Goal: Task Accomplishment & Management: Complete application form

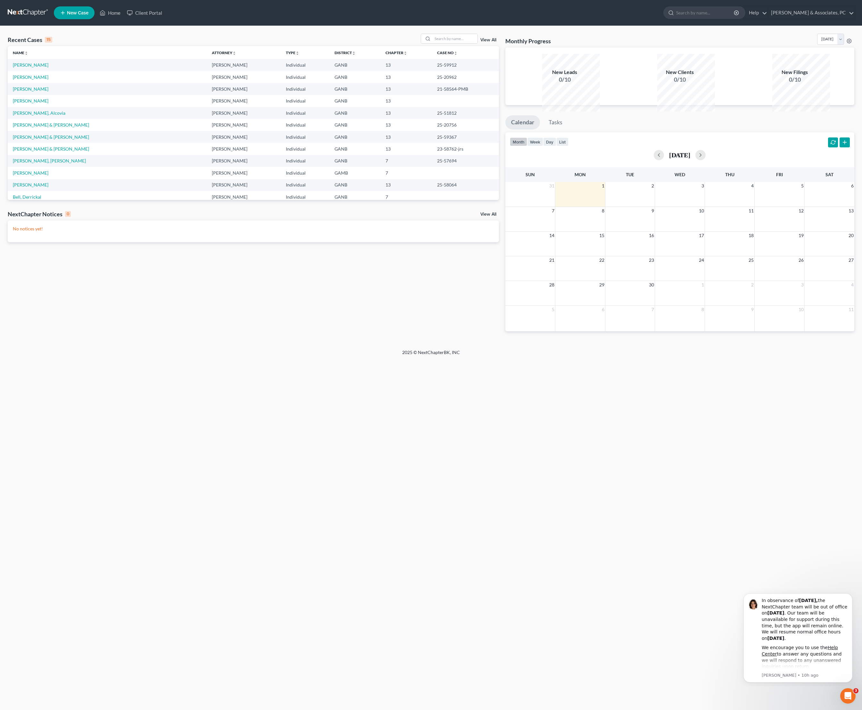
click at [88, 11] on span "New Case" at bounding box center [77, 13] width 21 height 5
select select "19"
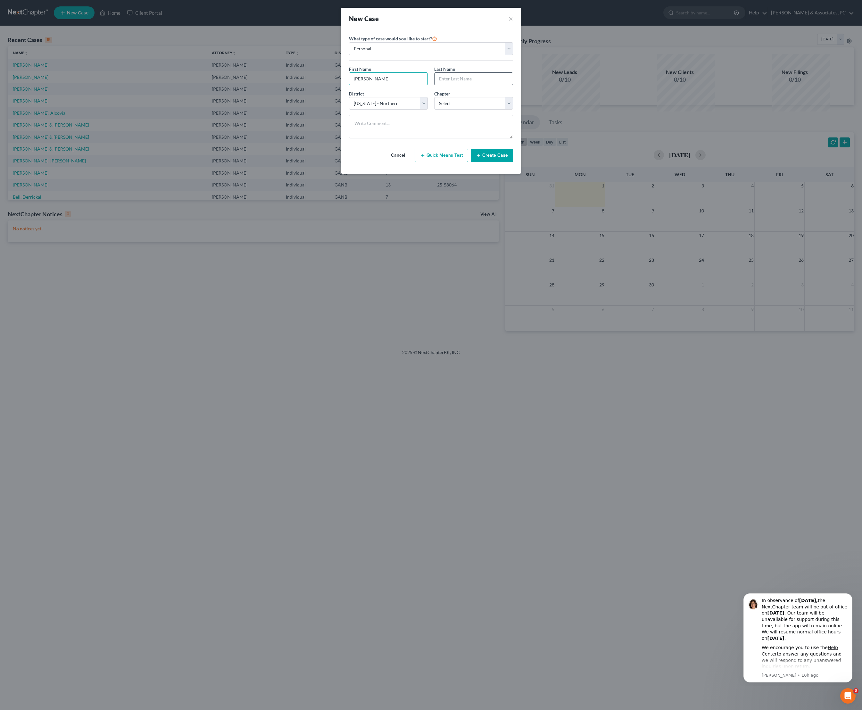
type input "[PERSON_NAME]"
type input "Olesby"
click at [385, 108] on div "District * Select [US_STATE] - [GEOGRAPHIC_DATA] [US_STATE] - [GEOGRAPHIC_DATA]…" at bounding box center [388, 100] width 85 height 20
select select "0"
click at [511, 162] on button "Create Case" at bounding box center [492, 155] width 42 height 13
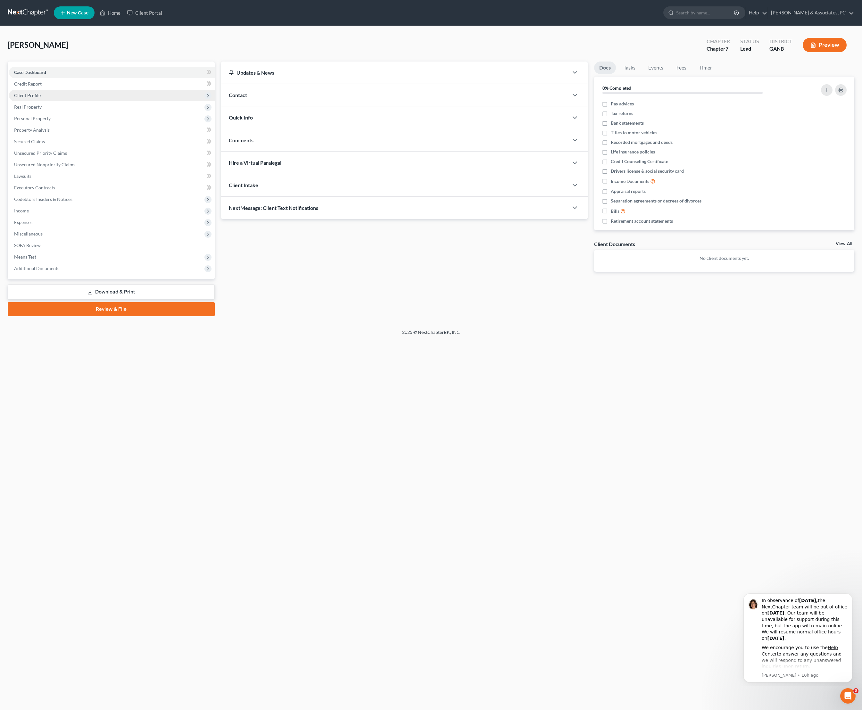
click at [46, 101] on span "Client Profile" at bounding box center [112, 96] width 206 height 12
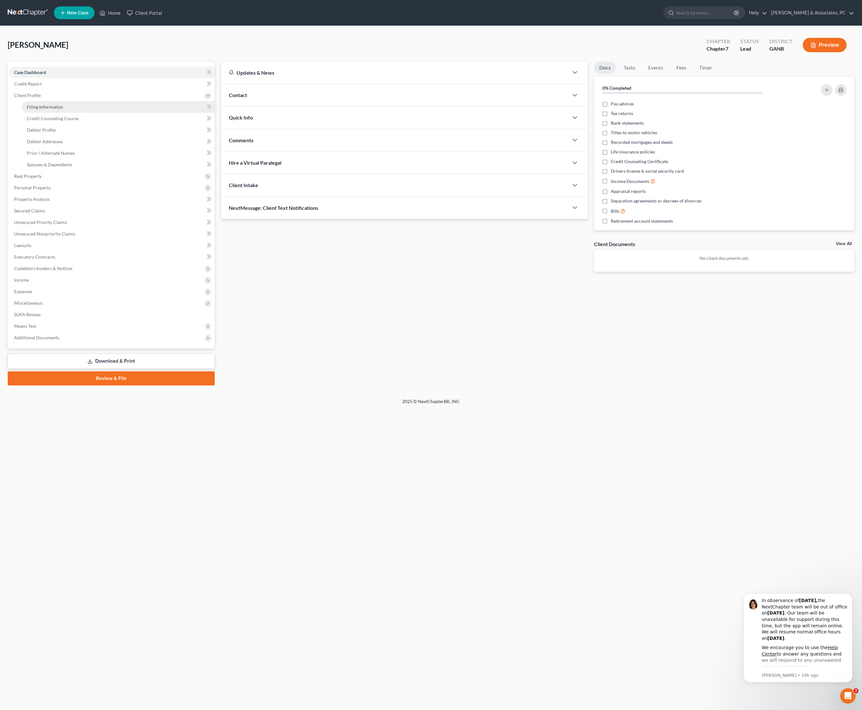
click at [48, 110] on span "Filing Information" at bounding box center [45, 106] width 36 height 5
select select "1"
select select "0"
select select "19"
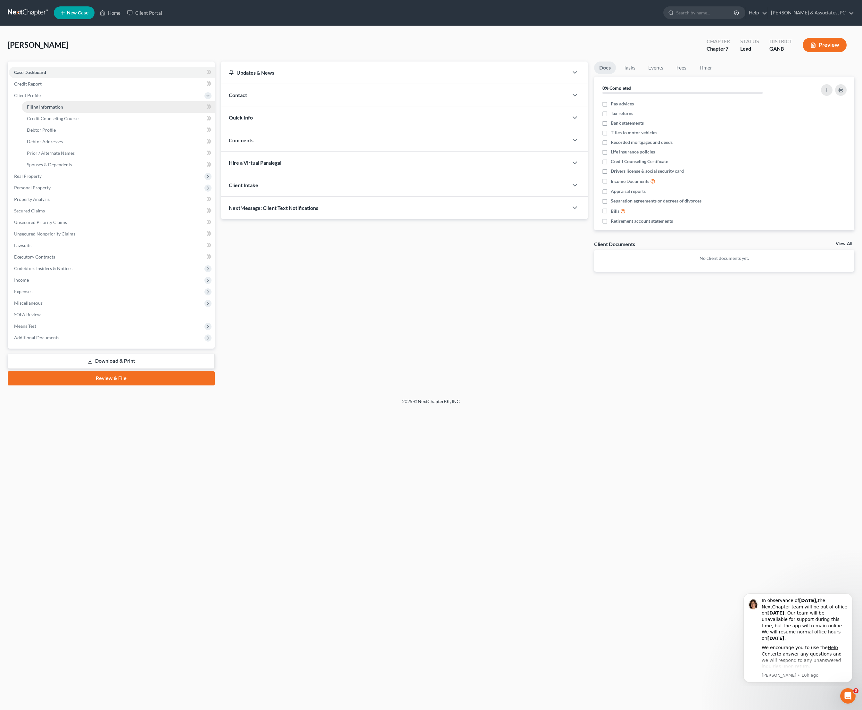
select select "10"
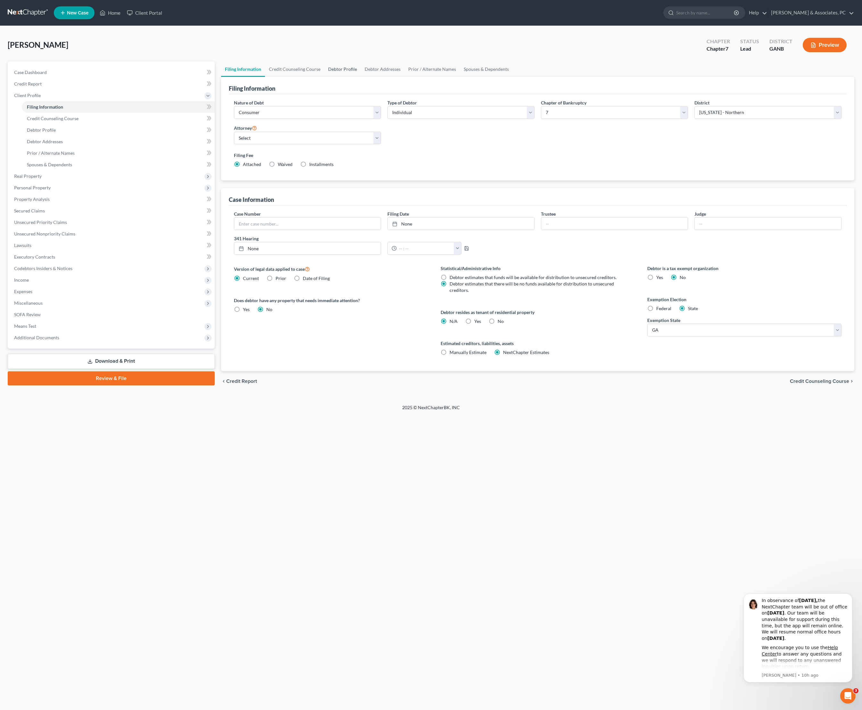
click at [361, 77] on link "Debtor Profile" at bounding box center [342, 69] width 37 height 15
select select "0"
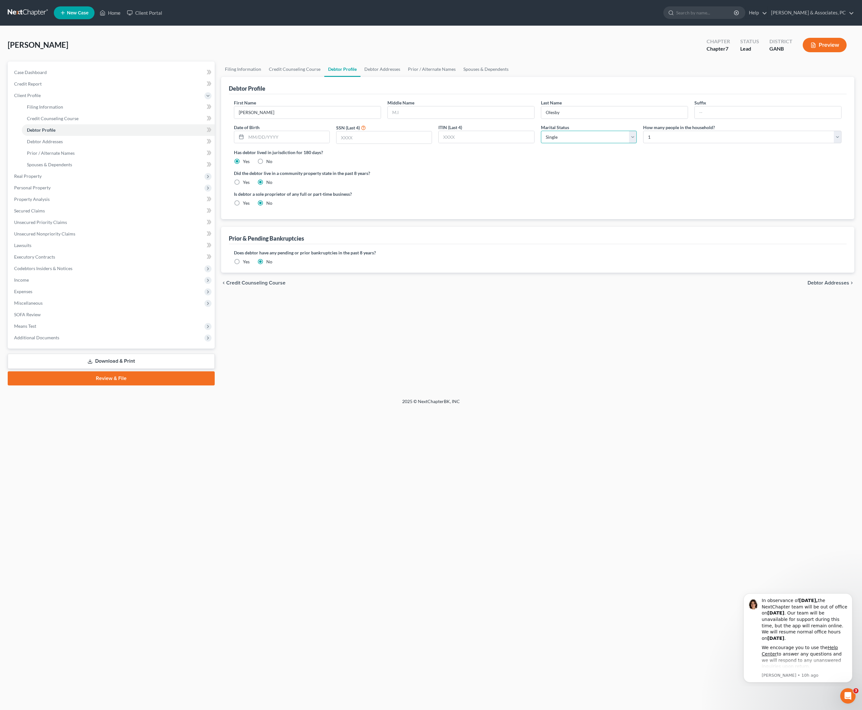
select select "1"
click at [392, 144] on input "text" at bounding box center [383, 137] width 95 height 12
type input "[PERSON_NAME]"
click at [400, 144] on input "text" at bounding box center [383, 137] width 95 height 12
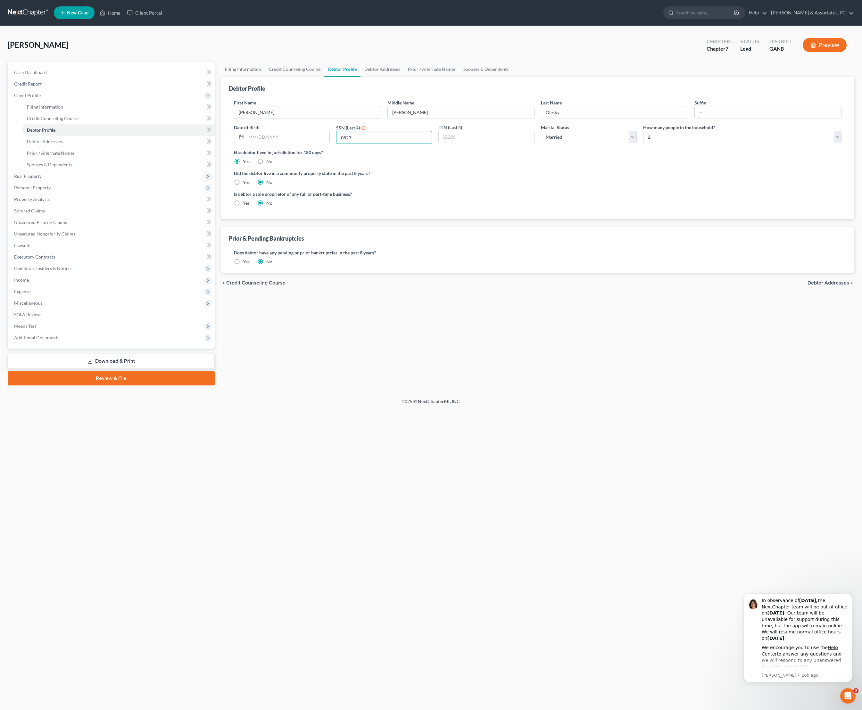
type input "0823"
click at [496, 177] on label "Did the debtor live in a community property state in the past 8 years?" at bounding box center [538, 173] width 608 height 7
click at [255, 77] on link "Filing Information" at bounding box center [243, 69] width 44 height 15
select select "1"
select select "0"
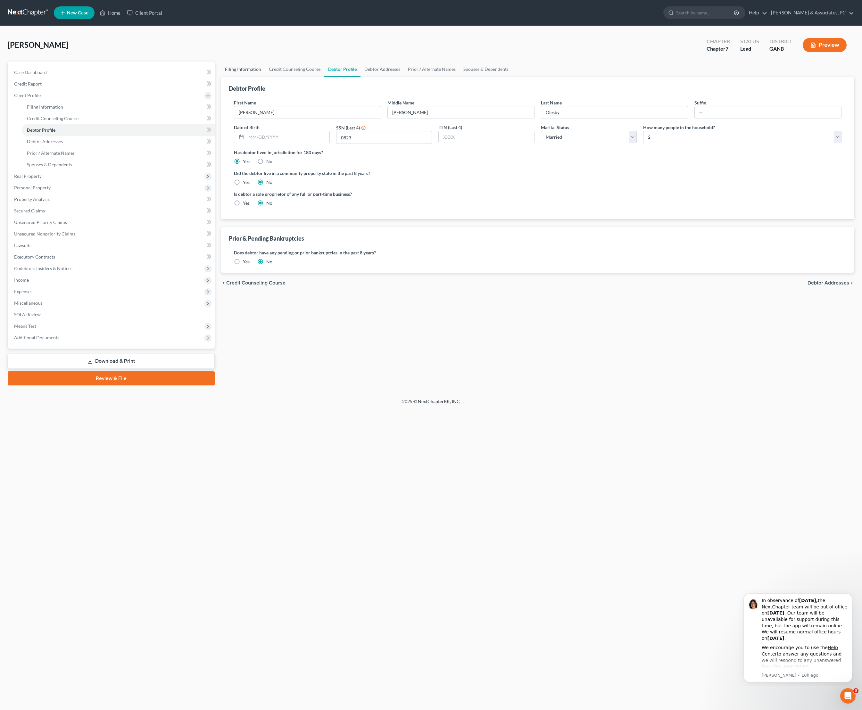
select select "0"
select select "19"
select select "0"
select select "10"
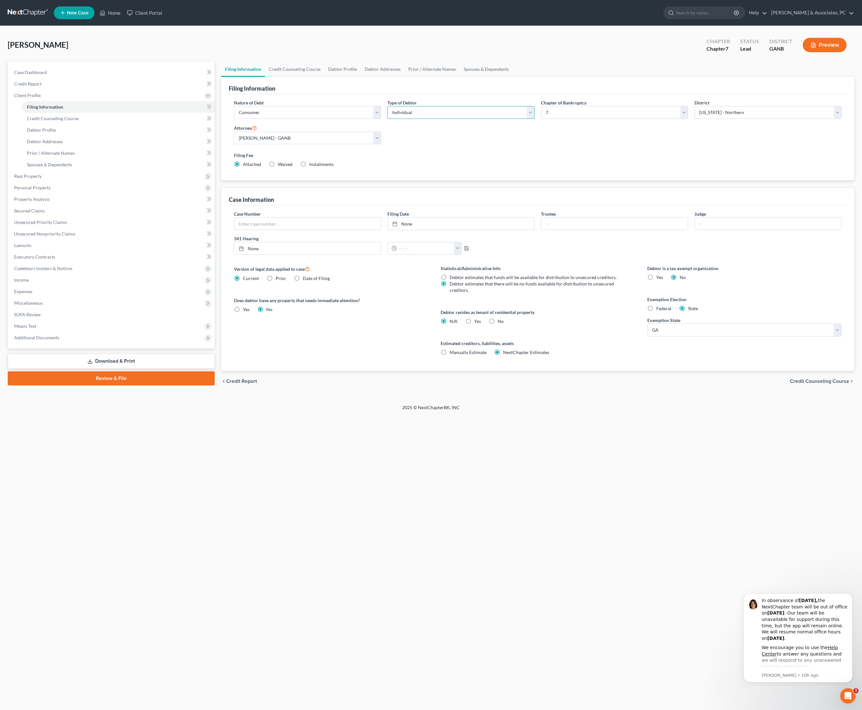
select select "1"
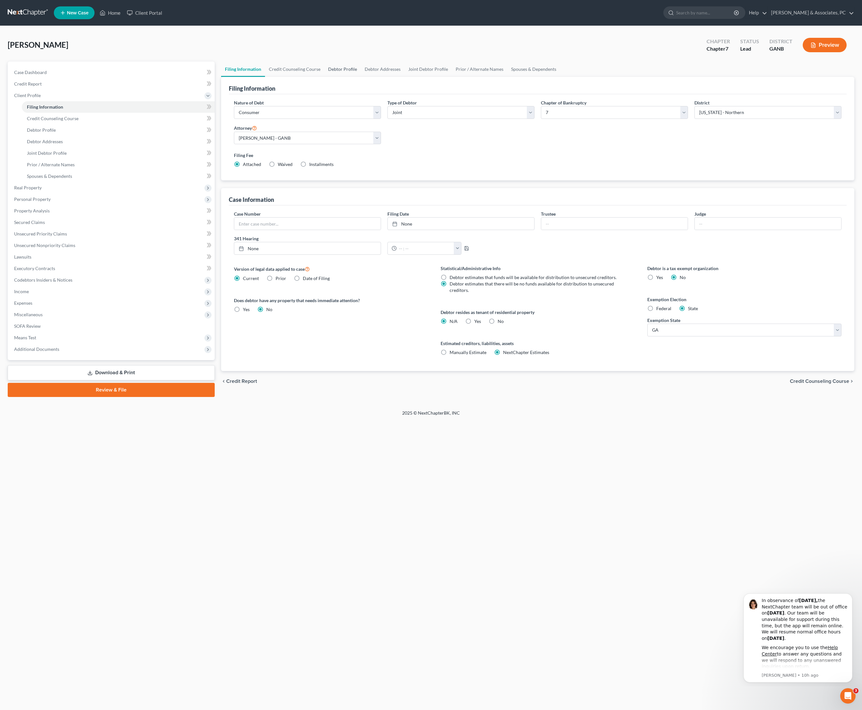
click at [361, 77] on link "Debtor Profile" at bounding box center [342, 69] width 37 height 15
select select "1"
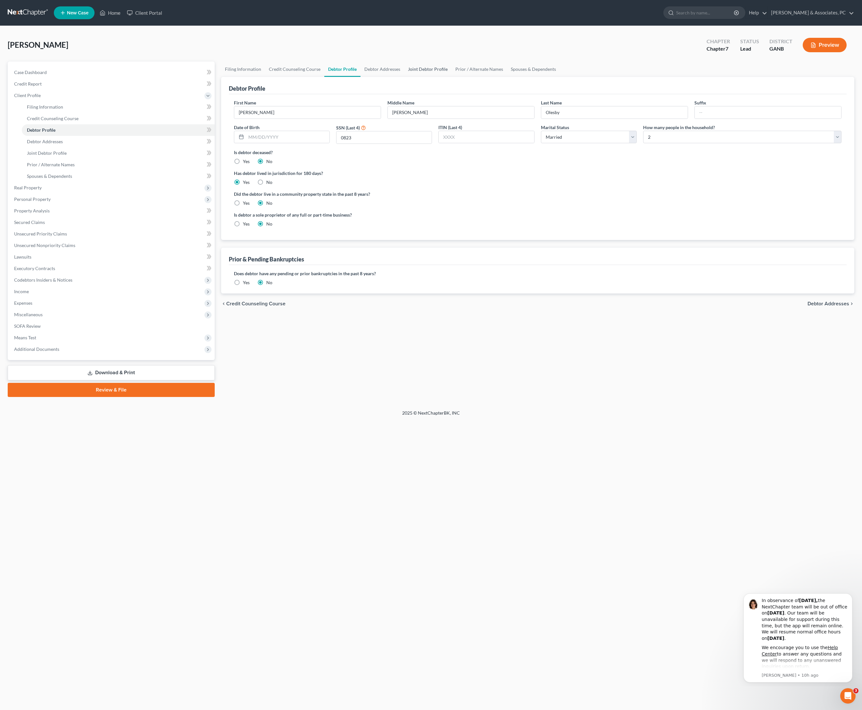
click at [452, 76] on link "Joint Debtor Profile" at bounding box center [427, 69] width 47 height 15
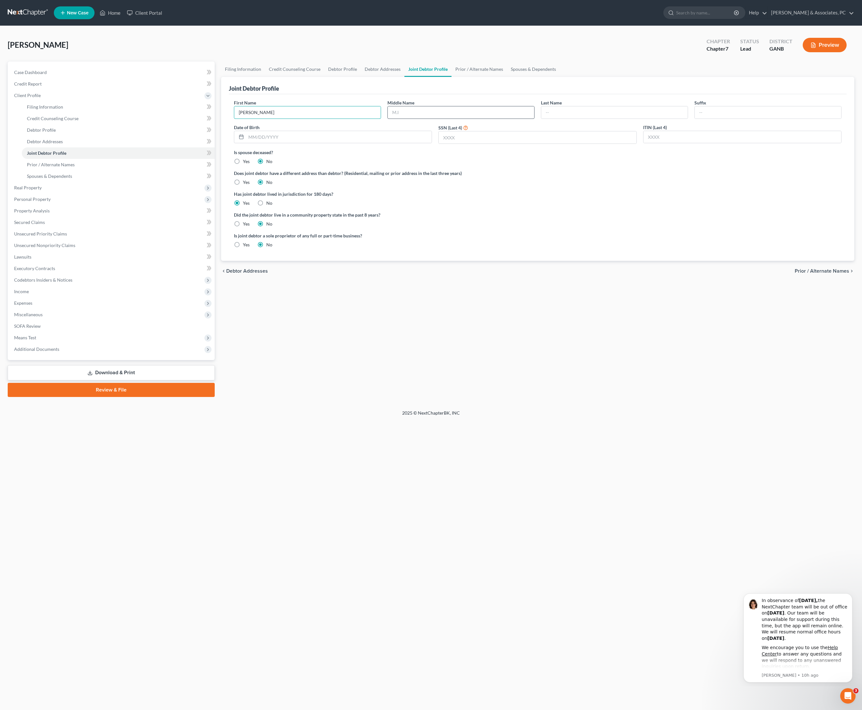
type input "[PERSON_NAME]"
type input "Olesby"
click at [622, 186] on div "Does joint debtor have a different address than debtor? (Residential, mailing o…" at bounding box center [538, 178] width 608 height 16
click at [535, 144] on input "text" at bounding box center [538, 137] width 198 height 12
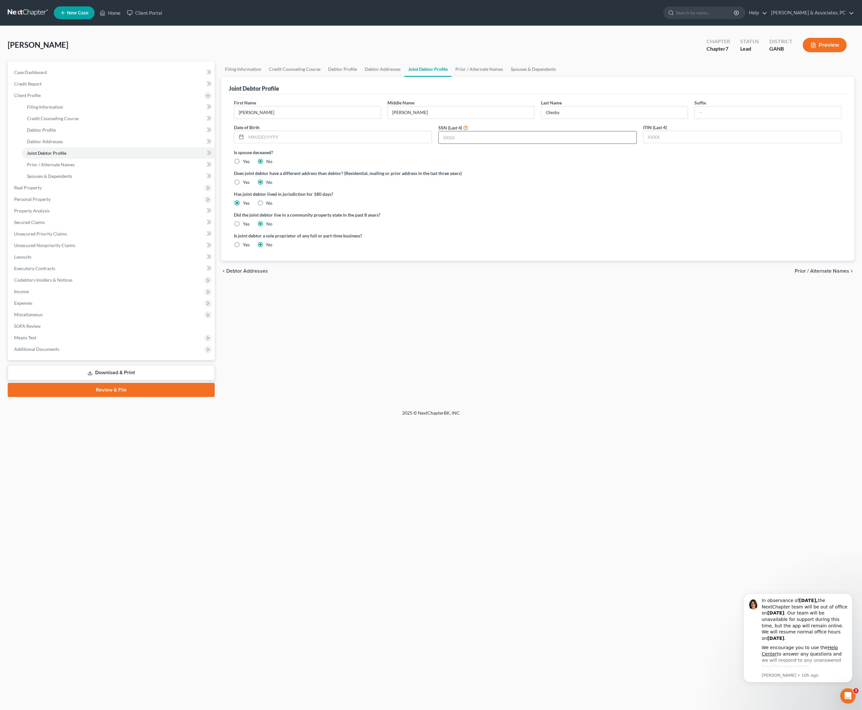
click at [535, 144] on input "text" at bounding box center [538, 137] width 198 height 12
type input "7251"
click at [729, 244] on ng-include "First Name [PERSON_NAME] Middle Name [PERSON_NAME] Last Name [PERSON_NAME] Date…" at bounding box center [538, 176] width 608 height 154
click at [507, 77] on link "Prior / Alternate Names" at bounding box center [479, 69] width 55 height 15
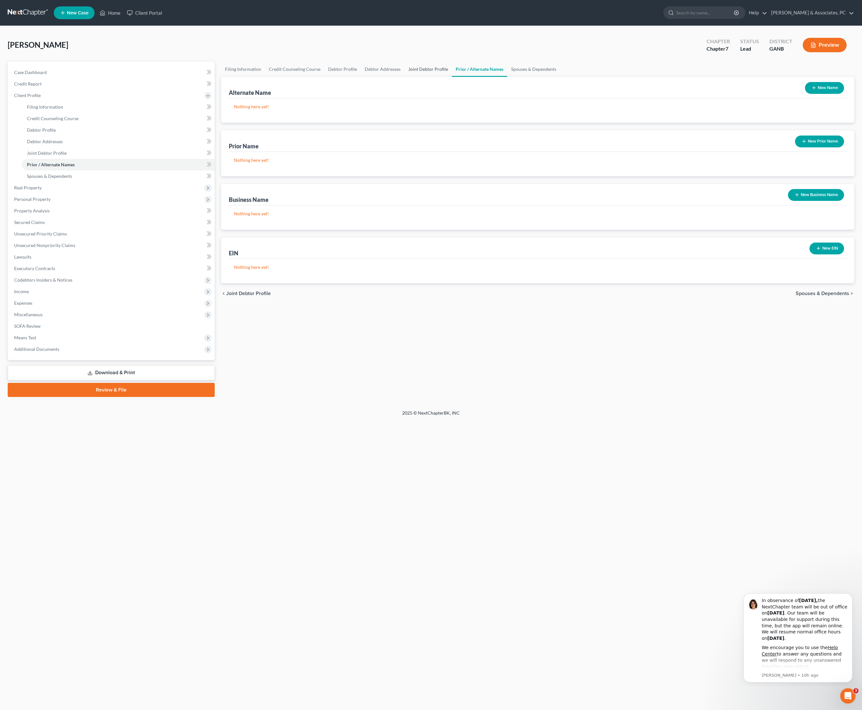
click at [452, 77] on link "Joint Debtor Profile" at bounding box center [427, 69] width 47 height 15
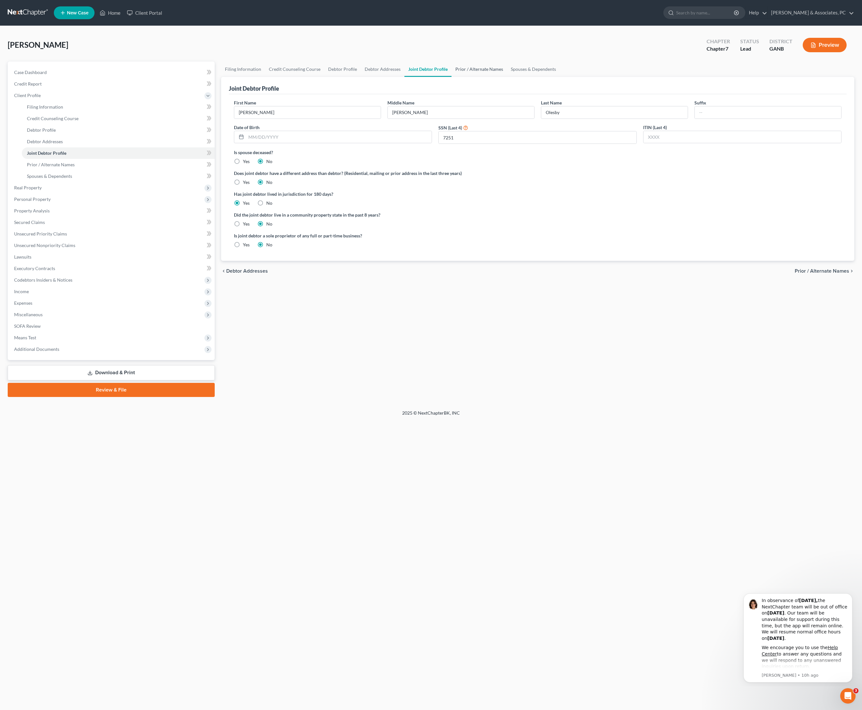
click at [507, 75] on link "Prior / Alternate Names" at bounding box center [479, 69] width 55 height 15
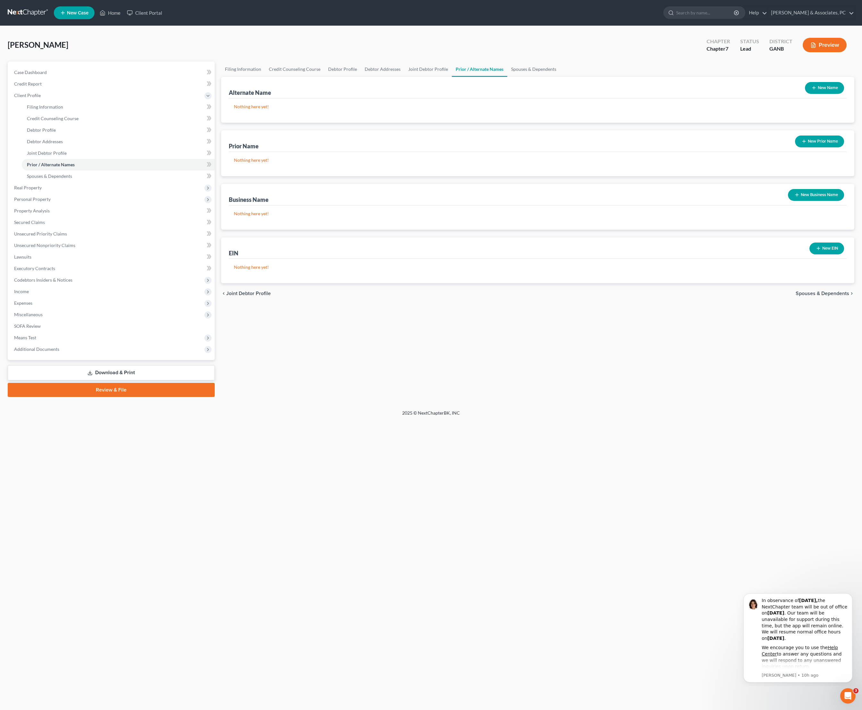
click at [806, 147] on button "New Prior Name" at bounding box center [819, 142] width 49 height 12
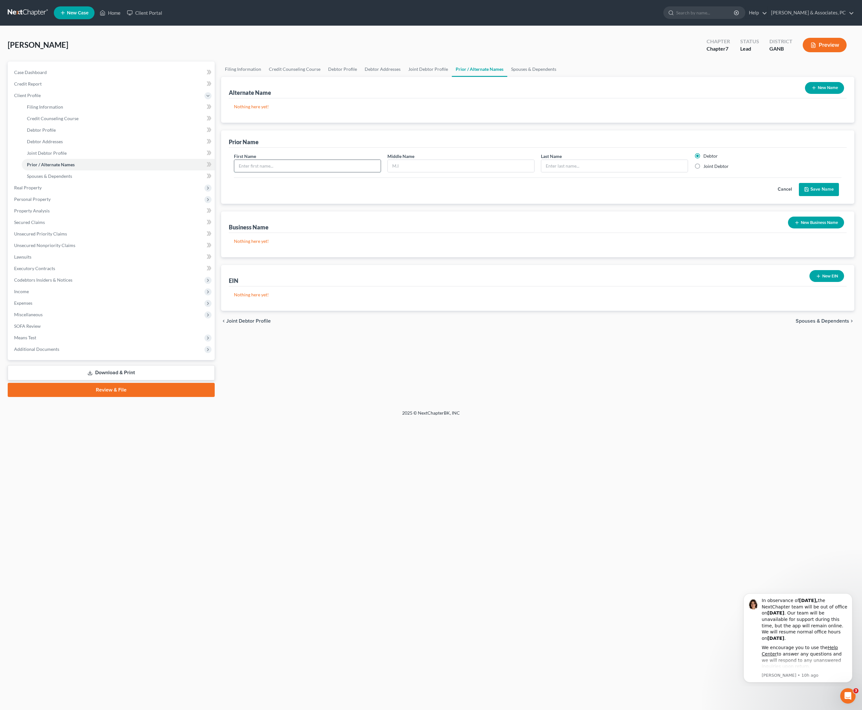
click at [307, 172] on input "text" at bounding box center [307, 166] width 146 height 12
type input "[PERSON_NAME]"
click at [462, 172] on input "text" at bounding box center [461, 166] width 146 height 12
type input "[PERSON_NAME]"
click at [588, 172] on input "text" at bounding box center [614, 166] width 146 height 12
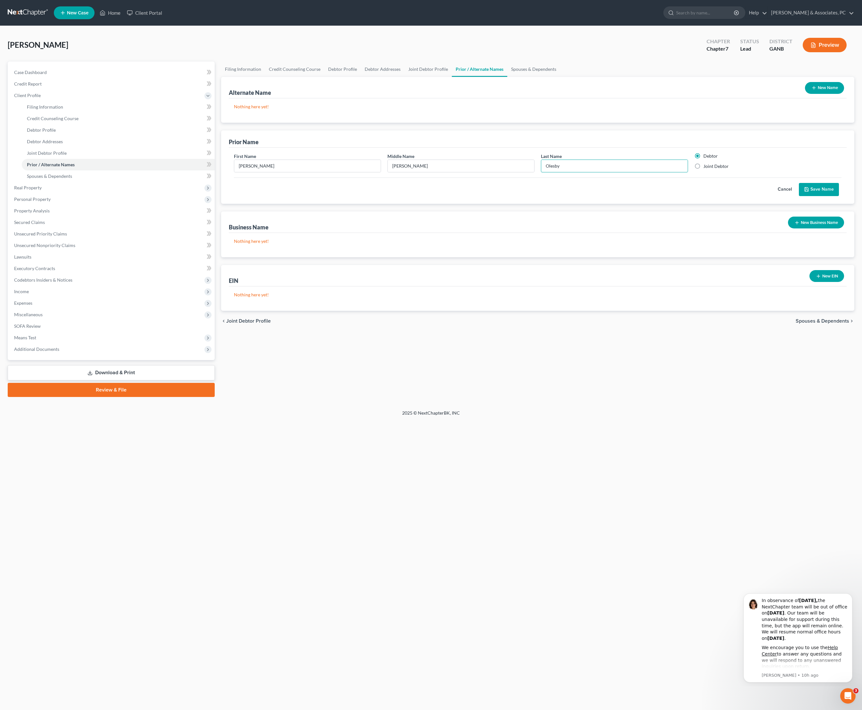
type input "Olesby"
click at [608, 196] on div "Cancel Save Name" at bounding box center [538, 187] width 608 height 19
click at [703, 170] on label "Joint Debtor" at bounding box center [715, 166] width 25 height 6
click at [706, 167] on input "Joint Debtor" at bounding box center [708, 165] width 4 height 4
radio input "true"
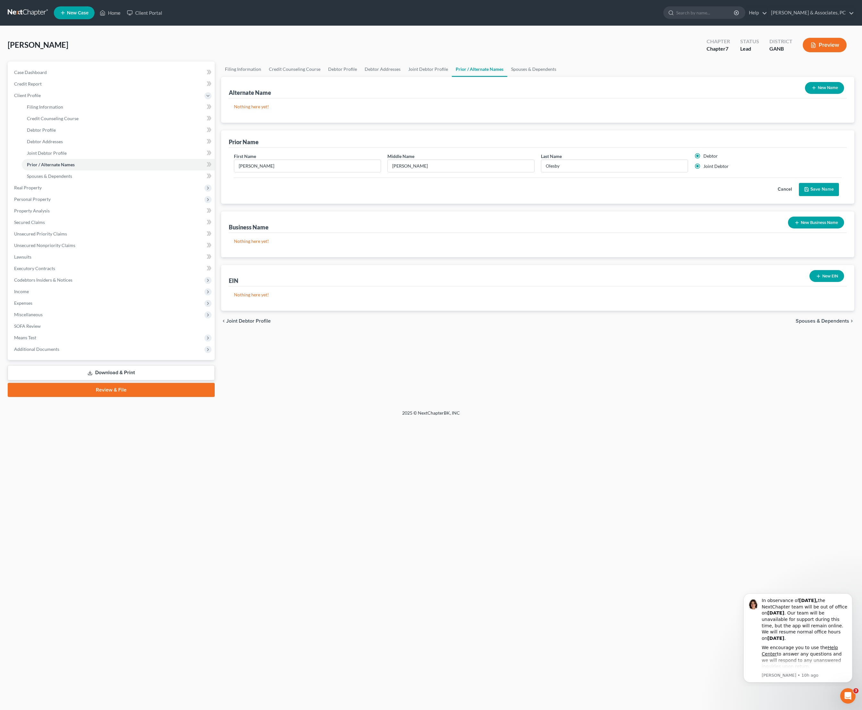
radio input "false"
click at [819, 196] on button "Save Name" at bounding box center [819, 189] width 40 height 13
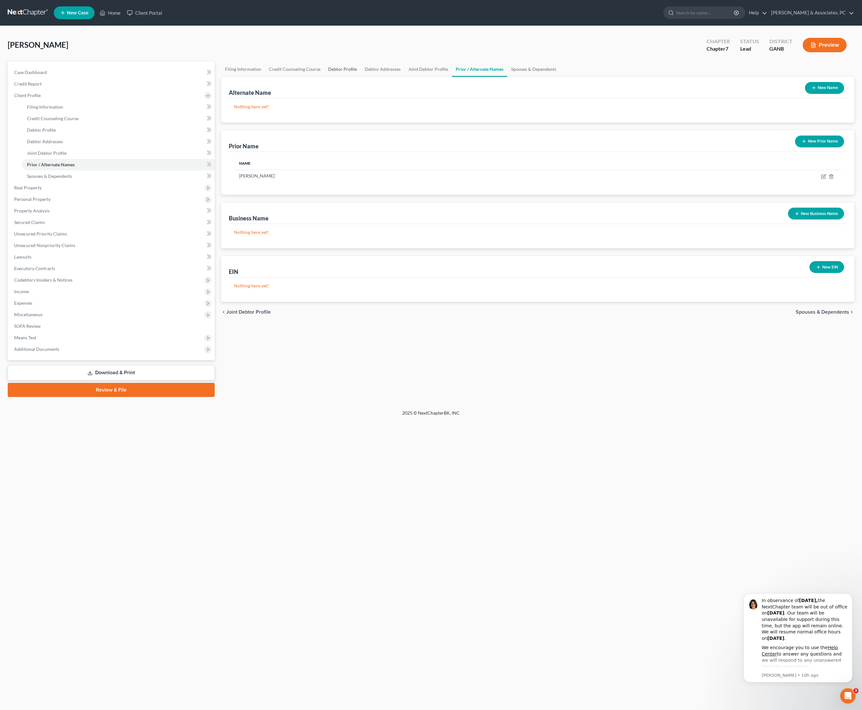
click at [361, 75] on link "Debtor Profile" at bounding box center [342, 69] width 37 height 15
select select "1"
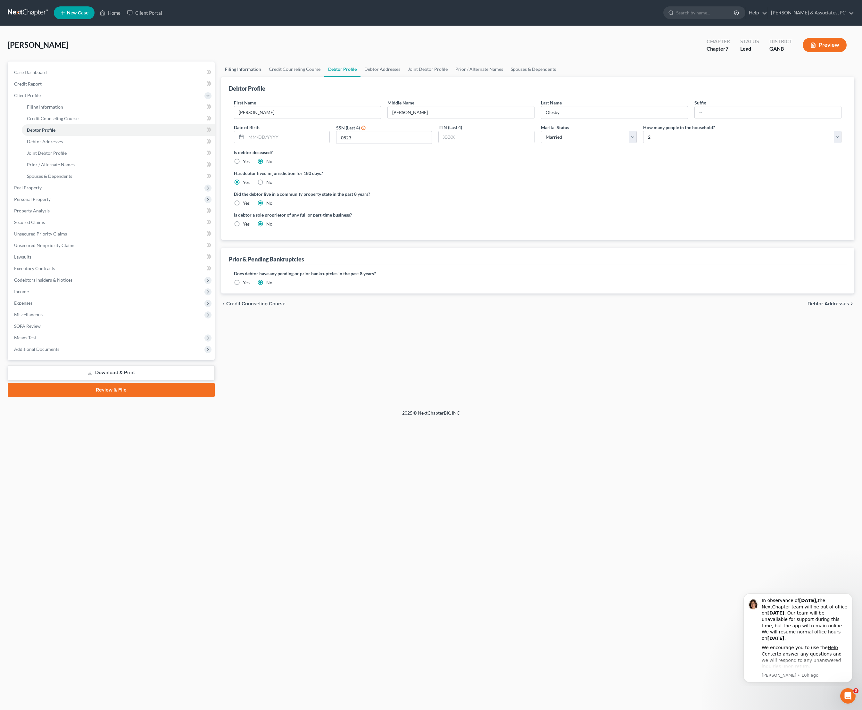
click at [253, 77] on link "Filing Information" at bounding box center [243, 69] width 44 height 15
select select "1"
select select "0"
select select "19"
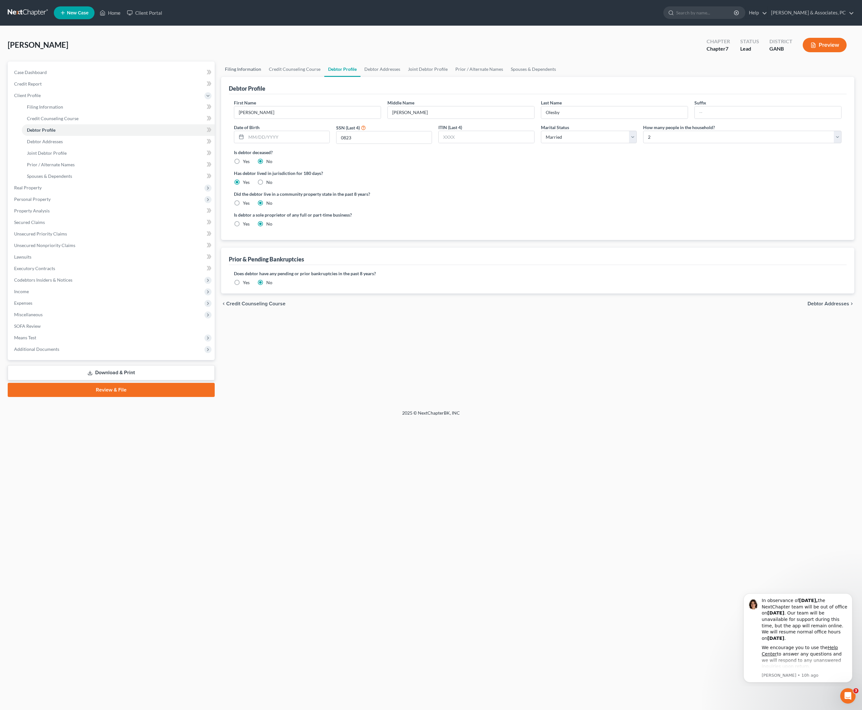
select select "0"
select select "10"
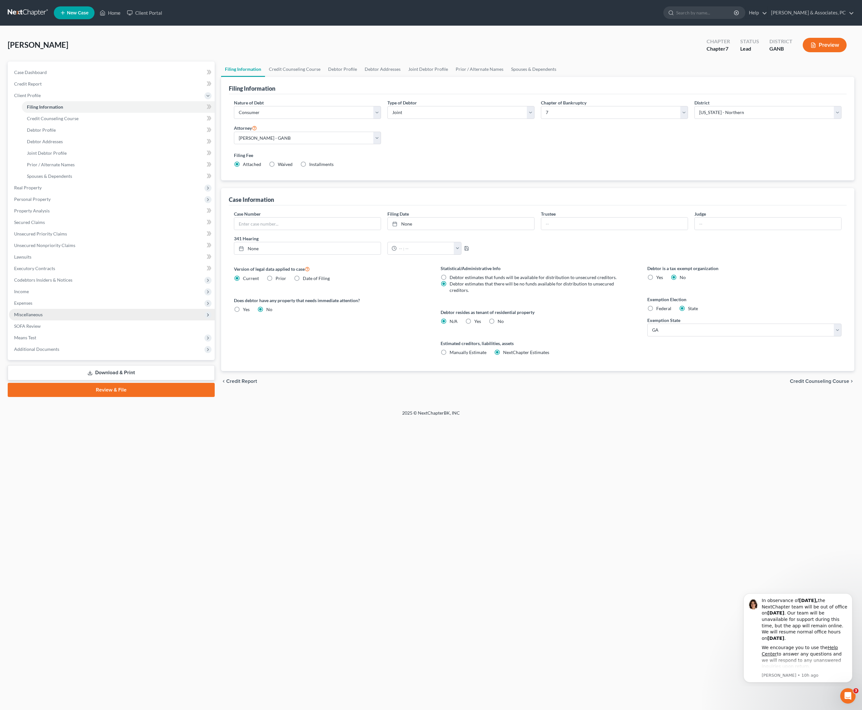
click at [35, 320] on span "Miscellaneous" at bounding box center [112, 315] width 206 height 12
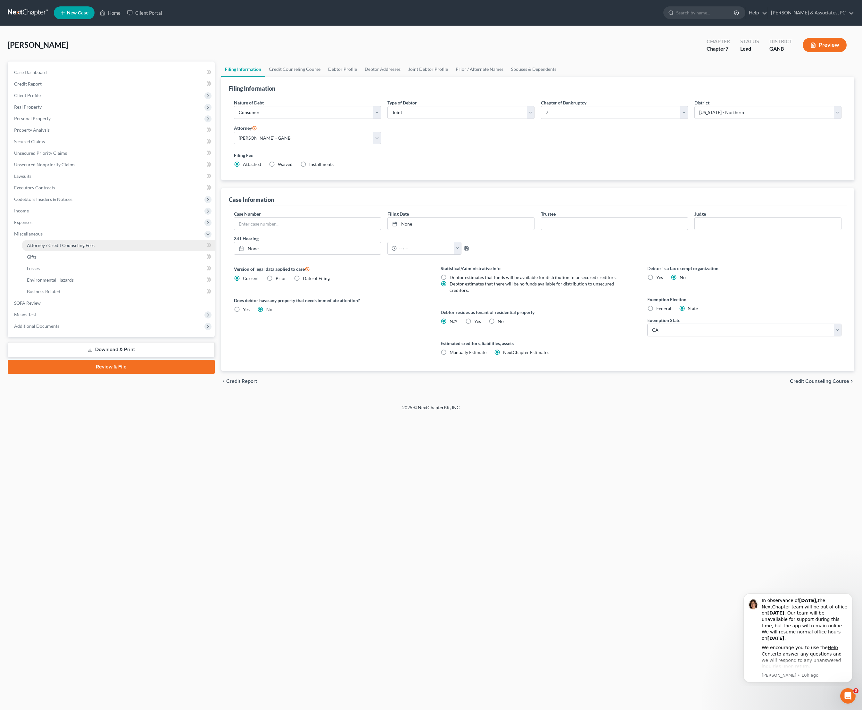
click at [80, 248] on span "Attorney / Credit Counseling Fees" at bounding box center [61, 245] width 68 height 5
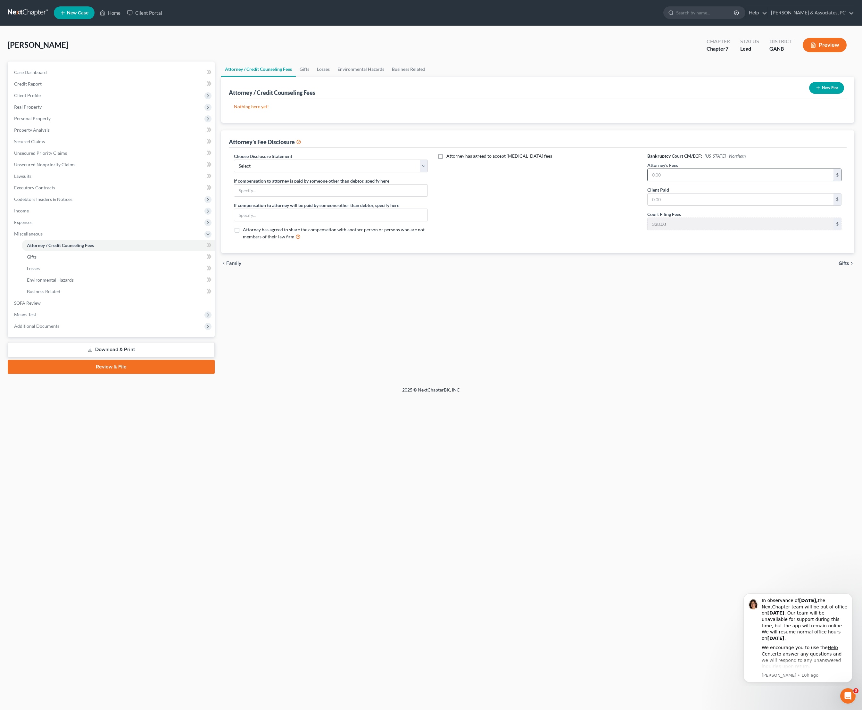
click at [738, 181] on input "text" at bounding box center [741, 175] width 186 height 12
type input "1,275"
click at [733, 206] on input "text" at bounding box center [741, 200] width 186 height 12
select select "14"
click at [692, 206] on input "text" at bounding box center [741, 200] width 186 height 12
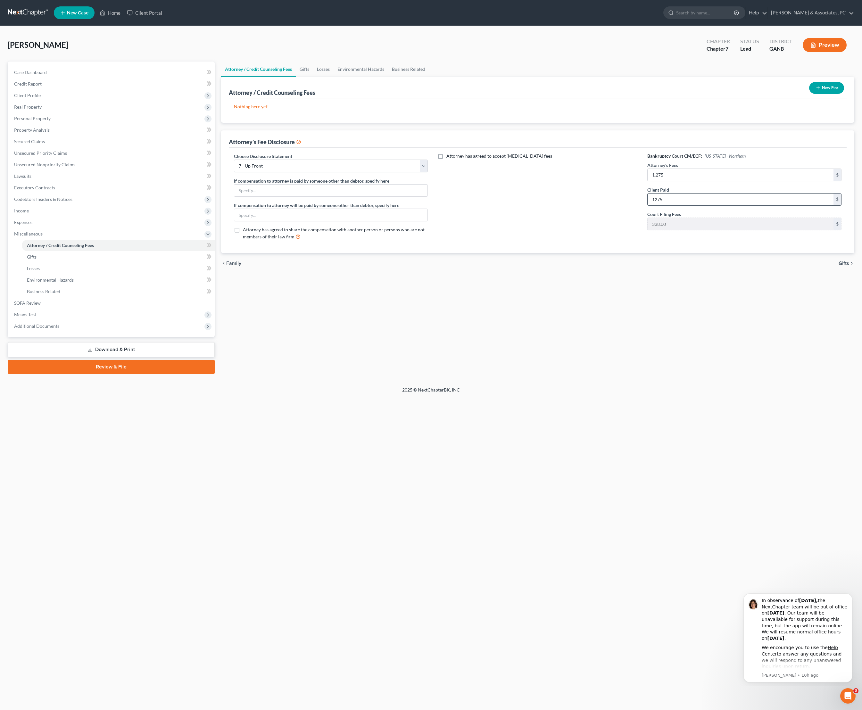
type input "1,275"
click at [708, 347] on div "Attorney / Credit Counseling Fees Gifts Losses Environmental Hazards Business R…" at bounding box center [538, 218] width 640 height 312
click at [539, 245] on div "Attorney has agreed to accept [MEDICAL_DATA] fees" at bounding box center [537, 199] width 207 height 93
click at [809, 94] on button "New Fee" at bounding box center [826, 88] width 35 height 12
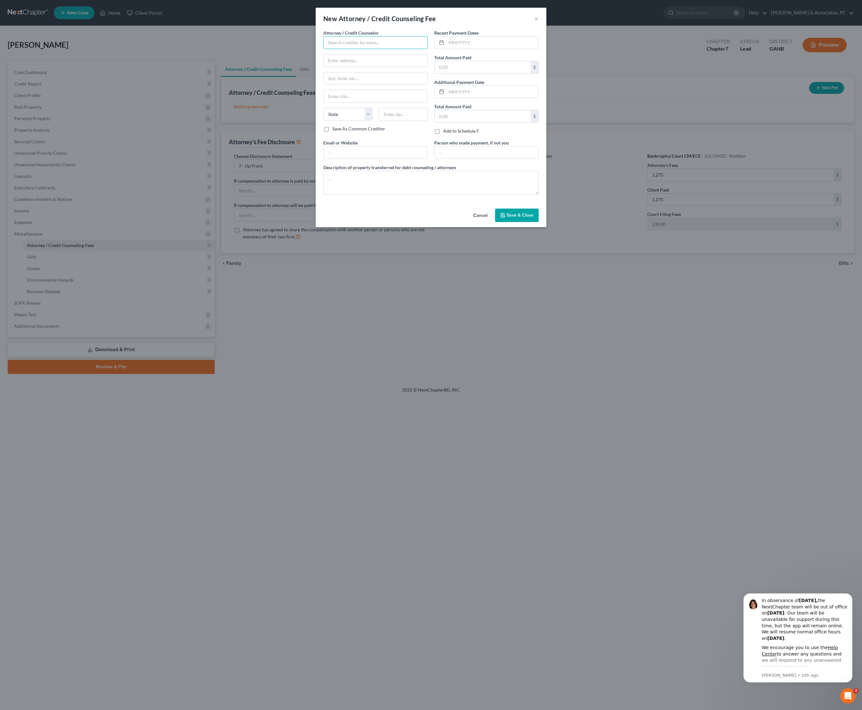
click at [363, 46] on input "text" at bounding box center [375, 42] width 104 height 13
click at [358, 59] on div "[PERSON_NAME] & Associates, PC" at bounding box center [363, 54] width 80 height 10
type input "[PERSON_NAME] & Associates, PC"
type input "[STREET_ADDRESS][PERSON_NAME]"
type input "Suite 108"
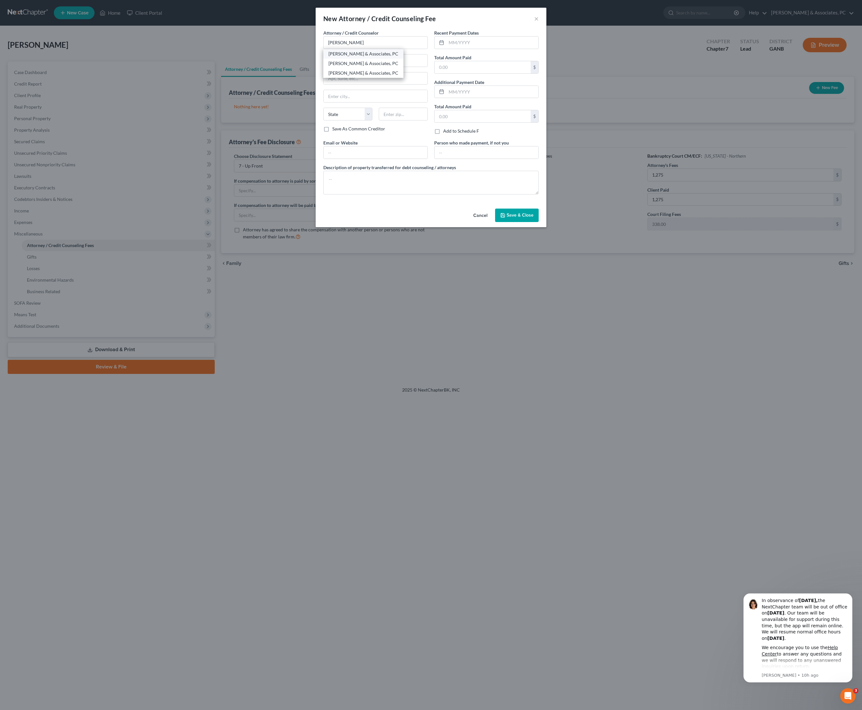
type input "[PERSON_NAME]"
select select "10"
type input "30518"
click at [502, 44] on input "text" at bounding box center [492, 43] width 92 height 12
type input "09/25"
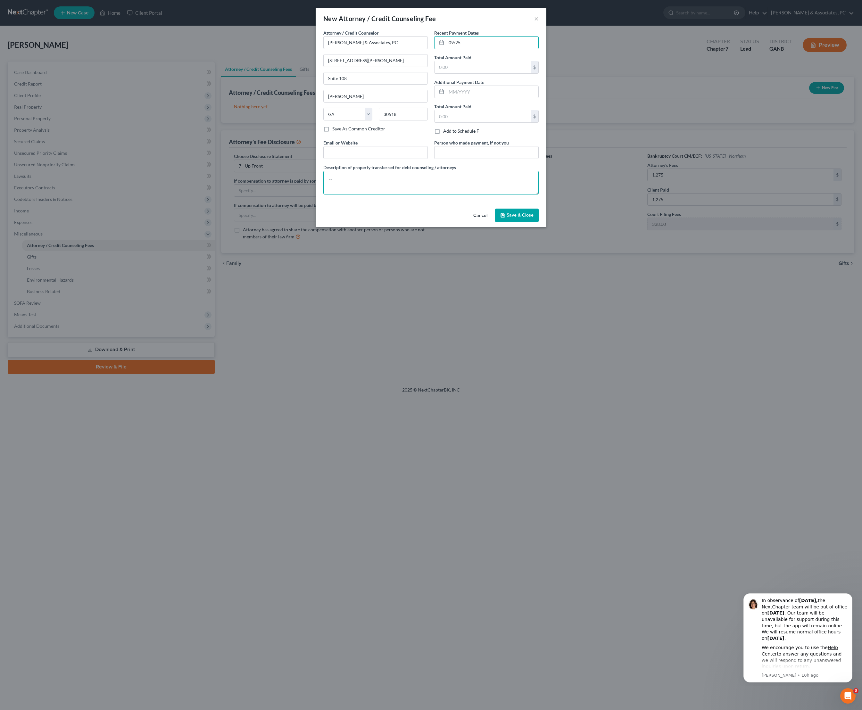
click at [402, 195] on textarea at bounding box center [430, 183] width 215 height 24
type textarea "Attorney Fees"
click at [481, 73] on input "text" at bounding box center [483, 67] width 96 height 12
type input "1,275"
click at [523, 222] on button "Save & Close" at bounding box center [517, 215] width 44 height 13
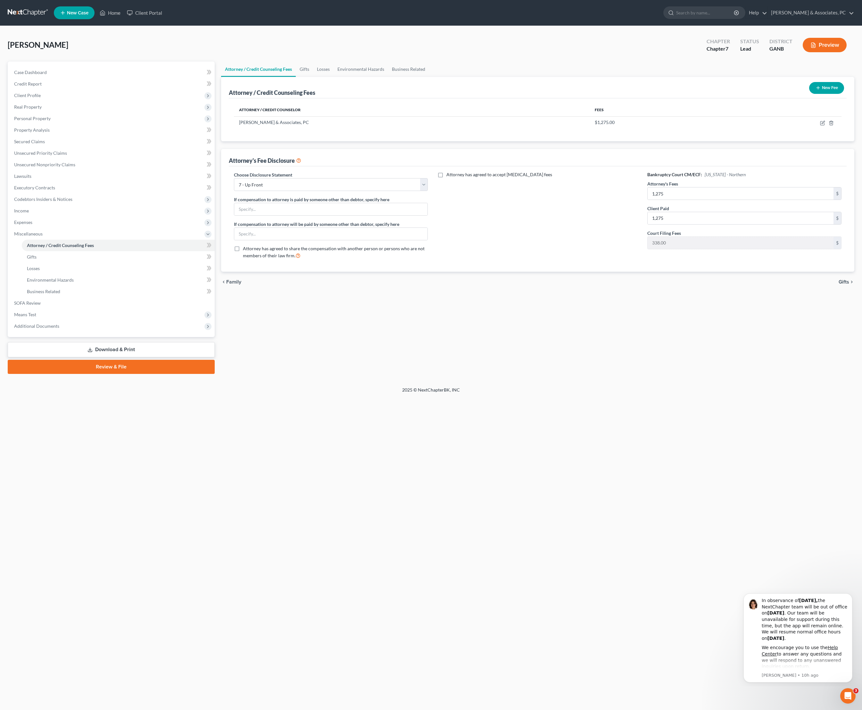
click at [814, 94] on button "New Fee" at bounding box center [826, 88] width 35 height 12
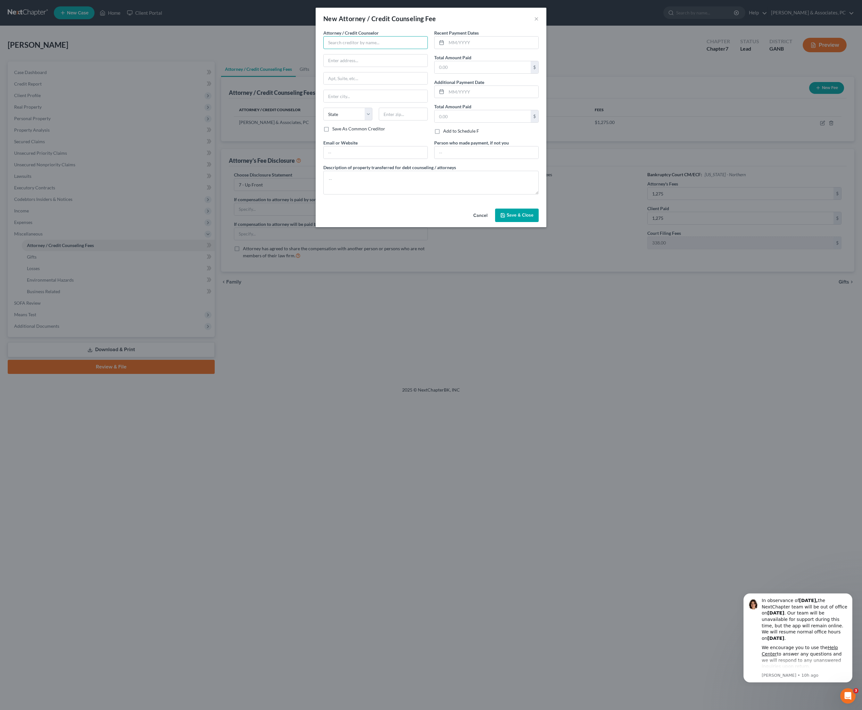
click at [372, 49] on input "text" at bounding box center [375, 42] width 104 height 13
click at [356, 49] on input "Credit" at bounding box center [375, 42] width 104 height 13
click at [352, 57] on div "[DOMAIN_NAME]" at bounding box center [361, 54] width 67 height 6
type input "[DOMAIN_NAME]"
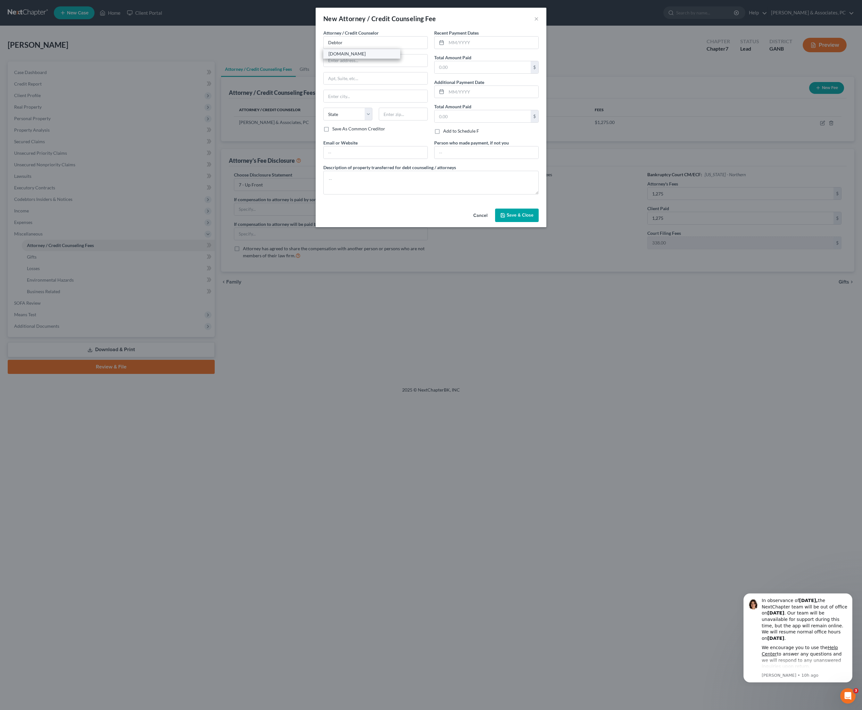
type input "[STREET_ADDRESS]"
type input "[GEOGRAPHIC_DATA]"
select select "33"
type input "07306"
click at [501, 48] on input "text" at bounding box center [492, 43] width 92 height 12
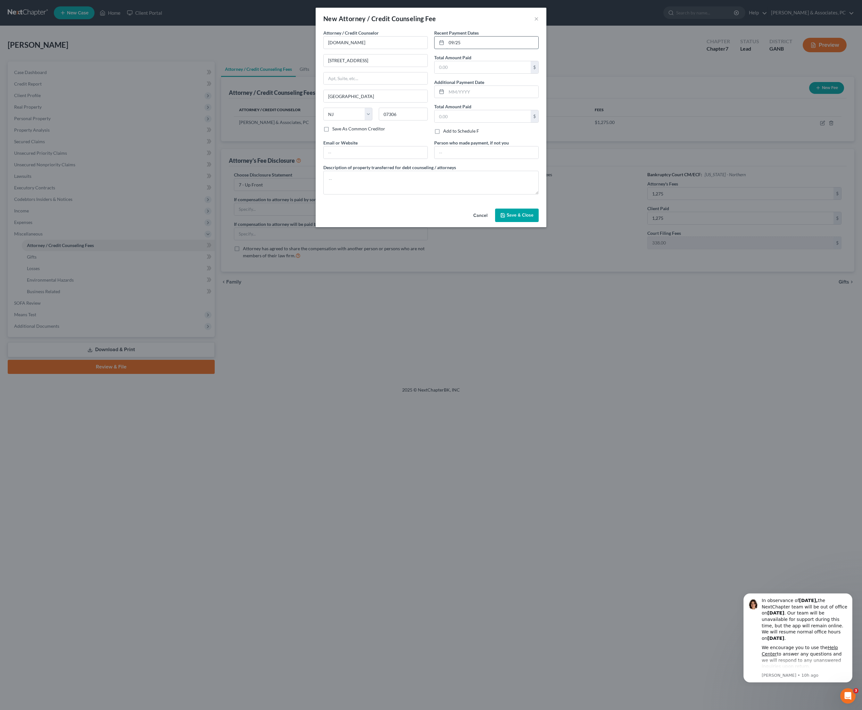
type input "09/25"
type input "19.99"
click at [445, 195] on textarea at bounding box center [430, 183] width 215 height 24
type textarea "Credit Counseling Fees"
click at [538, 222] on button "Save & Close" at bounding box center [517, 215] width 44 height 13
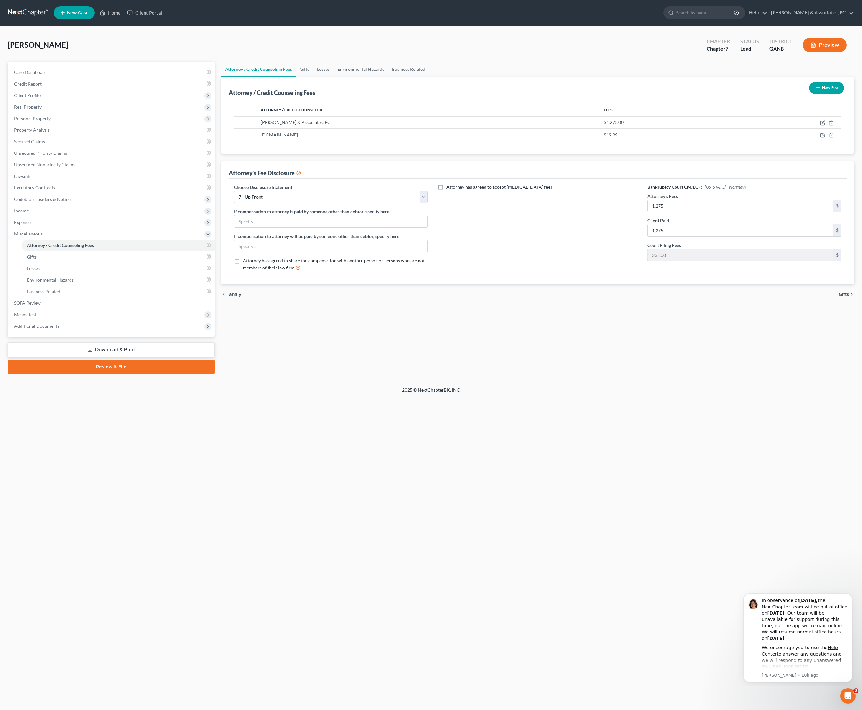
click at [232, 474] on div "Home New Case Client Portal [PERSON_NAME] & Associates, PC [PERSON_NAME][EMAIL_…" at bounding box center [431, 355] width 862 height 710
click at [49, 170] on link "Unsecured Nonpriority Claims" at bounding box center [112, 165] width 206 height 12
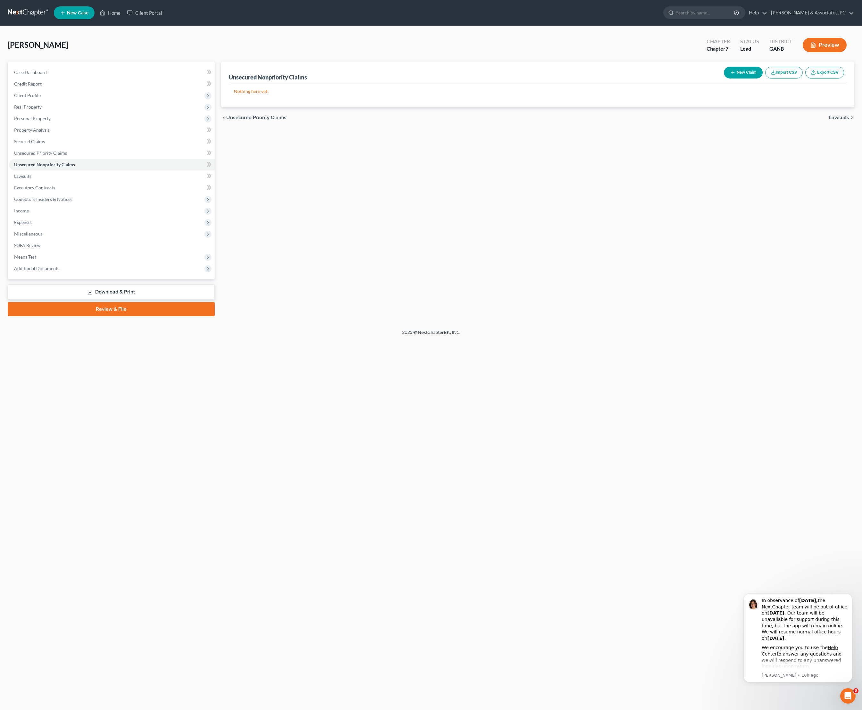
click at [724, 79] on button "New Claim" at bounding box center [743, 73] width 39 height 12
select select "2"
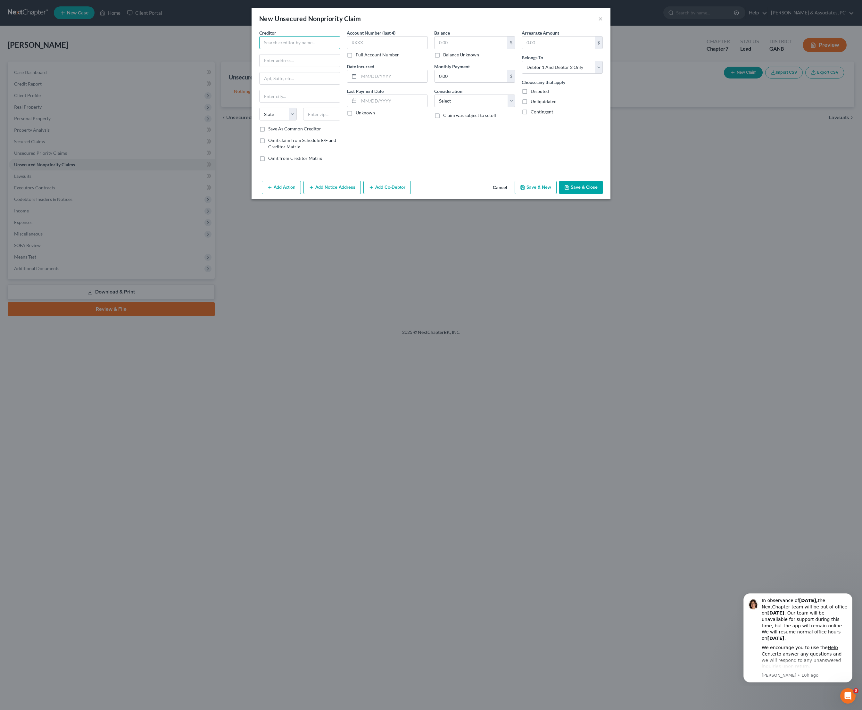
click at [317, 49] on input "text" at bounding box center [299, 42] width 81 height 13
type input "US Bank"
click at [344, 149] on div "Account Number (last 4) Full Account Number Date Incurred Last Payment Date Unk…" at bounding box center [387, 97] width 87 height 137
type input "C"
click at [284, 49] on input "US Bank" at bounding box center [299, 42] width 81 height 13
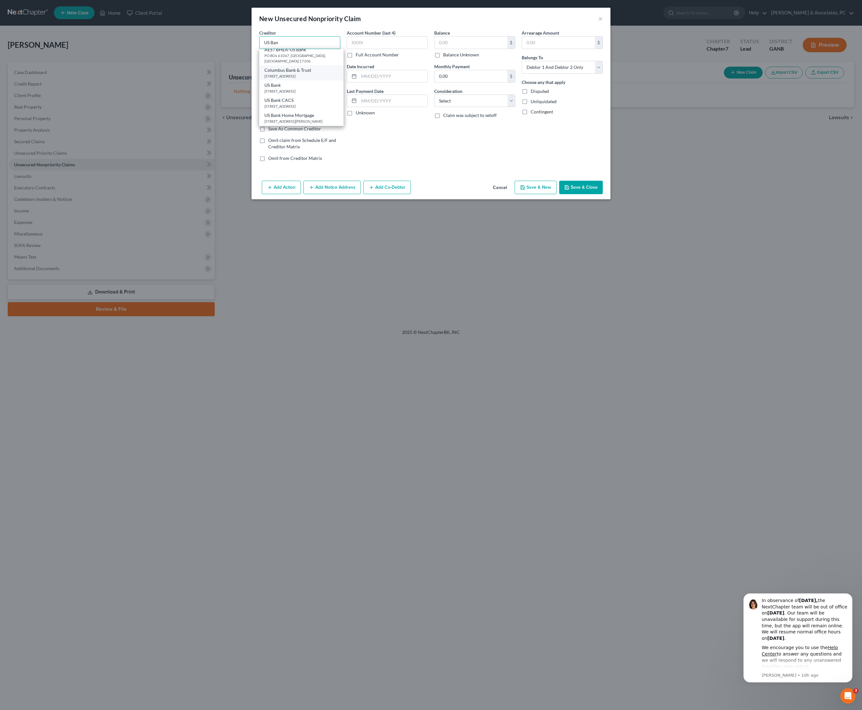
scroll to position [20, 0]
click at [267, 88] on div "US Bank" at bounding box center [301, 85] width 74 height 6
type input "US Bank"
type input "PO Box 108"
type input "Saint Louis"
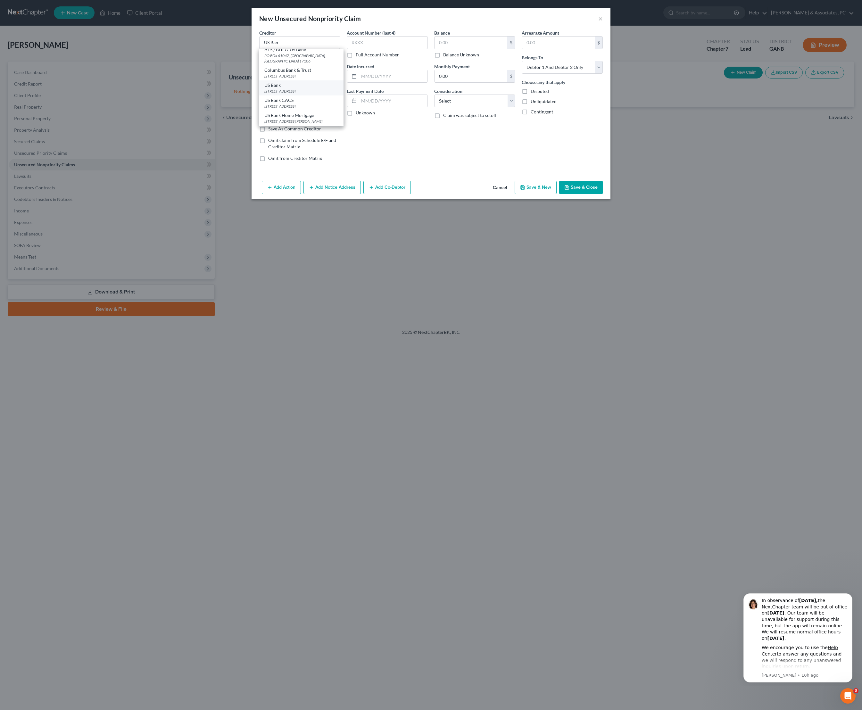
select select "26"
type input "63166"
click at [472, 47] on input "text" at bounding box center [471, 43] width 73 height 12
click at [456, 49] on input "text" at bounding box center [471, 43] width 73 height 12
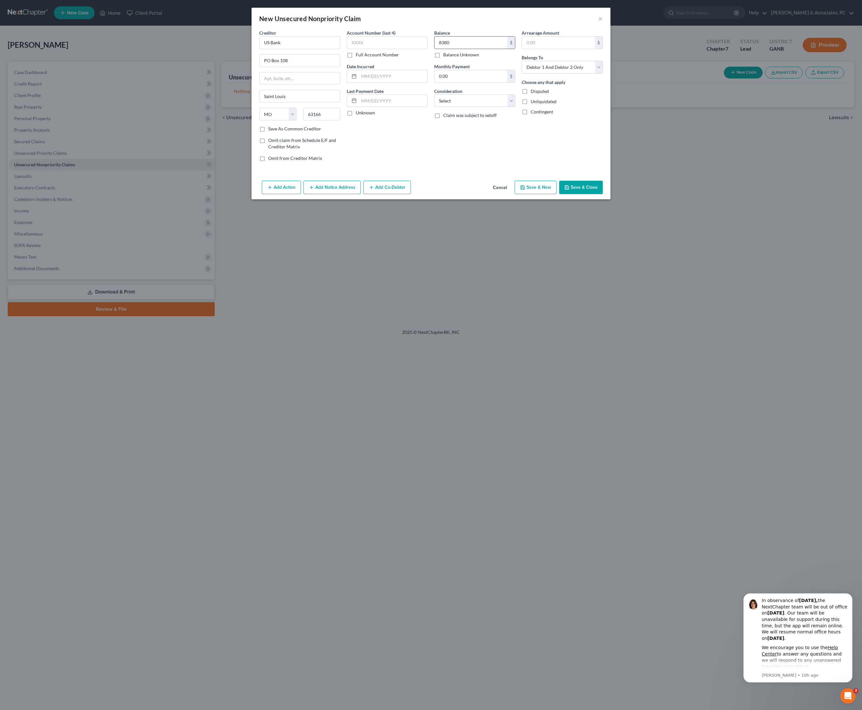
type input "8,380"
select select "2"
click at [385, 82] on input "text" at bounding box center [393, 76] width 69 height 12
type input "01/19"
select select "0"
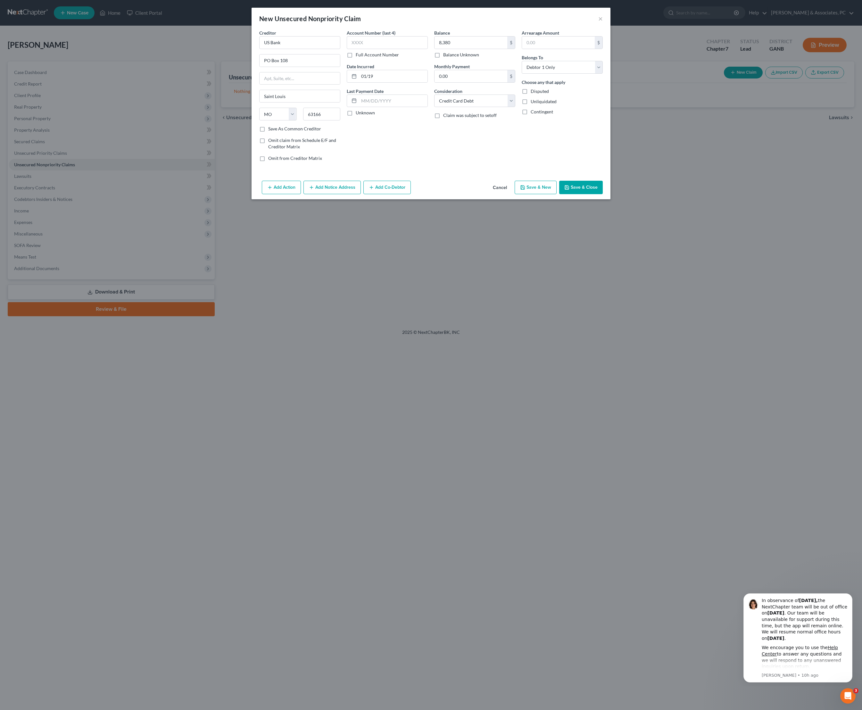
click at [603, 194] on button "Save & Close" at bounding box center [581, 187] width 44 height 13
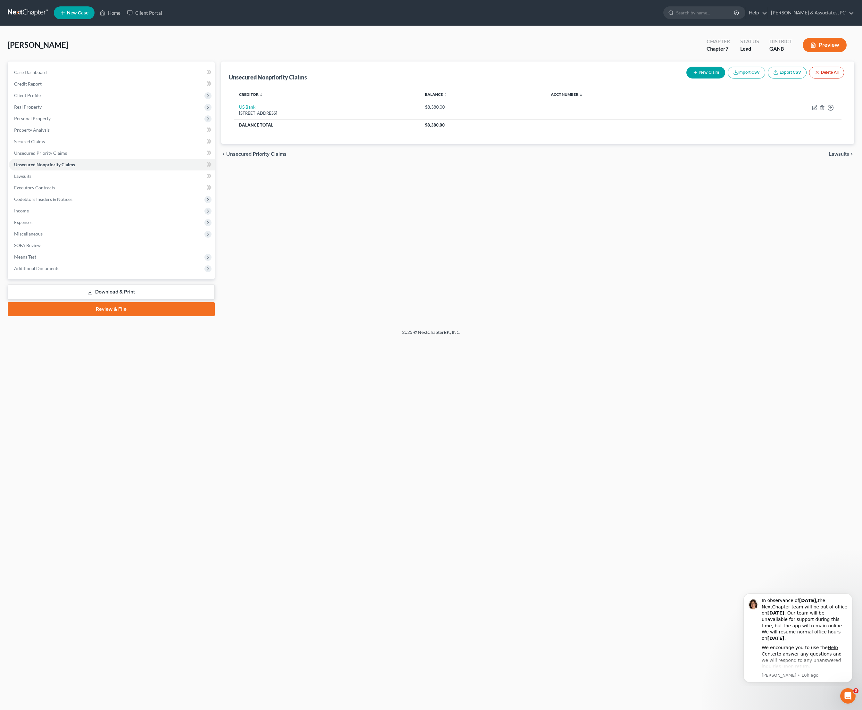
click at [686, 76] on button "New Claim" at bounding box center [705, 73] width 39 height 12
select select "2"
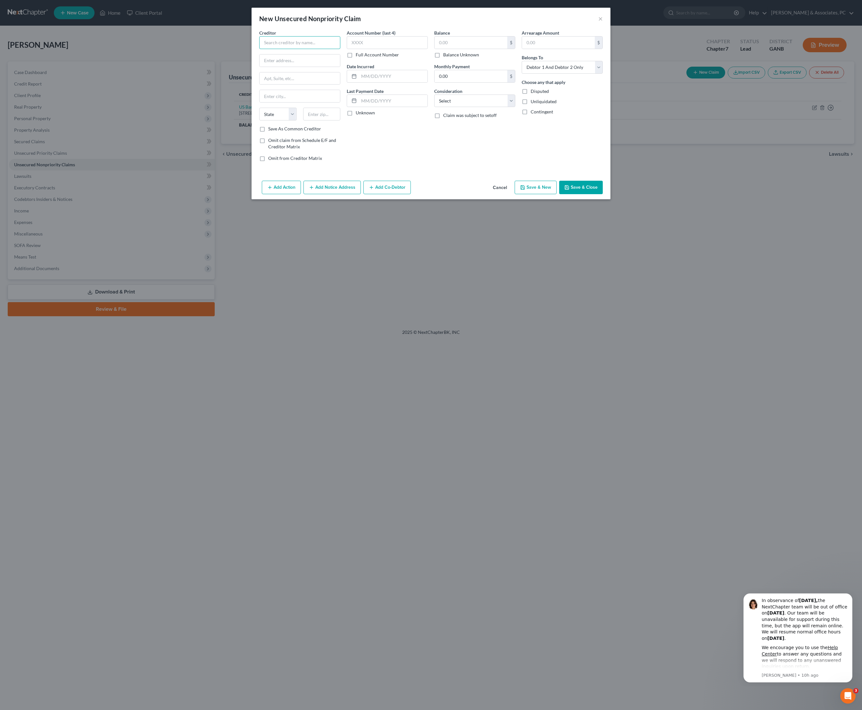
click at [259, 46] on input "text" at bounding box center [299, 42] width 81 height 13
click at [267, 93] on div "[GEOGRAPHIC_DATA]-5005" at bounding box center [297, 89] width 67 height 5
type input "Syncb/SamsClub"
type input "PO Box 965005"
type input "Orlando"
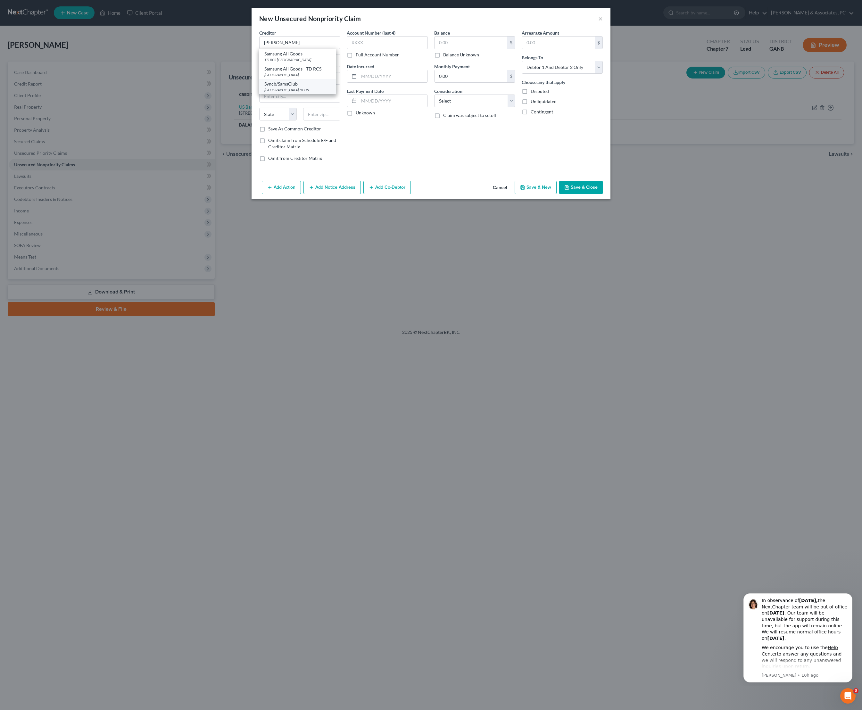
select select "9"
type input "32896-5005"
click at [460, 47] on input "text" at bounding box center [471, 43] width 73 height 12
type input "761"
select select "2"
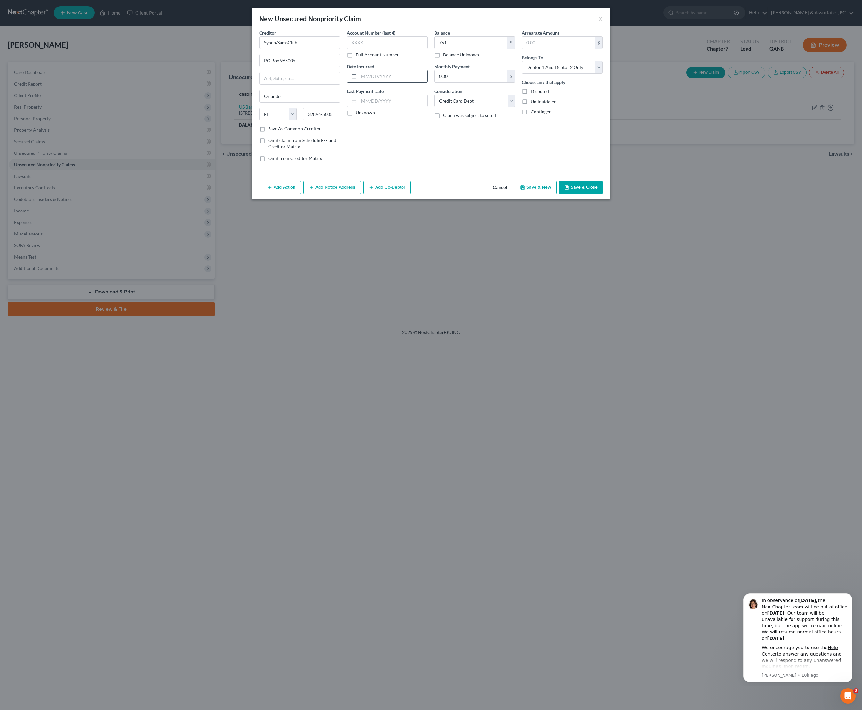
click at [387, 82] on input "text" at bounding box center [393, 76] width 69 height 12
type input "10/21"
select select "0"
click at [603, 194] on button "Save & Close" at bounding box center [581, 187] width 44 height 13
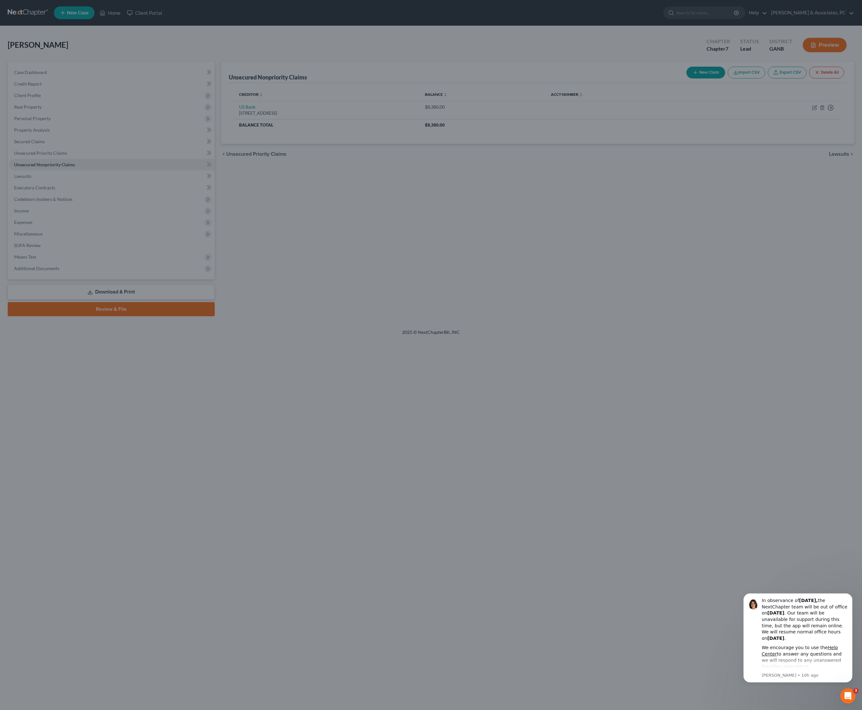
type input "761.00"
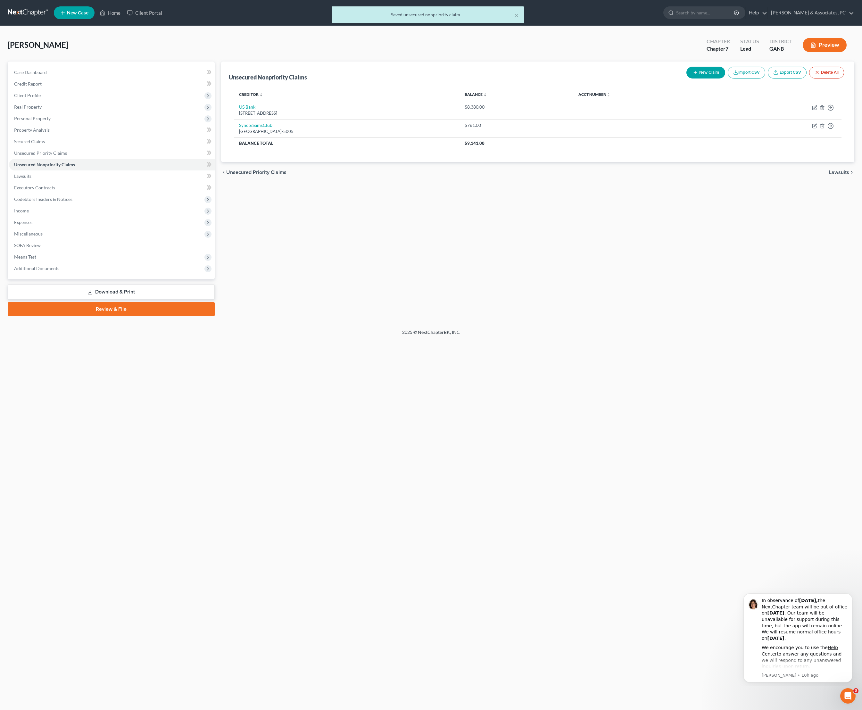
click at [686, 79] on button "New Claim" at bounding box center [705, 73] width 39 height 12
select select "2"
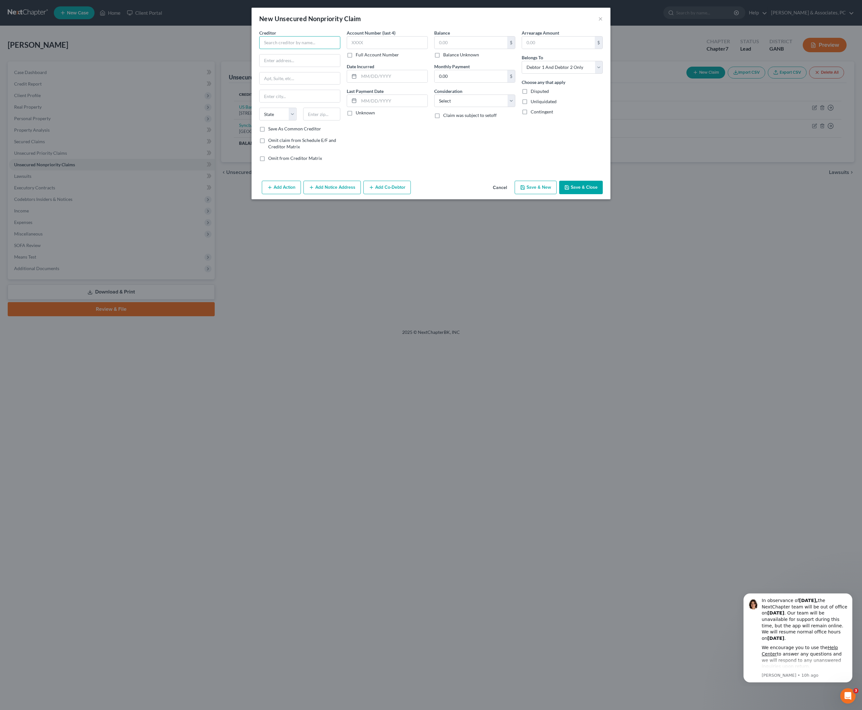
click at [272, 49] on input "text" at bounding box center [299, 42] width 81 height 13
click at [267, 62] on div "[STREET_ADDRESS]" at bounding box center [297, 59] width 67 height 5
type input "WebBank/Fetti Fingerhut"
type input "13300 PIONEER TRAIL"
type input "Eden Prairie"
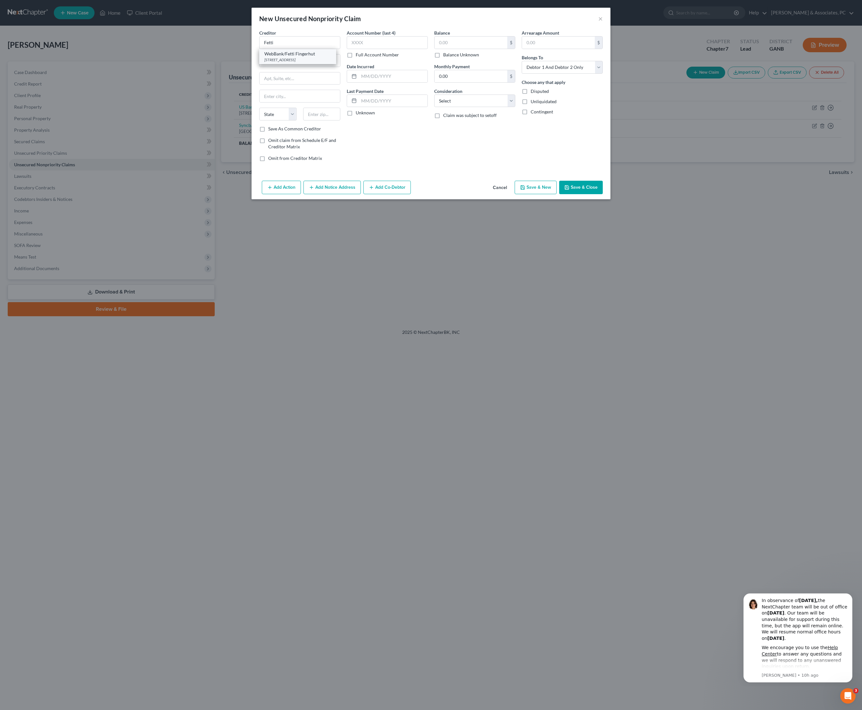
select select "24"
type input "55347"
select select "2"
select select "0"
click at [400, 82] on input "text" at bounding box center [393, 76] width 69 height 12
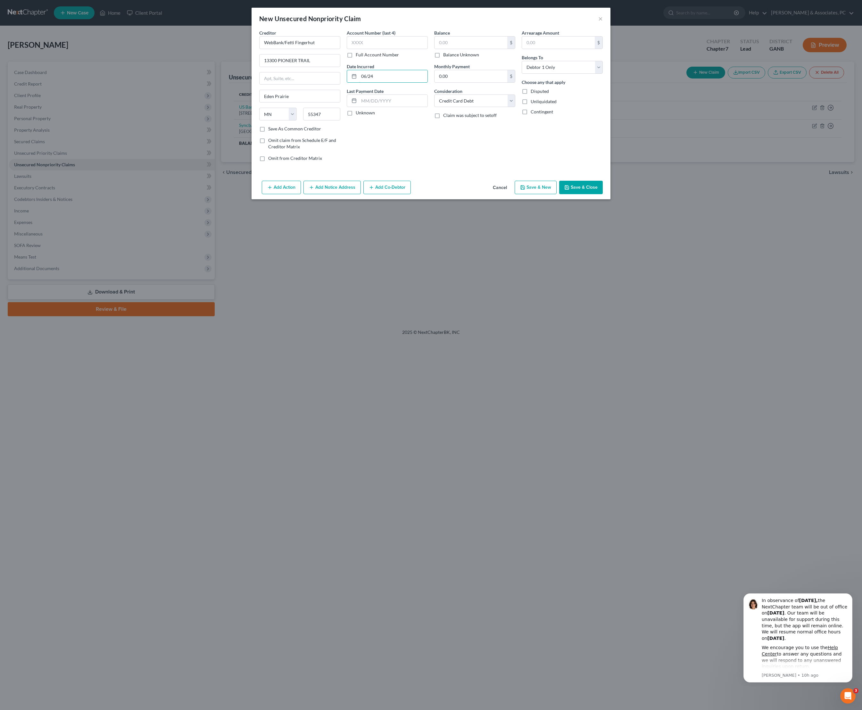
type input "06/24"
click at [610, 199] on div "Add Action Add Notice Address Add Co-Debtor Cancel Save & New Save & Close" at bounding box center [431, 188] width 359 height 21
click at [603, 194] on button "Save & Close" at bounding box center [581, 187] width 44 height 13
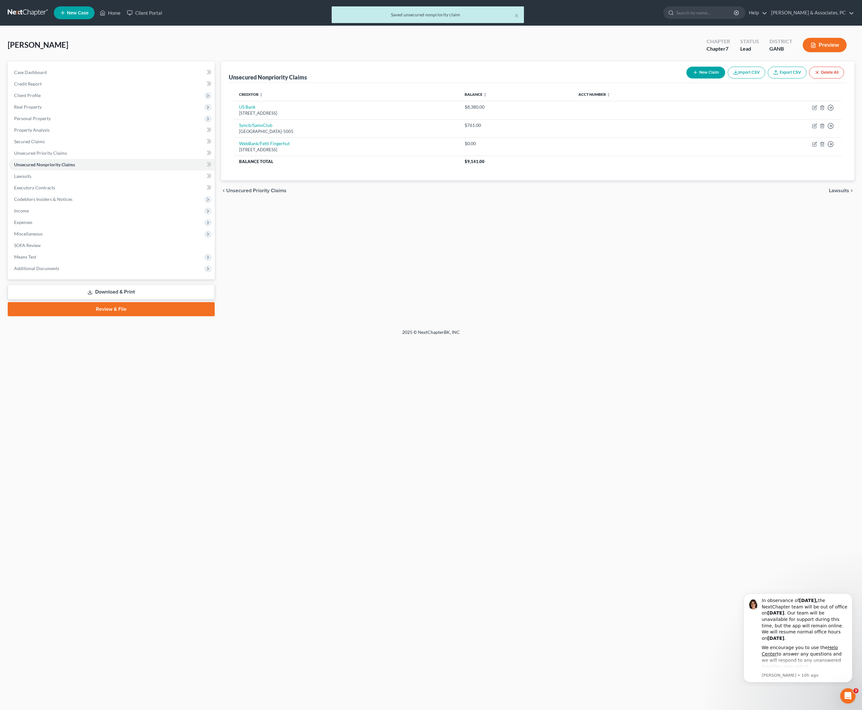
click at [686, 76] on button "New Claim" at bounding box center [705, 73] width 39 height 12
select select "2"
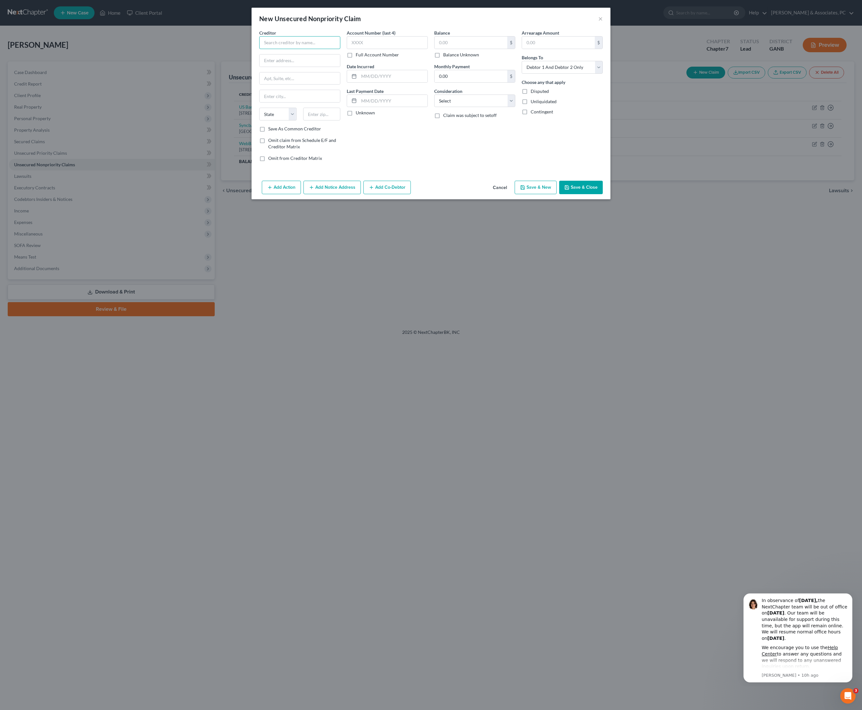
click at [268, 49] on input "text" at bounding box center [299, 42] width 81 height 13
type input "T"
click at [277, 119] on div "The Home Depot/CBNA" at bounding box center [297, 115] width 67 height 6
type input "The Home Depot/CBNA"
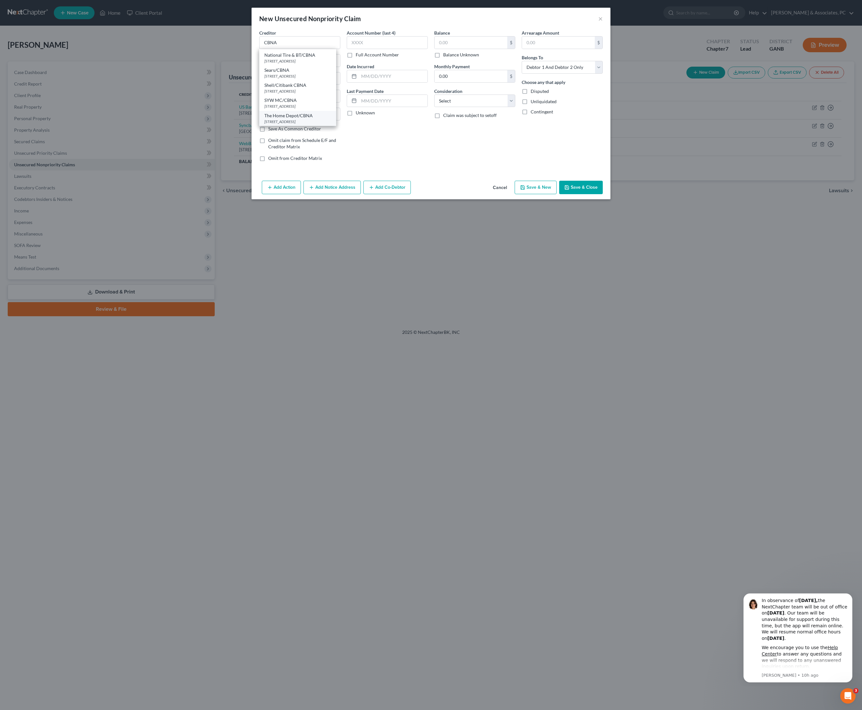
type input "PO Box 6497"
type input "[GEOGRAPHIC_DATA]"
select select "43"
type input "57117"
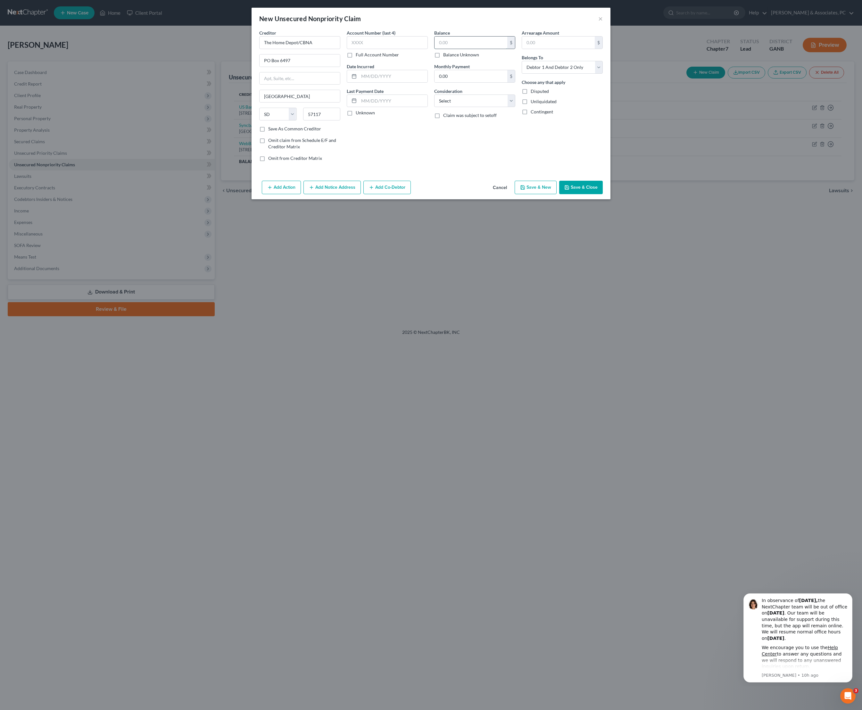
click at [479, 47] on input "text" at bounding box center [471, 43] width 73 height 12
type input "198"
select select "2"
click at [379, 82] on input "text" at bounding box center [393, 76] width 69 height 12
type input "04/22"
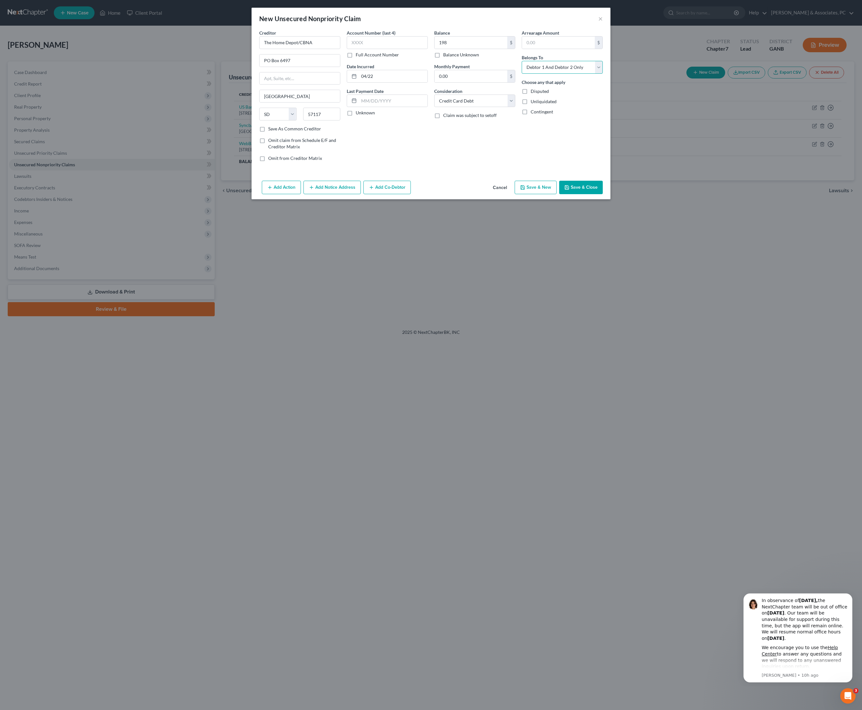
select select "0"
click at [603, 194] on button "Save & Close" at bounding box center [581, 187] width 44 height 13
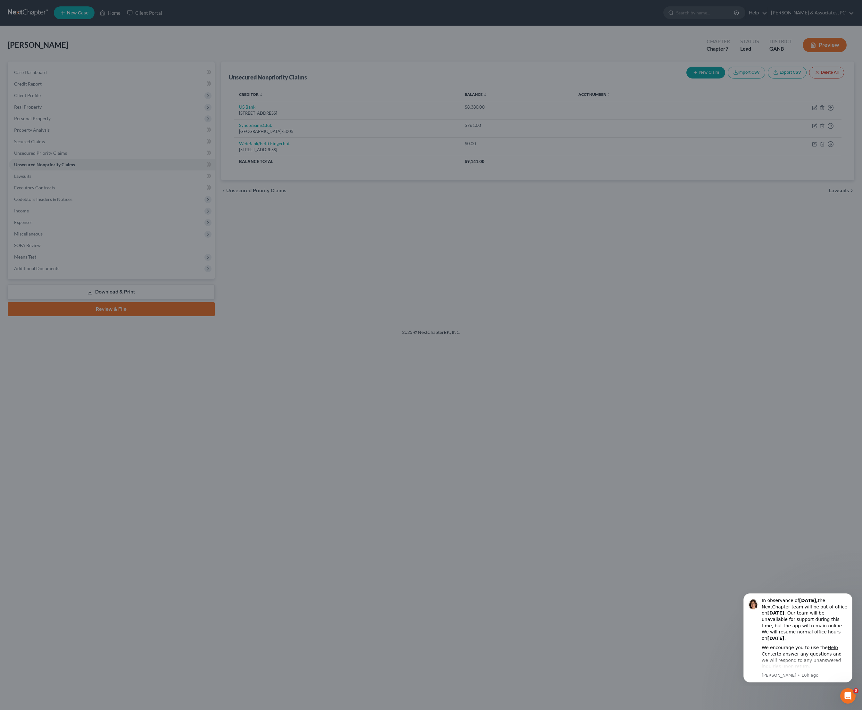
type input "198.00"
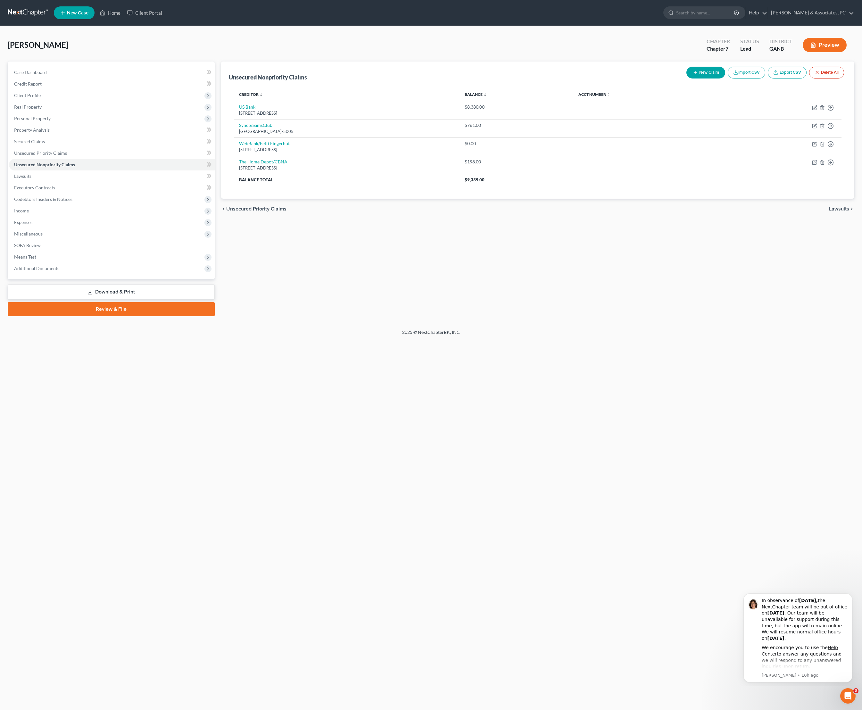
click at [686, 78] on button "New Claim" at bounding box center [705, 73] width 39 height 12
select select "2"
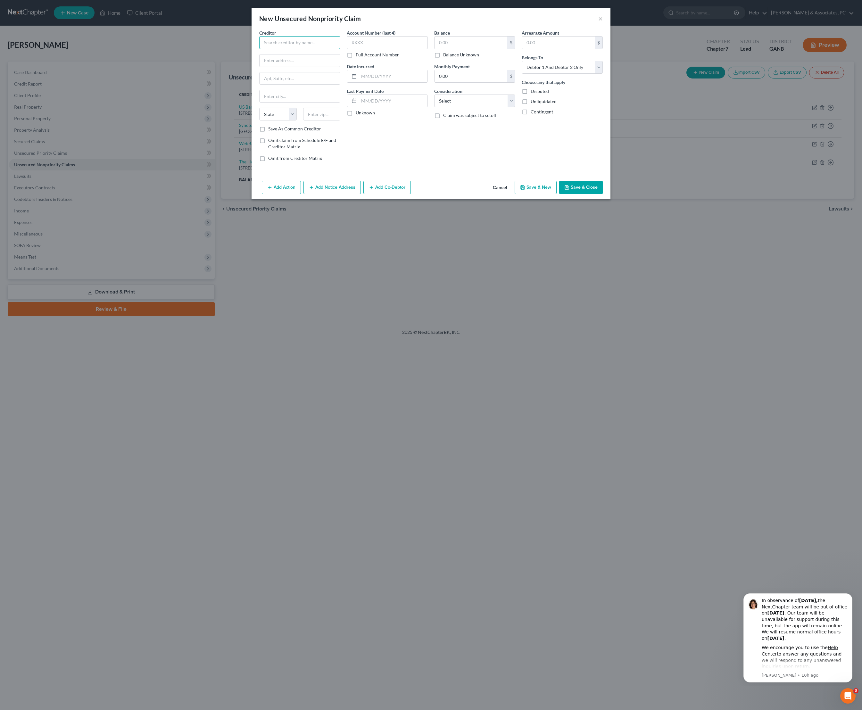
click at [289, 46] on input "text" at bounding box center [299, 42] width 81 height 13
click at [273, 71] on div "[STREET_ADDRESS]" at bounding box center [297, 68] width 67 height 5
type input "Bank of America, N.A."
type input "PO Box 982238"
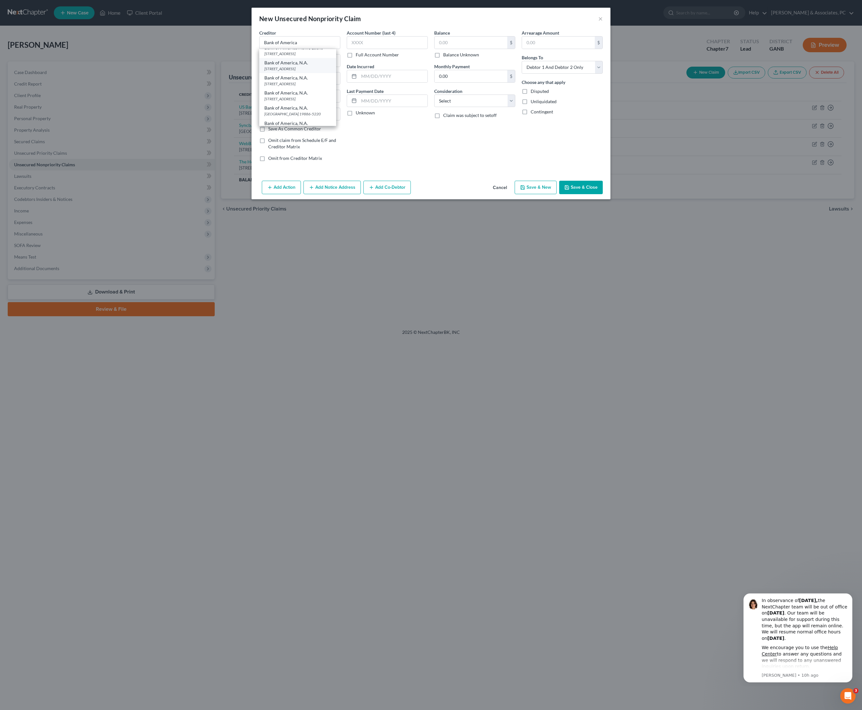
type input "[GEOGRAPHIC_DATA]"
select select "45"
type input "79998-2238"
click at [475, 44] on input "text" at bounding box center [471, 43] width 73 height 12
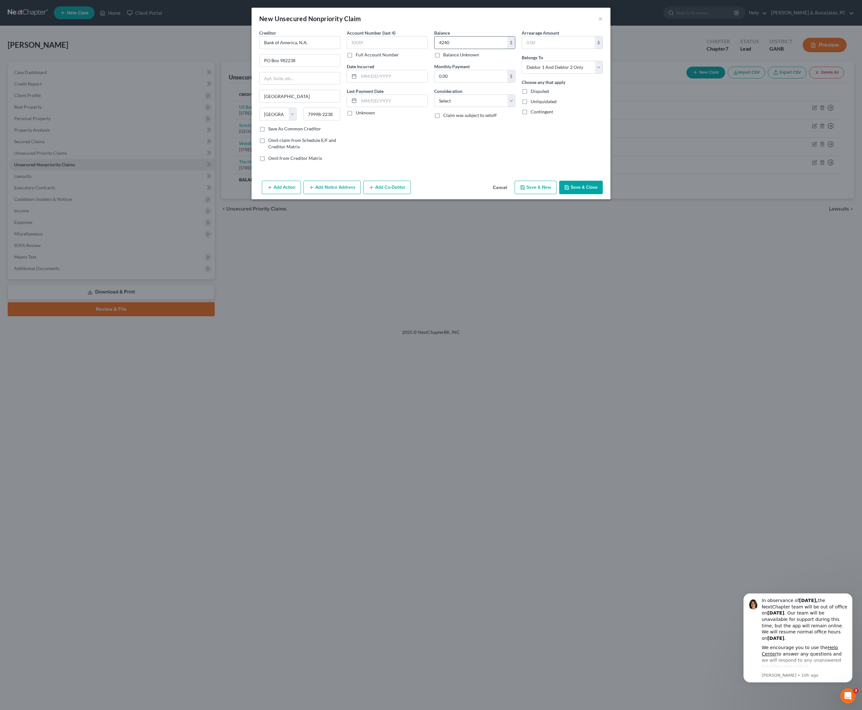
type input "4,240"
select select "0"
select select "2"
click at [400, 82] on input "text" at bounding box center [393, 76] width 69 height 12
type input "12/15"
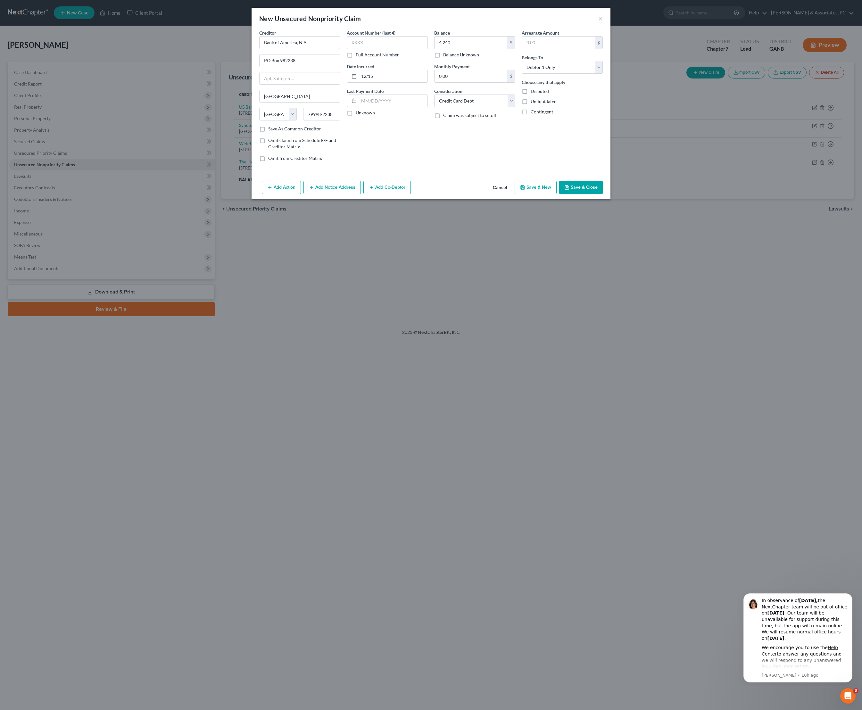
click at [603, 194] on button "Save & Close" at bounding box center [581, 187] width 44 height 13
type input "4,240.00"
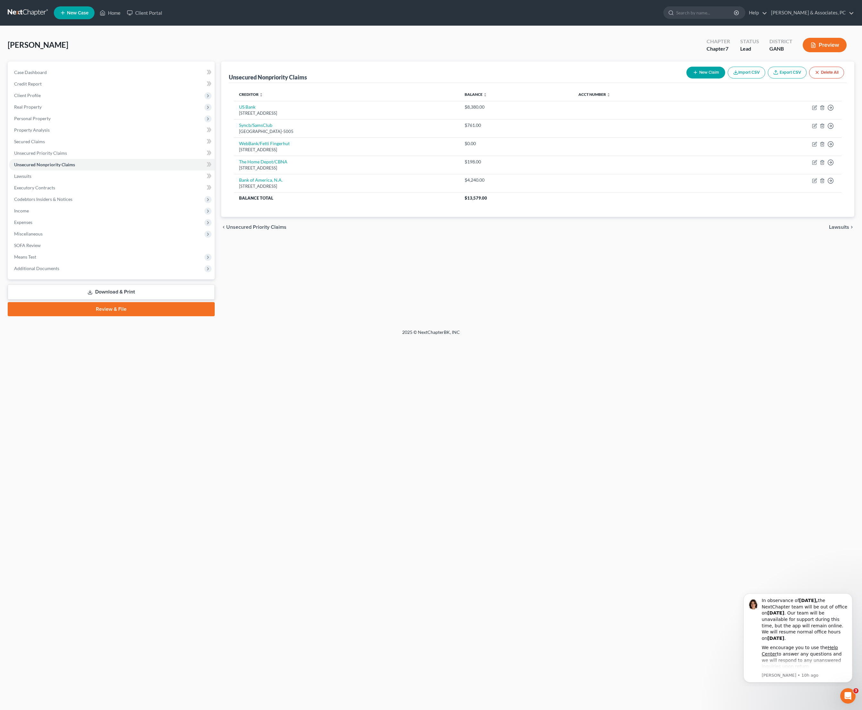
click at [686, 79] on button "New Claim" at bounding box center [705, 73] width 39 height 12
select select "2"
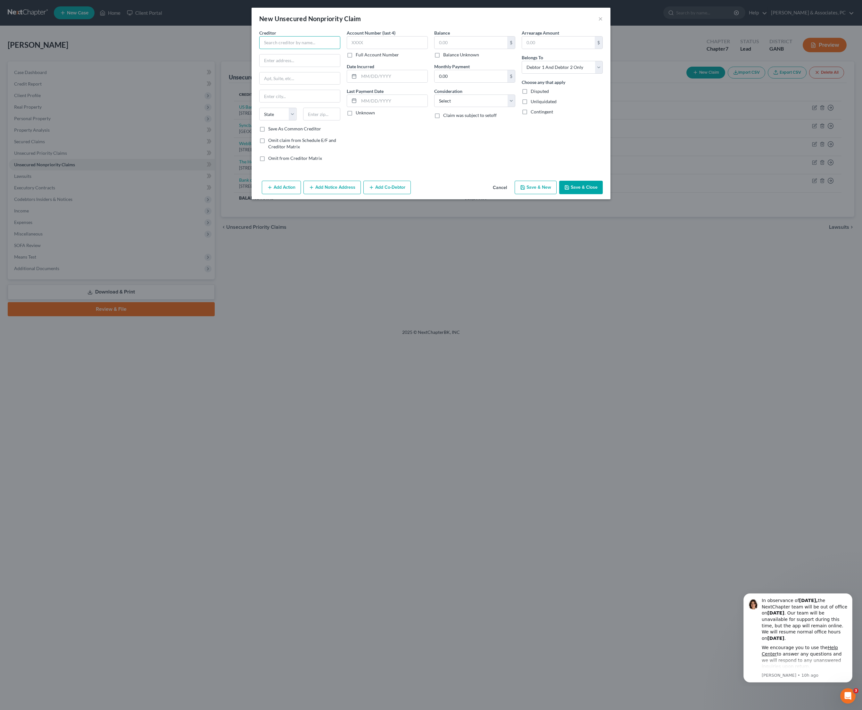
click at [313, 48] on input "text" at bounding box center [299, 42] width 81 height 13
click at [276, 28] on div "Capital One Bank USA NA" at bounding box center [301, 24] width 74 height 6
type input "Capital One Bank USA NA"
type input "PO Box 30281"
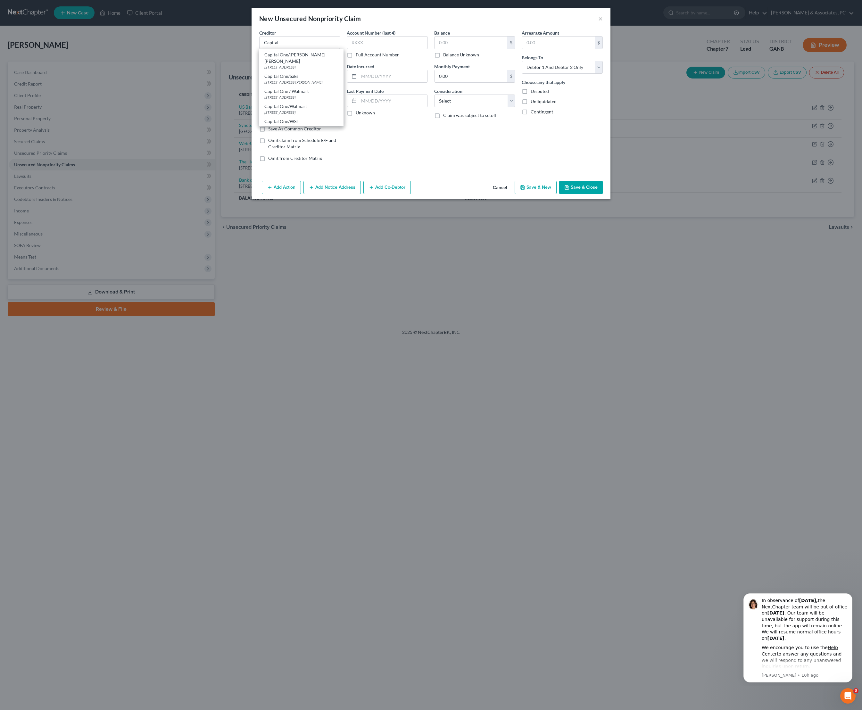
type input "[GEOGRAPHIC_DATA]"
select select "46"
type input "84130"
click at [469, 46] on input "text" at bounding box center [471, 43] width 73 height 12
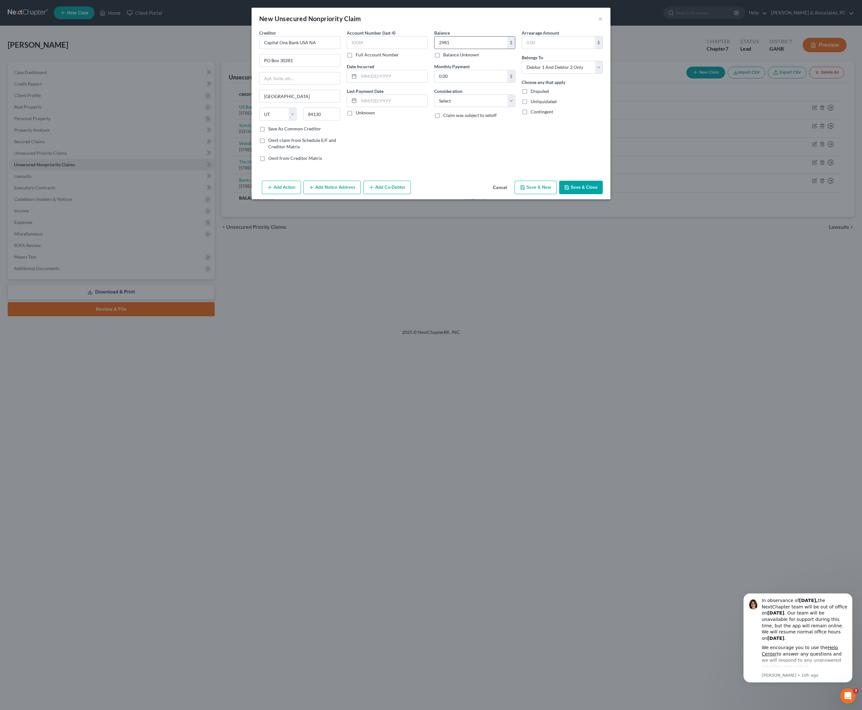
type input "2,981"
select select "2"
click at [385, 82] on input "text" at bounding box center [393, 76] width 69 height 12
type input "04/20"
select select "0"
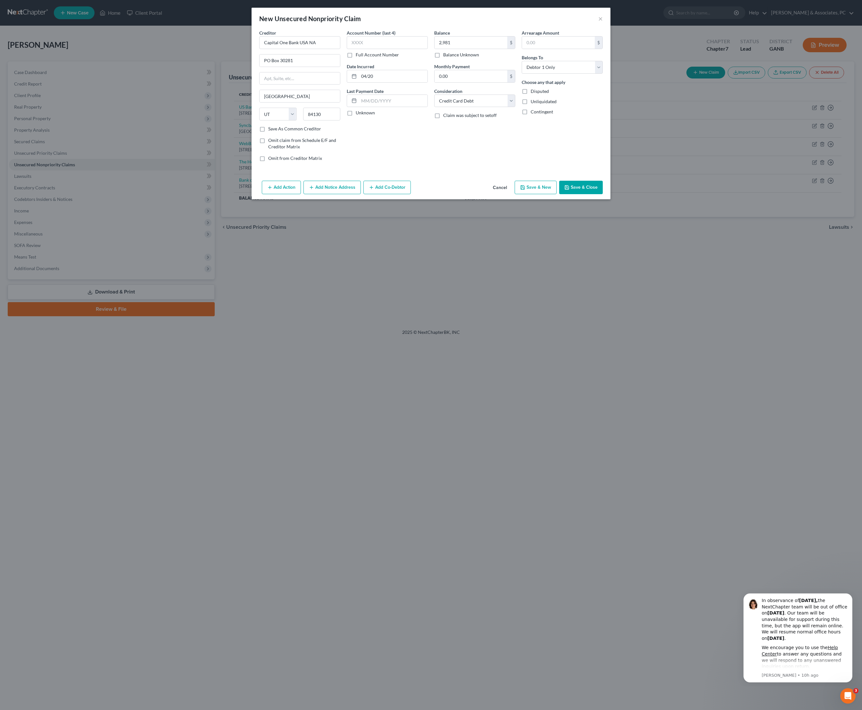
click at [603, 194] on button "Save & Close" at bounding box center [581, 187] width 44 height 13
type input "2,981.00"
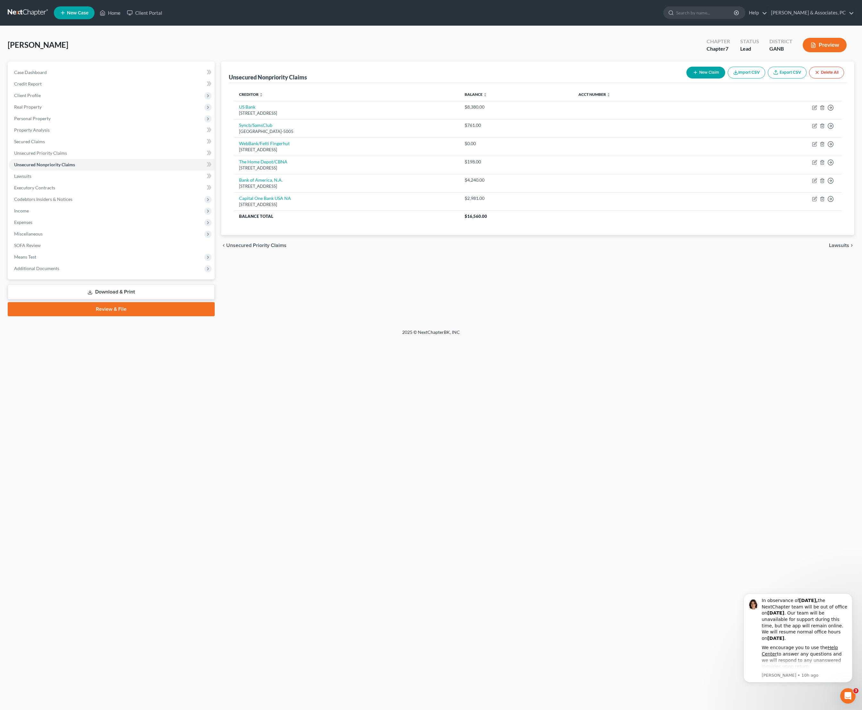
click at [686, 79] on button "New Claim" at bounding box center [705, 73] width 39 height 12
select select "2"
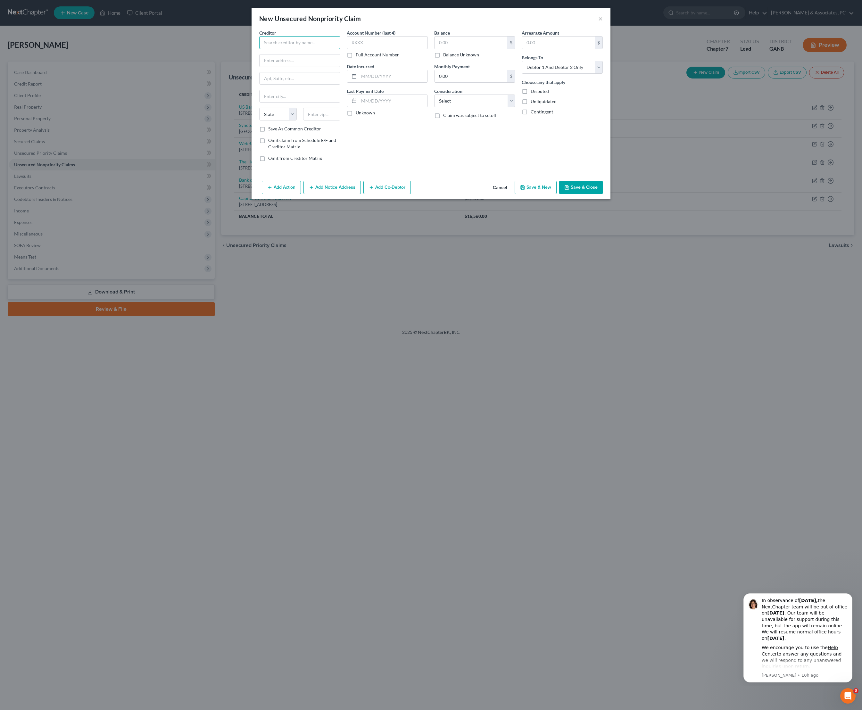
click at [313, 48] on input "text" at bounding box center [299, 42] width 81 height 13
click at [293, 62] on div "[STREET_ADDRESS]" at bounding box center [297, 59] width 67 height 5
type input "[GEOGRAPHIC_DATA]"
type input "[STREET_ADDRESS]"
type input "Monroe"
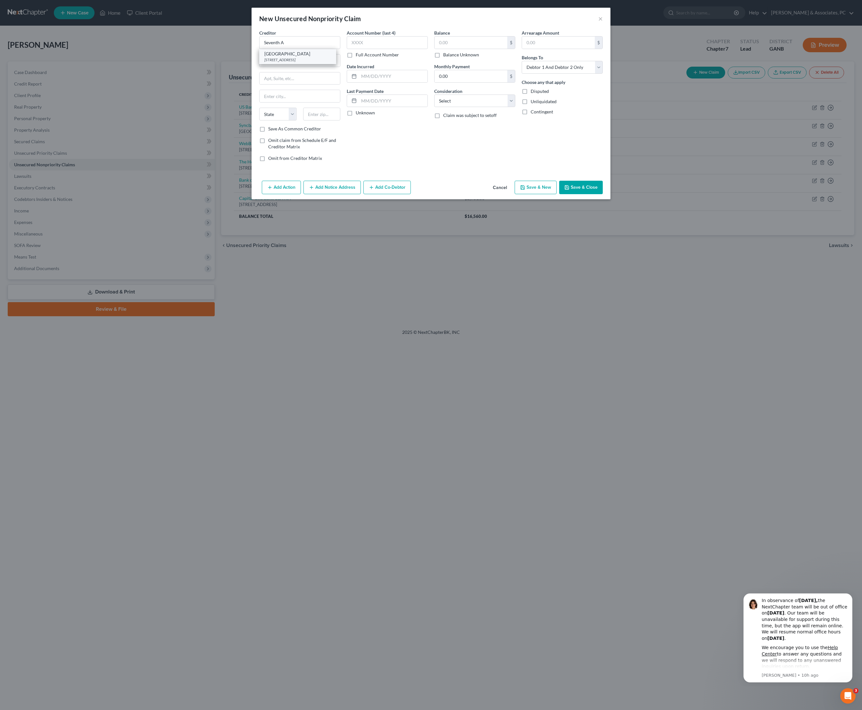
select select "52"
type input "53566"
select select "0"
select select "2"
click at [396, 82] on input "text" at bounding box center [393, 76] width 69 height 12
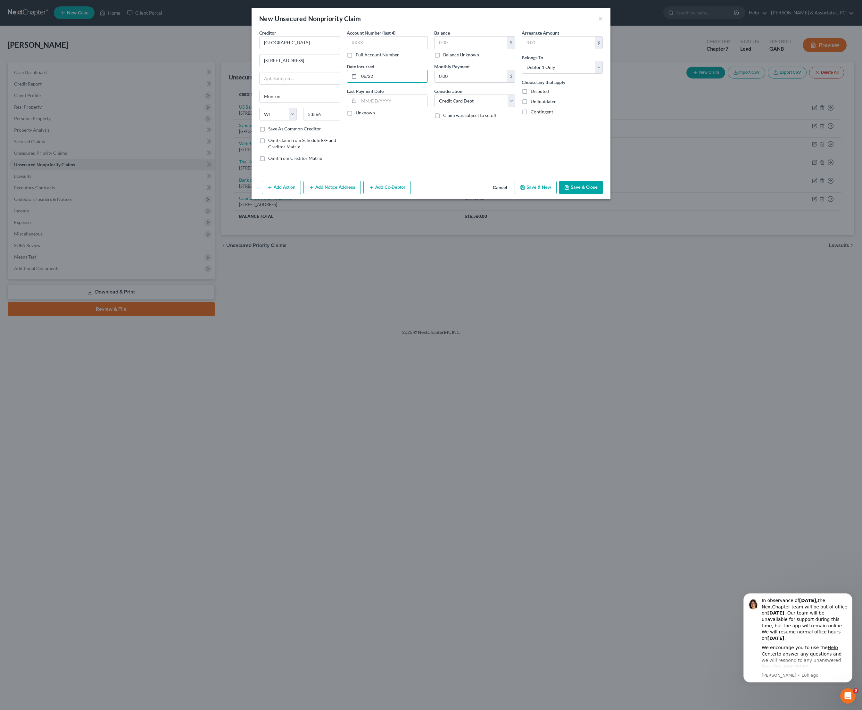
type input "06/22"
click at [600, 194] on button "Save & Close" at bounding box center [581, 187] width 44 height 13
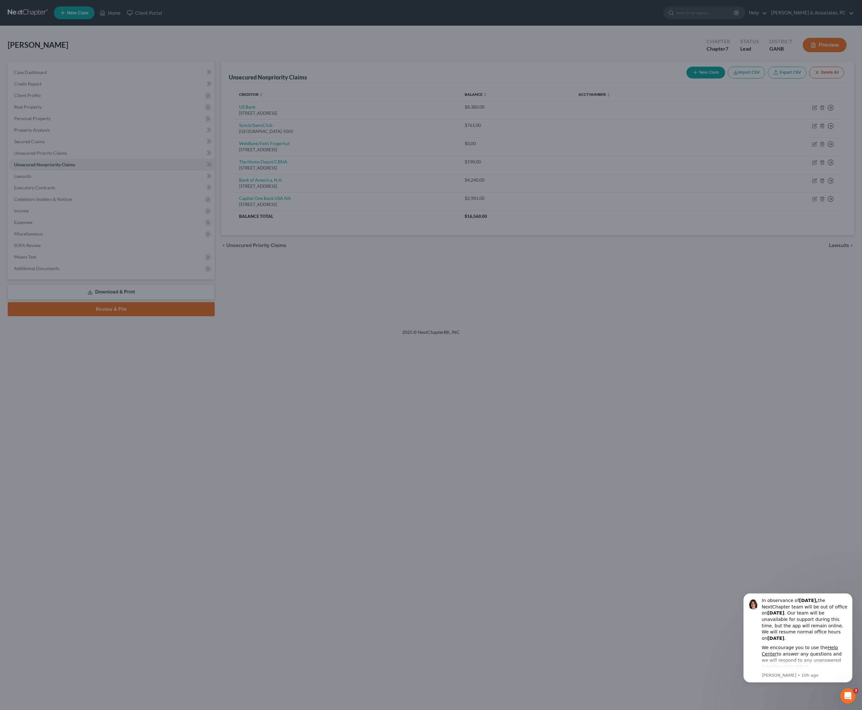
type input "0.00"
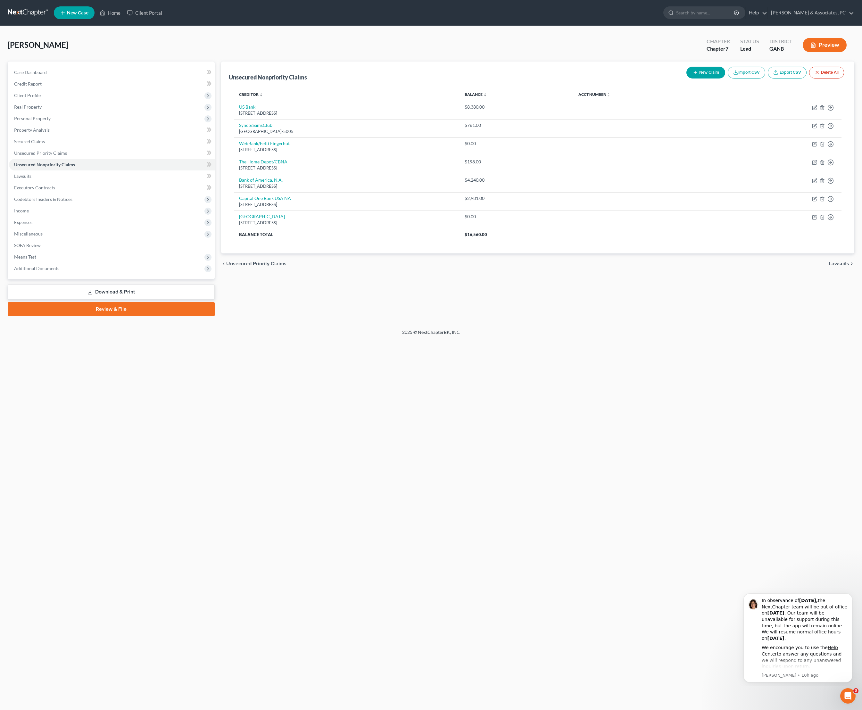
click at [686, 74] on button "New Claim" at bounding box center [705, 73] width 39 height 12
select select "2"
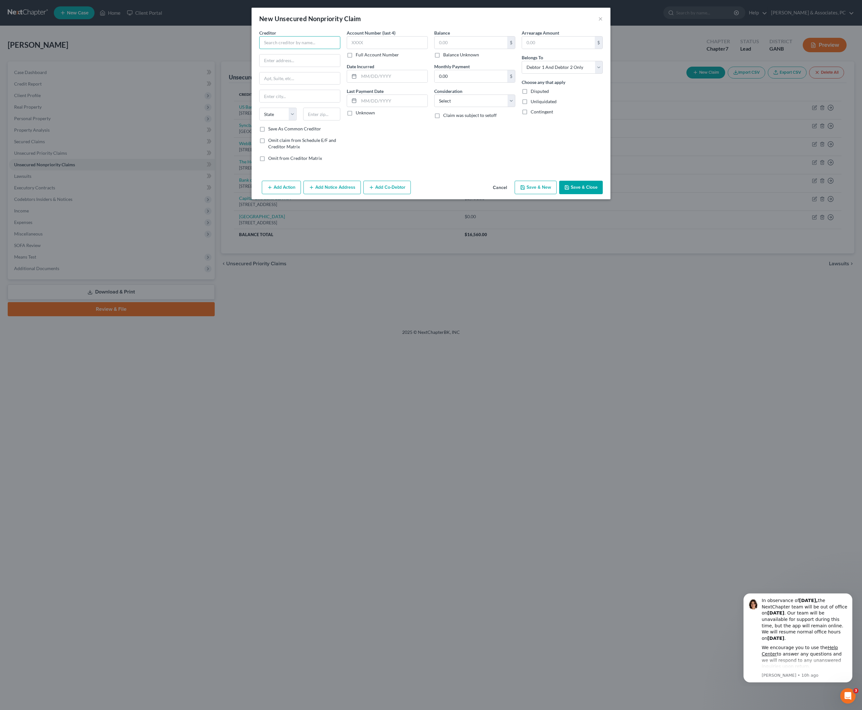
click at [301, 49] on input "text" at bounding box center [299, 42] width 81 height 13
click at [268, 47] on input "Good" at bounding box center [299, 42] width 81 height 13
type input "Goodleap"
type input "[STREET_ADDRESS][PERSON_NAME]"
click at [310, 120] on input "text" at bounding box center [321, 114] width 37 height 13
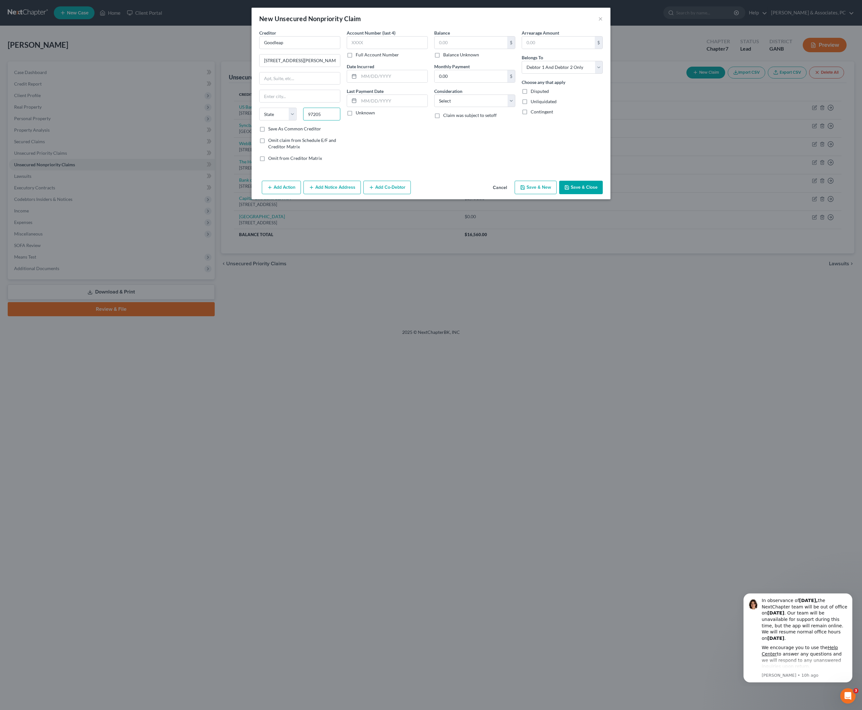
type input "97205"
type input "[GEOGRAPHIC_DATA]"
select select "38"
click at [352, 162] on div "Account Number (last 4) Full Account Number Date Incurred Last Payment Date Unk…" at bounding box center [387, 97] width 87 height 137
click at [279, 132] on label "Save As Common Creditor" at bounding box center [294, 129] width 53 height 6
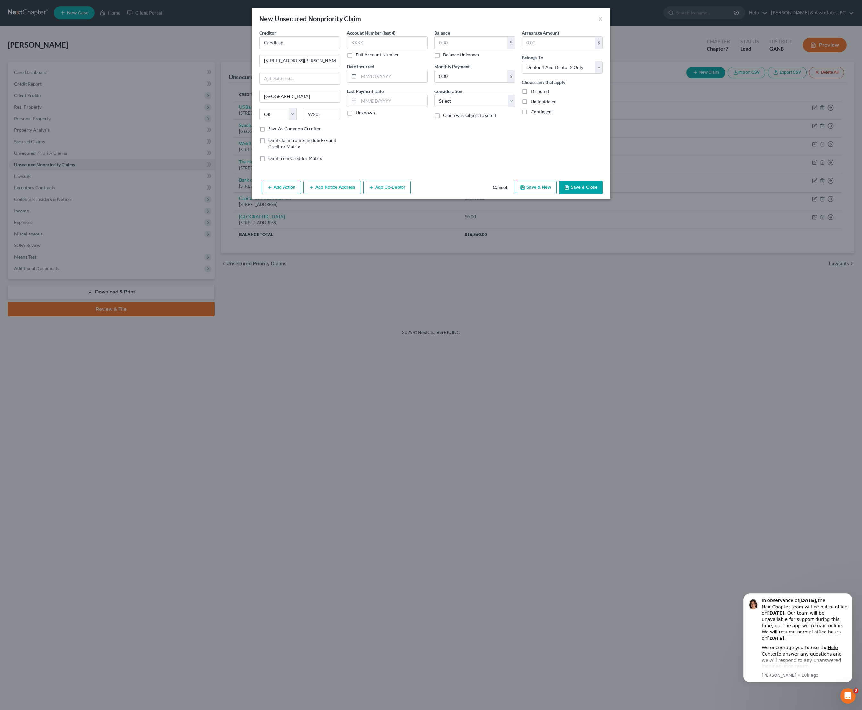
click at [275, 130] on input "Save As Common Creditor" at bounding box center [273, 128] width 4 height 4
checkbox input "true"
click at [484, 46] on input "text" at bounding box center [471, 43] width 73 height 12
click at [477, 47] on input "text" at bounding box center [471, 43] width 73 height 12
type input "53,712"
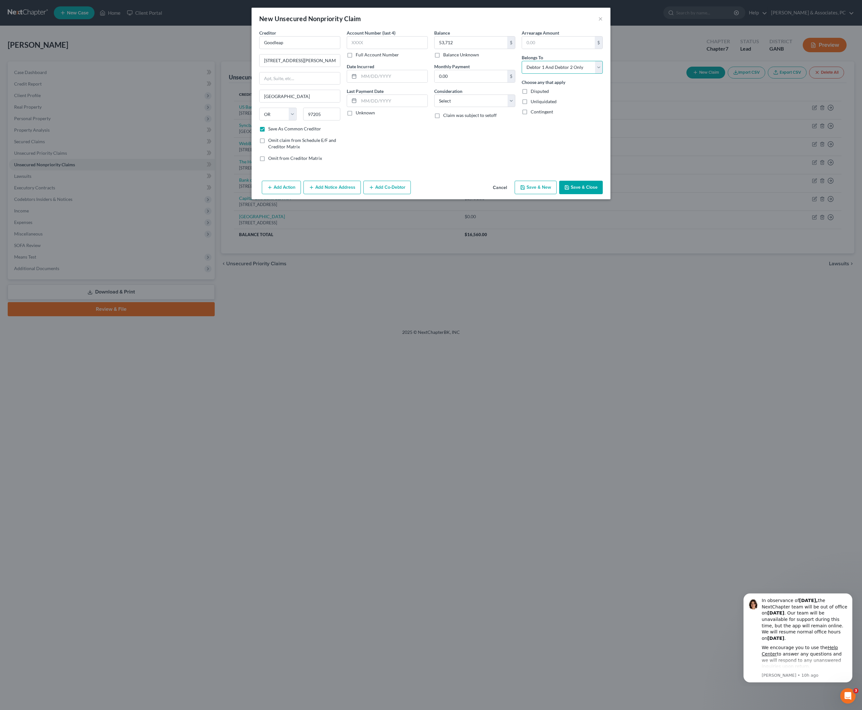
select select "0"
select select "10"
click at [369, 82] on input "text" at bounding box center [393, 76] width 69 height 12
type input "04/24"
click at [597, 194] on button "Save & Close" at bounding box center [581, 187] width 44 height 13
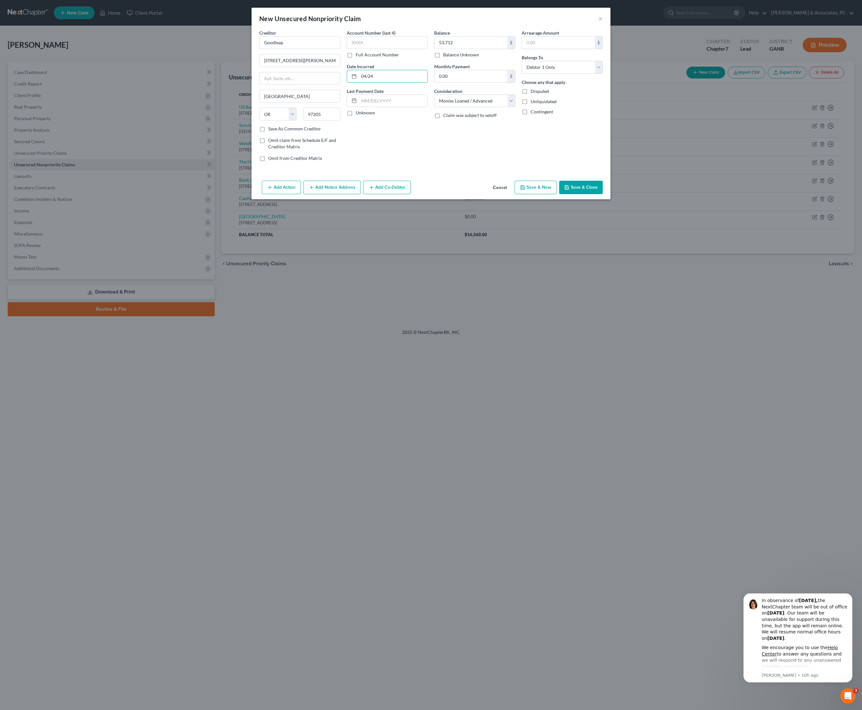
checkbox input "false"
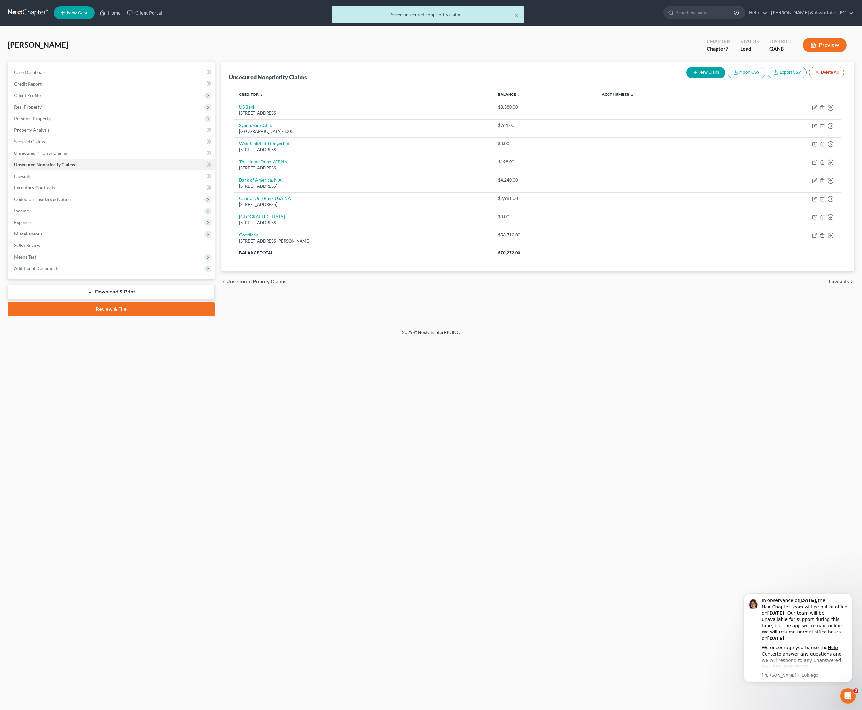
click at [686, 79] on button "New Claim" at bounding box center [705, 73] width 39 height 12
select select "2"
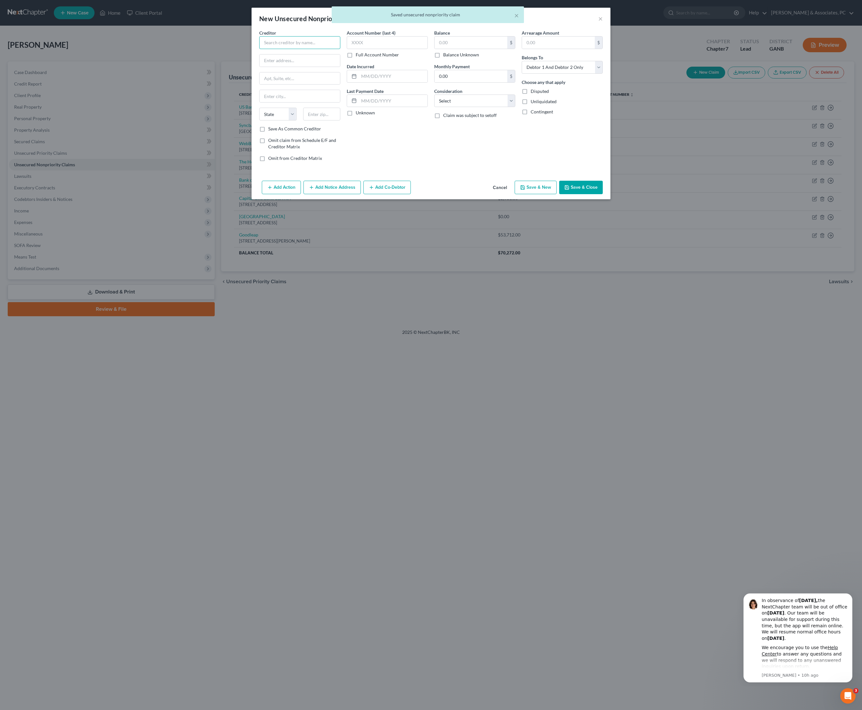
click at [276, 49] on input "text" at bounding box center [299, 42] width 81 height 13
click at [292, 84] on div "[STREET_ADDRESS][PERSON_NAME]" at bounding box center [301, 81] width 74 height 5
type input "Regional Finance Company of [GEOGRAPHIC_DATA]"
type input "[STREET_ADDRESS]"
type input "Suite B"
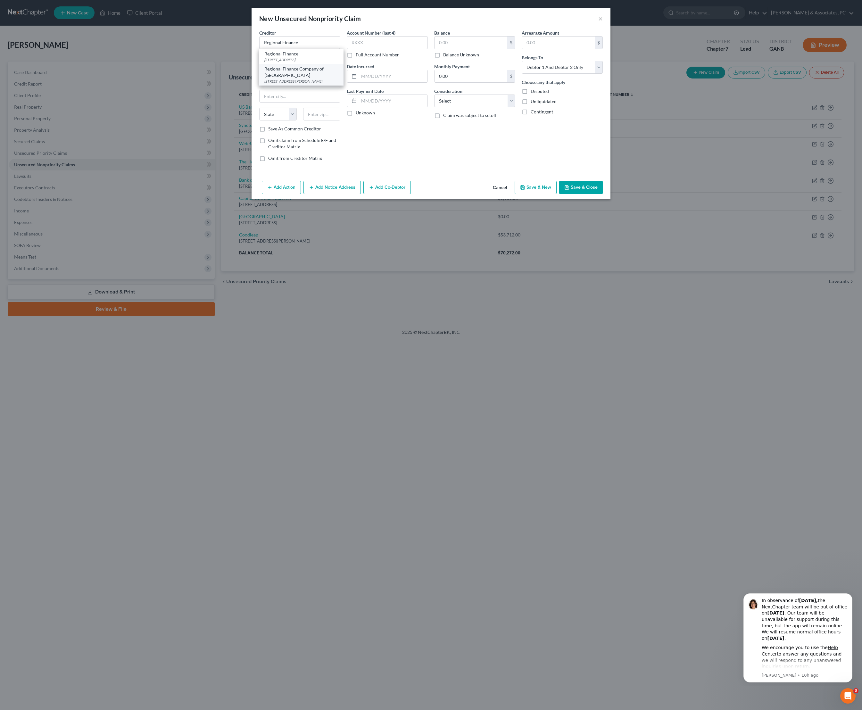
type input "[PERSON_NAME]"
select select "42"
type input "29650"
click at [474, 49] on input "text" at bounding box center [471, 43] width 73 height 12
type input "1,225"
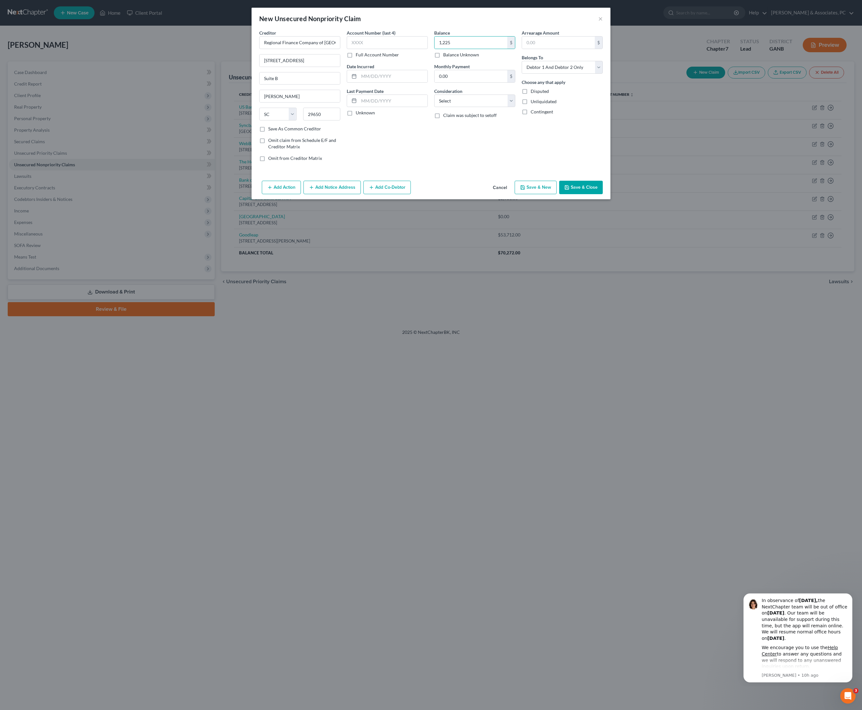
click at [594, 88] on div "Arrearage Amount $ Belongs To * Select Debtor 1 Only Debtor 2 Only Debtor 1 And…" at bounding box center [561, 97] width 87 height 137
select select "0"
click at [394, 82] on input "text" at bounding box center [393, 76] width 69 height 12
type input "02/25"
select select "10"
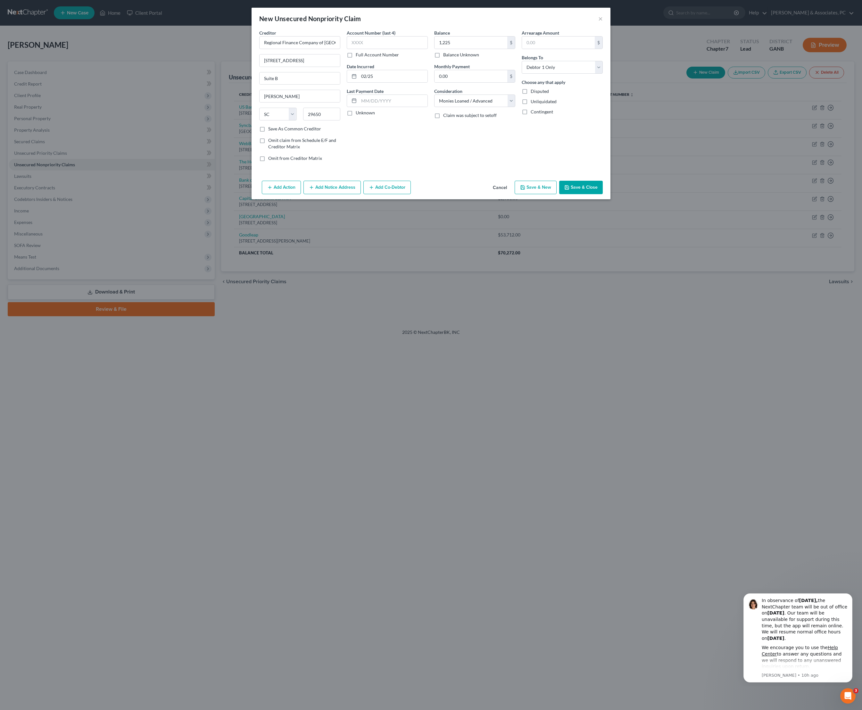
click at [603, 194] on button "Save & Close" at bounding box center [581, 187] width 44 height 13
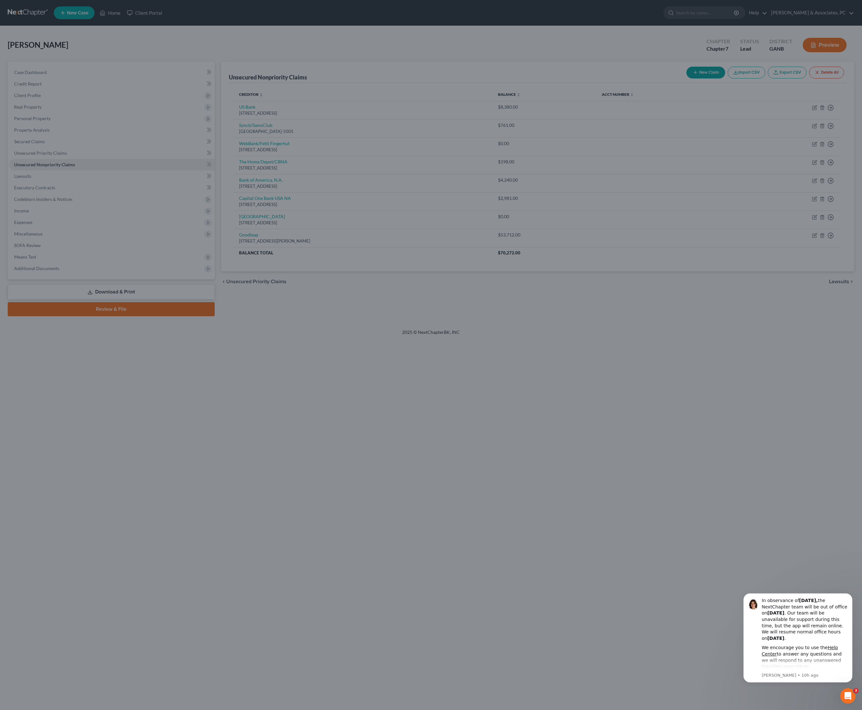
type input "1,225.00"
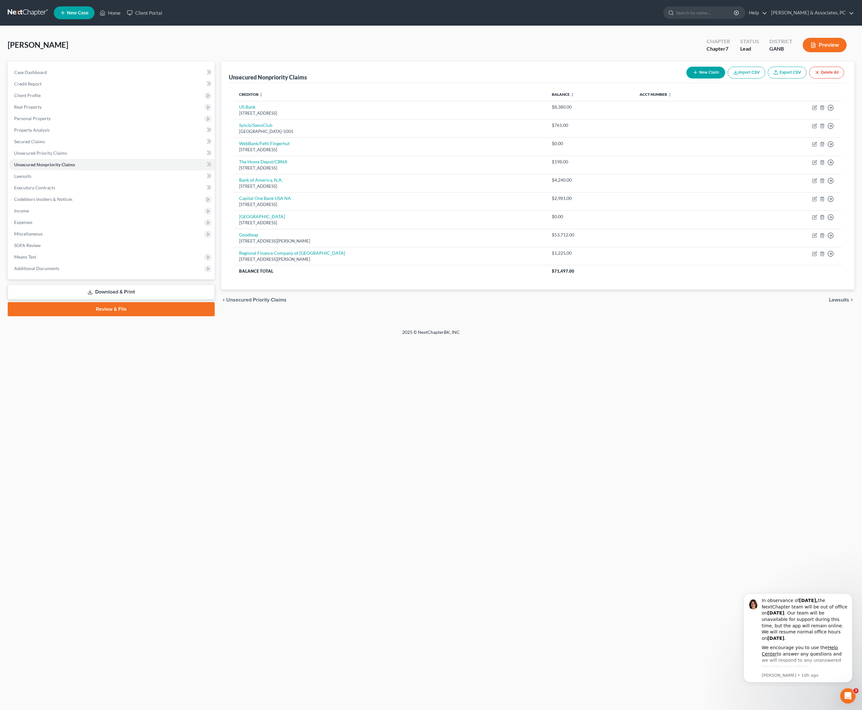
click at [686, 79] on button "New Claim" at bounding box center [705, 73] width 39 height 12
select select "2"
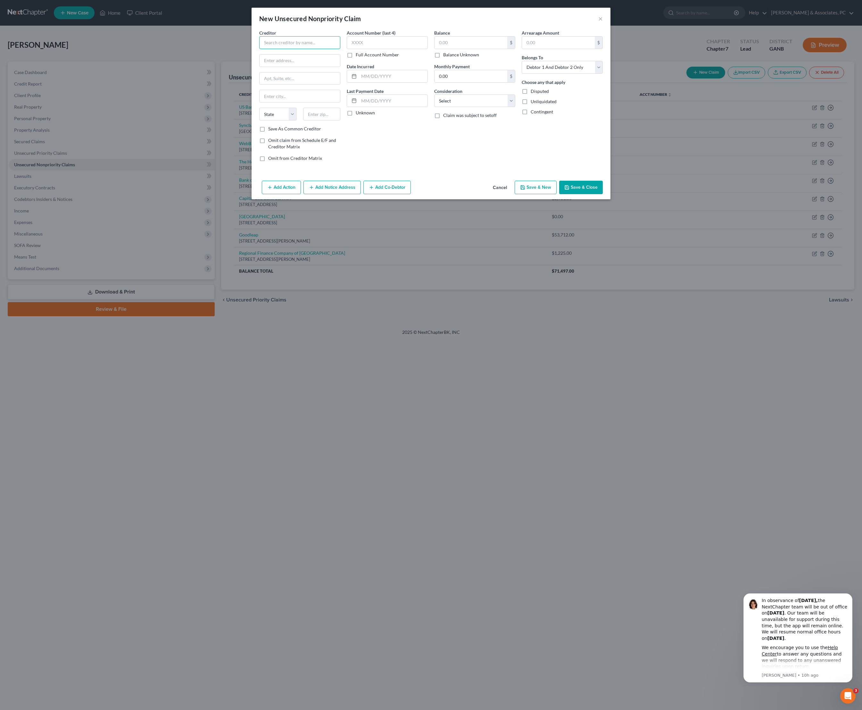
click at [314, 49] on input "text" at bounding box center [299, 42] width 81 height 13
type input "Courtesy Finance"
type input "PO Box 501299"
click at [303, 120] on input "text" at bounding box center [321, 114] width 37 height 13
type input "31150"
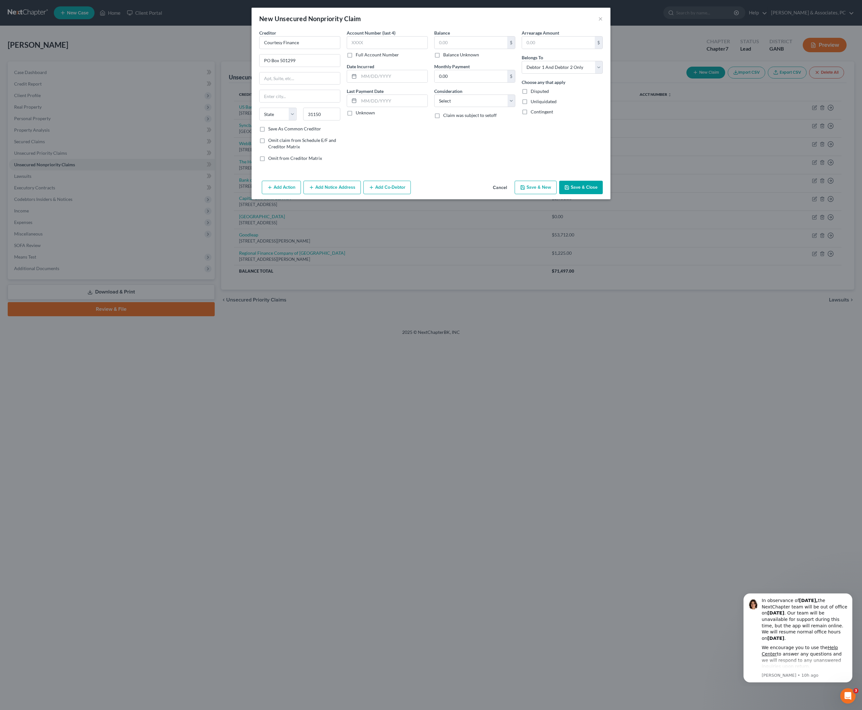
type input "[GEOGRAPHIC_DATA]"
select select "10"
click at [399, 167] on div "Account Number (last 4) Full Account Number Date Incurred Last Payment Date Unk…" at bounding box center [387, 97] width 87 height 137
click at [268, 132] on label "Save As Common Creditor" at bounding box center [294, 129] width 53 height 6
click at [271, 130] on input "Save As Common Creditor" at bounding box center [273, 128] width 4 height 4
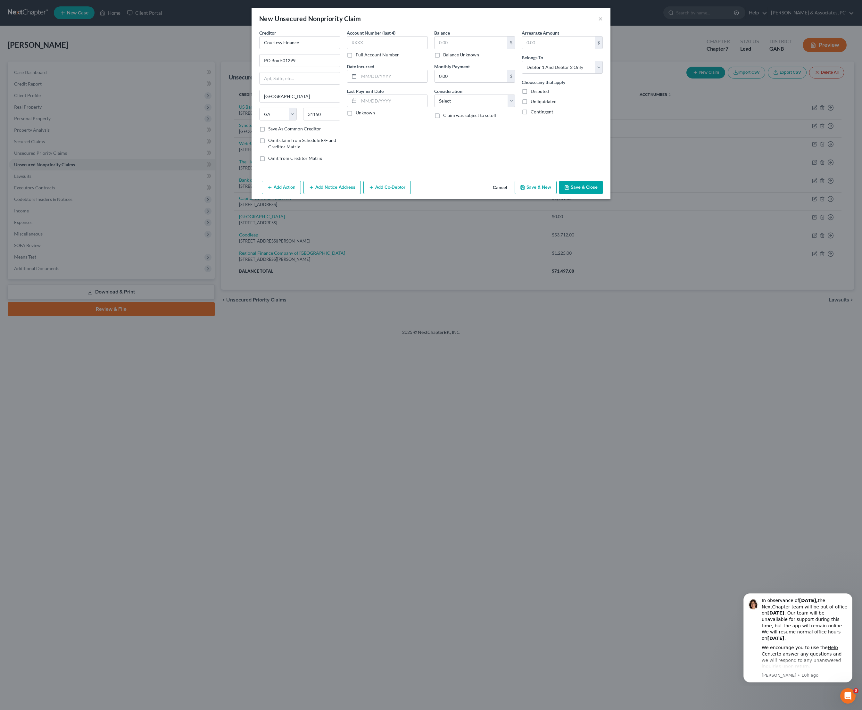
checkbox input "true"
click at [474, 45] on input "text" at bounding box center [471, 43] width 73 height 12
type input "2,730"
click at [490, 107] on select "Select Cable / Satellite Services Collection Agency Credit Card Debt Debt Couns…" at bounding box center [474, 101] width 81 height 13
select select "10"
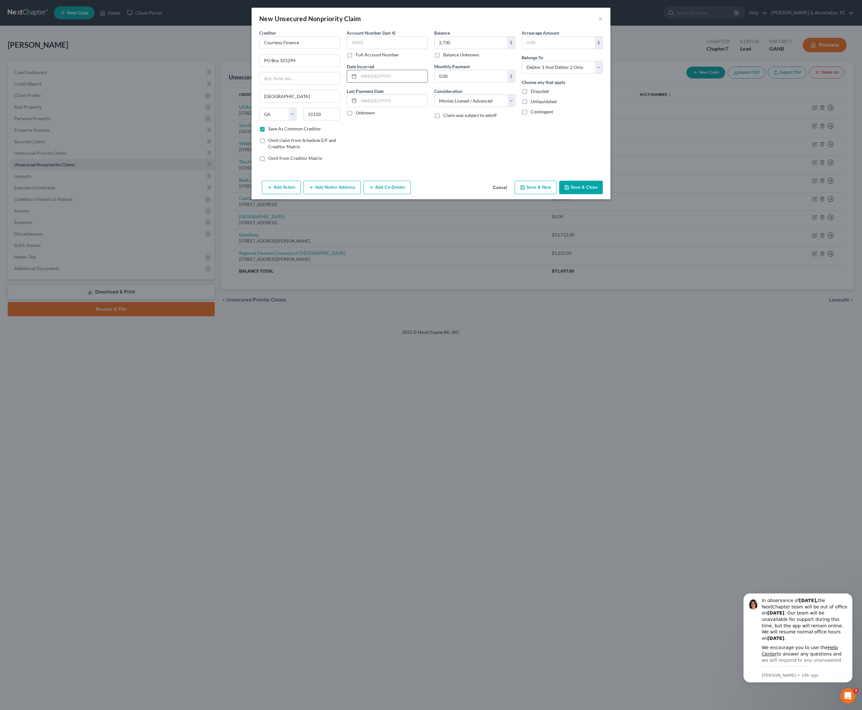
click at [393, 82] on input "text" at bounding box center [393, 76] width 69 height 12
click at [386, 82] on input "text" at bounding box center [393, 76] width 69 height 12
type input "11/24"
select select "0"
click at [603, 194] on button "Save & Close" at bounding box center [581, 187] width 44 height 13
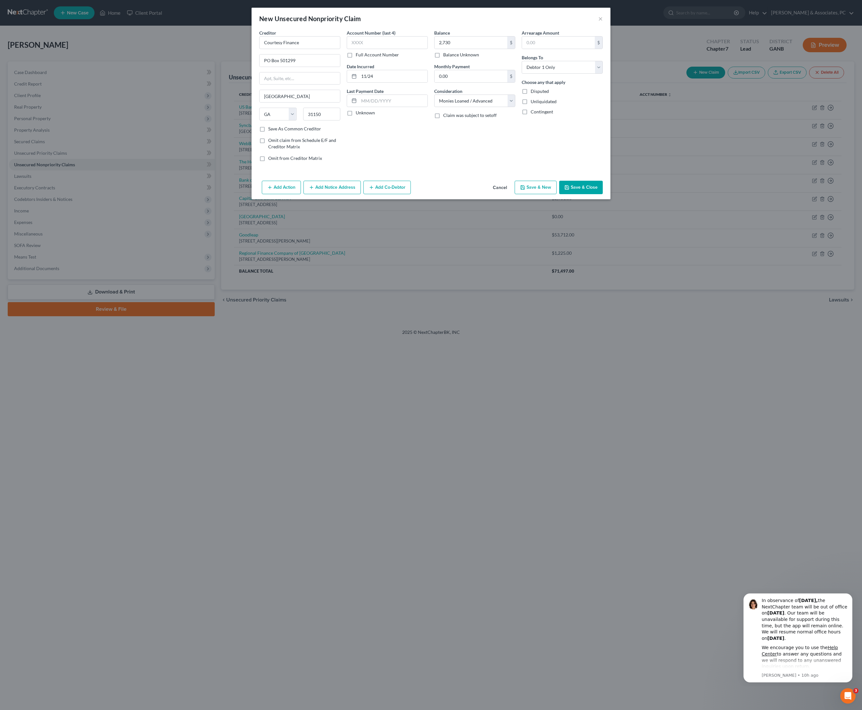
checkbox input "false"
type input "2,730.00"
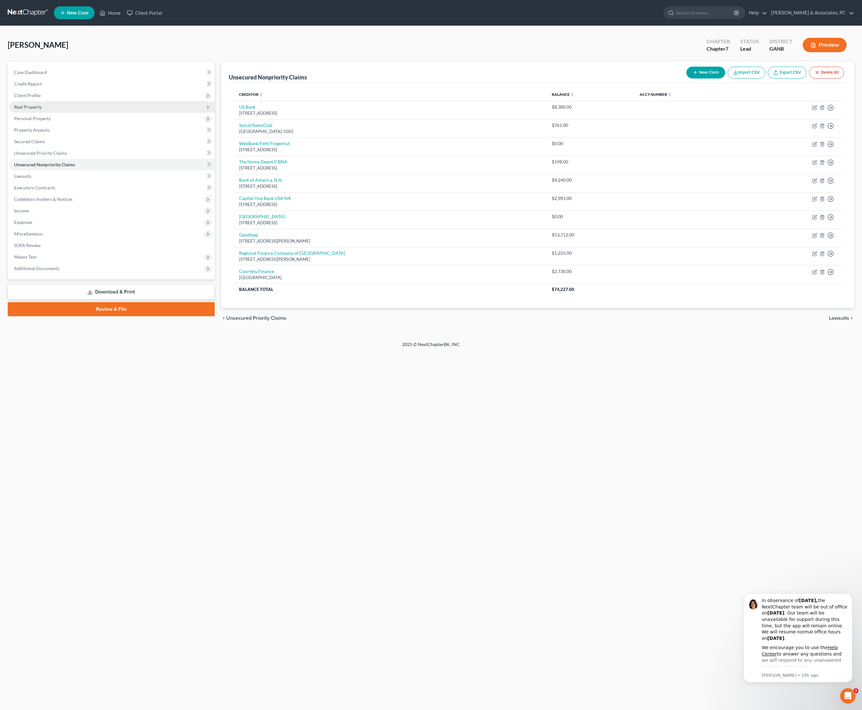
click at [42, 110] on span "Real Property" at bounding box center [28, 106] width 28 height 5
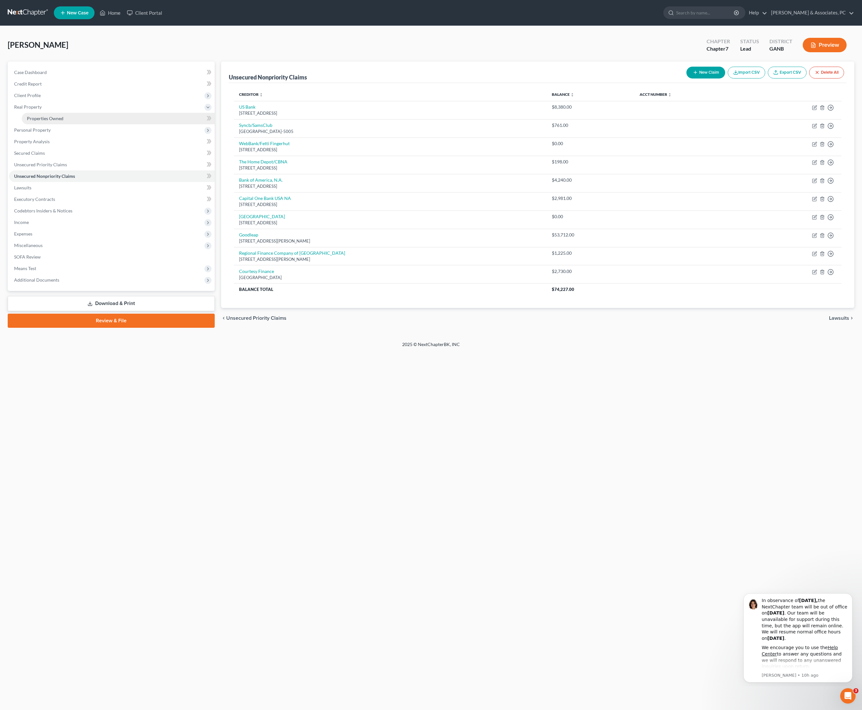
click at [63, 121] on span "Properties Owned" at bounding box center [45, 118] width 37 height 5
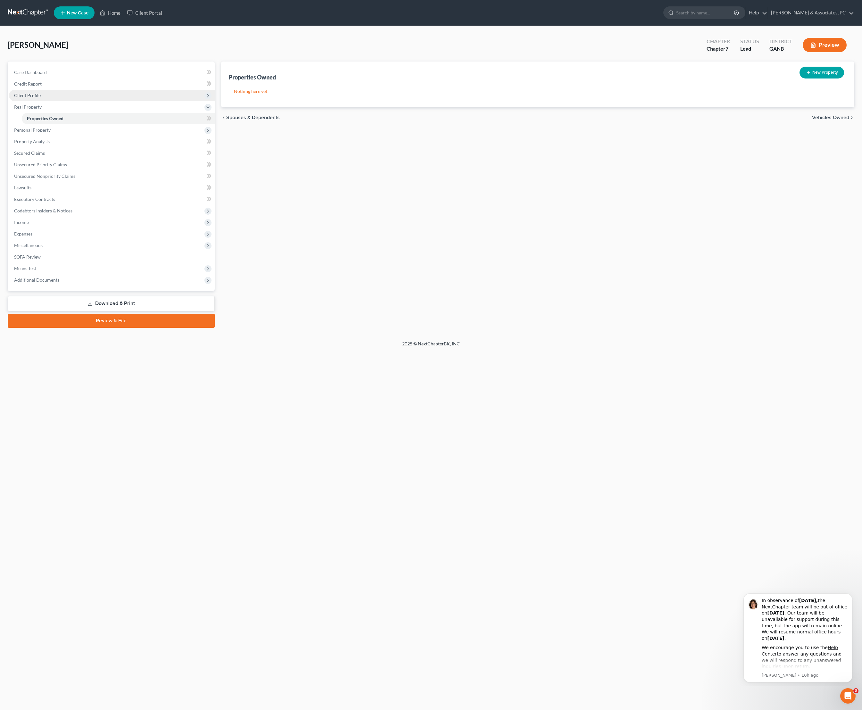
click at [35, 98] on span "Client Profile" at bounding box center [27, 95] width 27 height 5
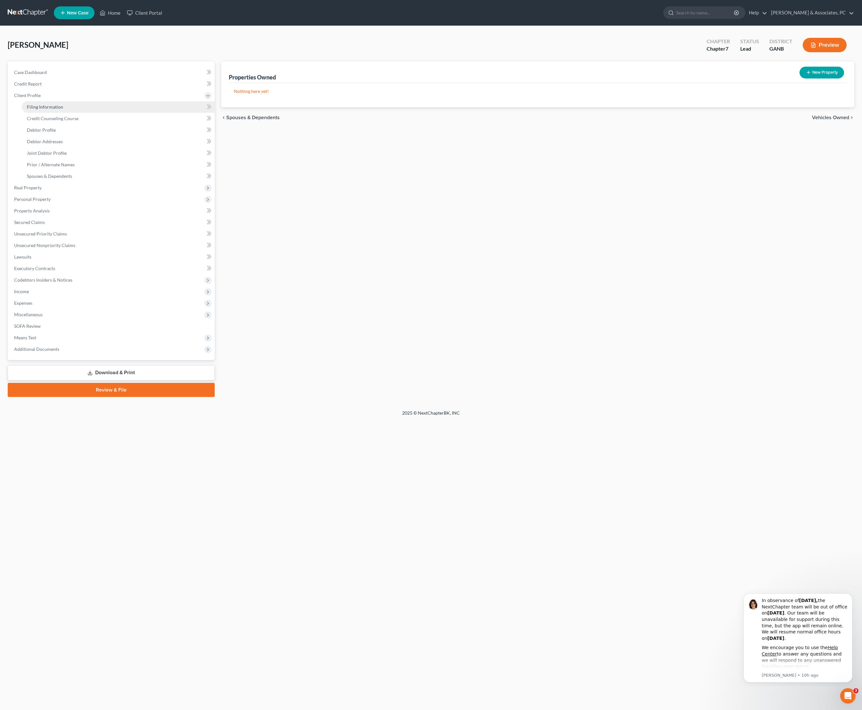
click at [62, 110] on span "Filing Information" at bounding box center [45, 106] width 36 height 5
select select "1"
select select "0"
select select "19"
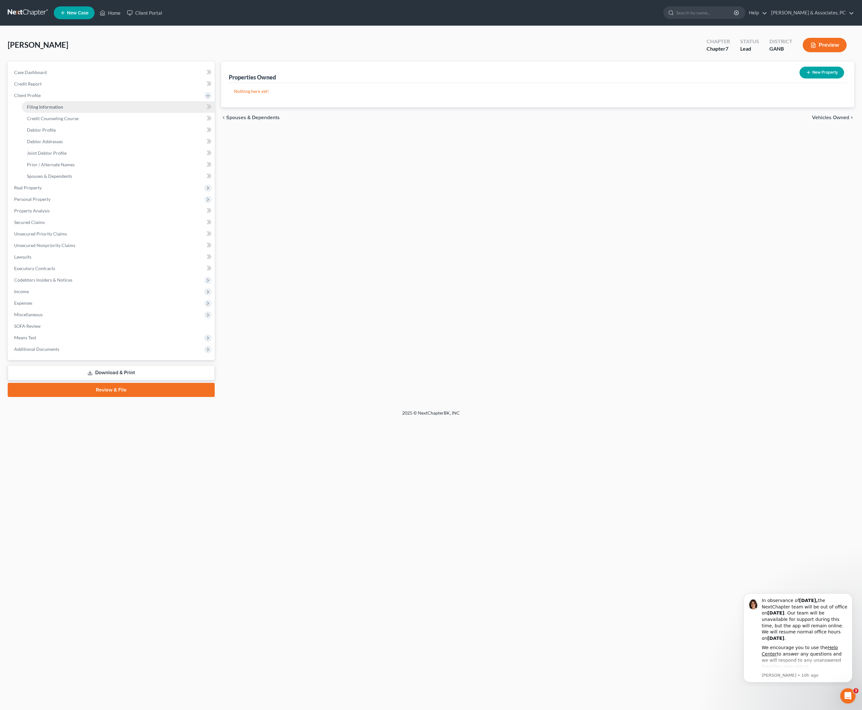
select select "0"
select select "10"
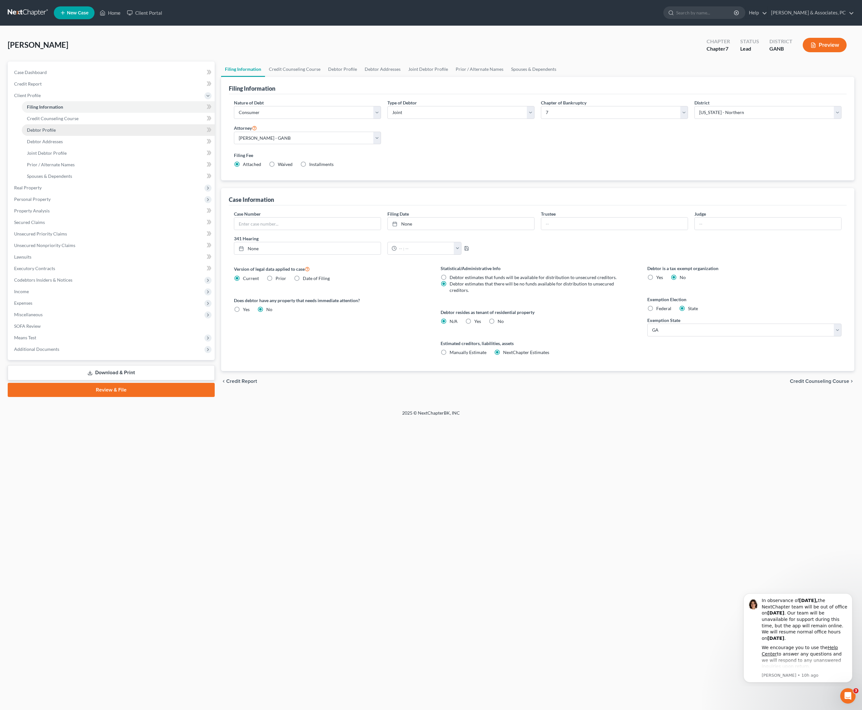
click at [56, 133] on span "Debtor Profile" at bounding box center [41, 129] width 29 height 5
select select "1"
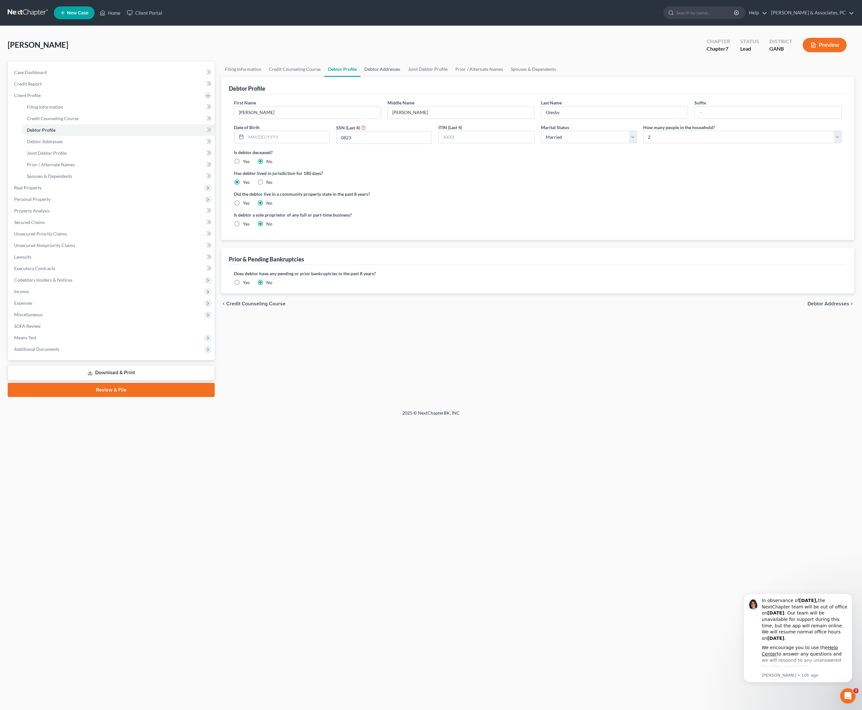
click at [404, 77] on link "Debtor Addresses" at bounding box center [383, 69] width 44 height 15
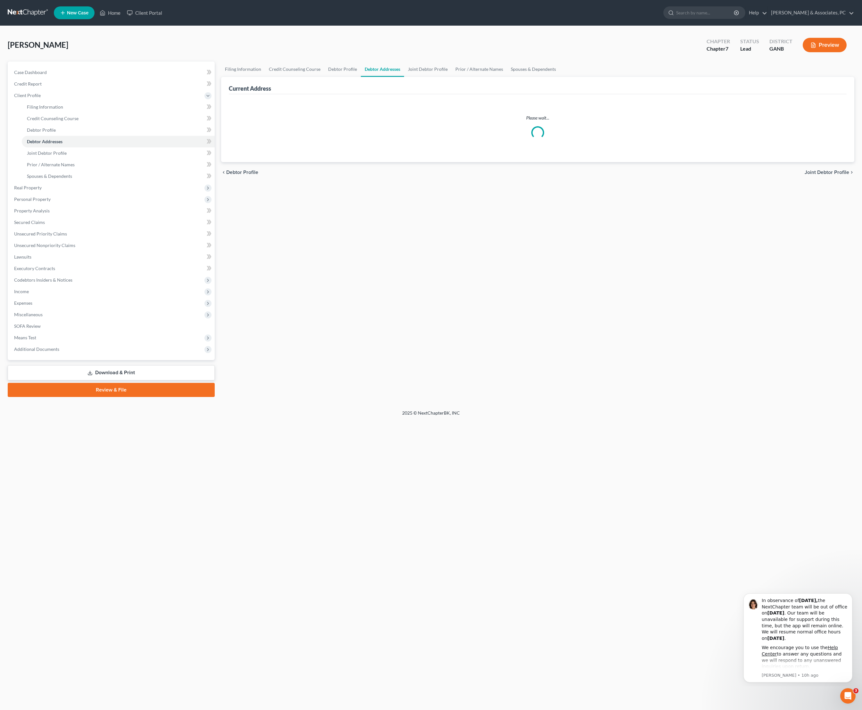
select select "0"
click at [342, 117] on div "Street Address *" at bounding box center [307, 109] width 153 height 20
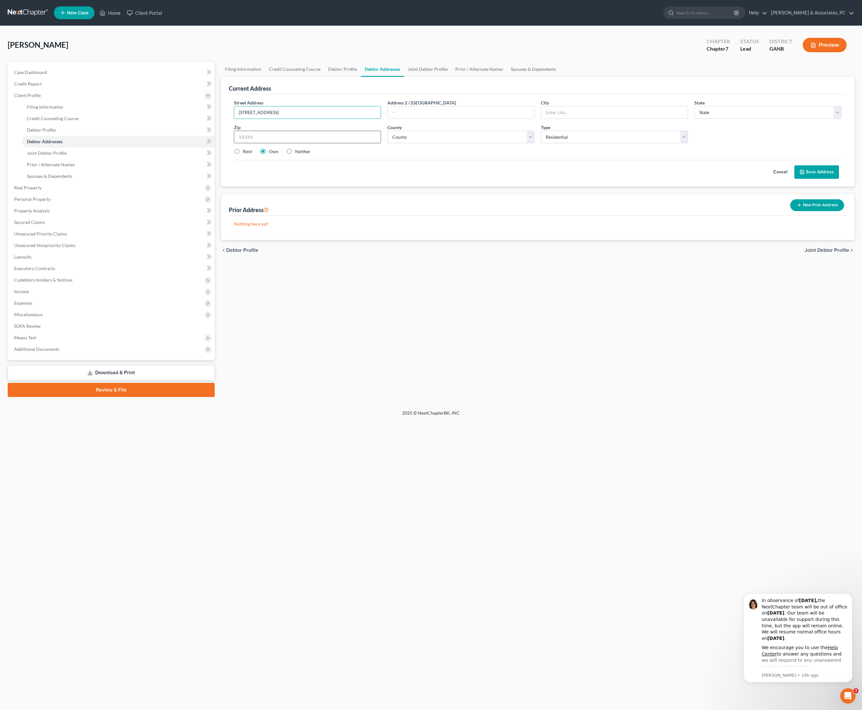
type input "[STREET_ADDRESS]"
type input "30127"
type input "[GEOGRAPHIC_DATA]"
select select "10"
click at [427, 179] on div "Cancel Save Address" at bounding box center [538, 169] width 608 height 19
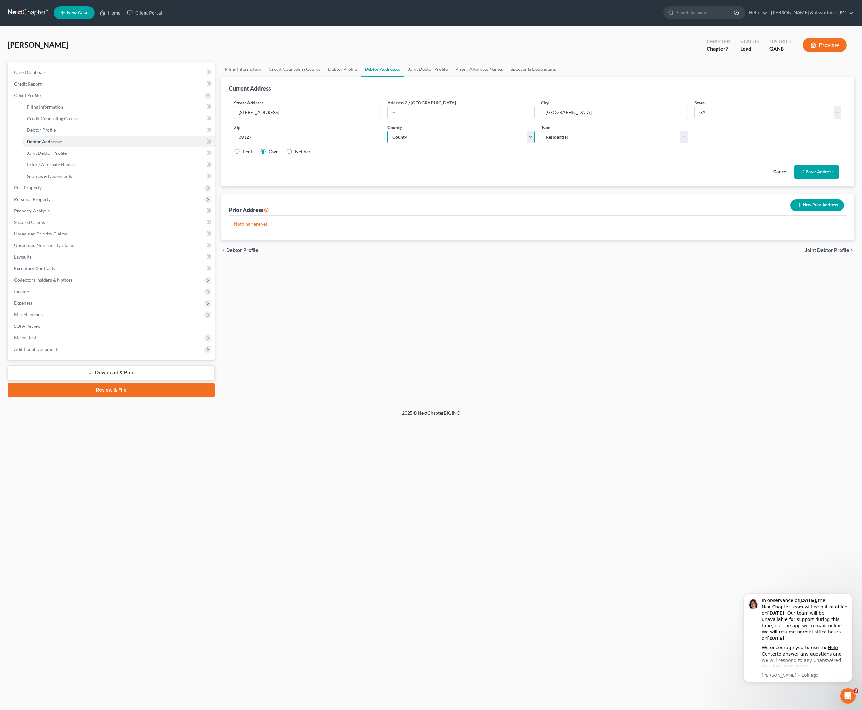
select select "32"
click at [655, 352] on div "Filing Information Credit Counseling Course Debtor Profile Debtor Addresses Joi…" at bounding box center [538, 230] width 640 height 336
click at [809, 179] on button "Save Address" at bounding box center [816, 171] width 45 height 13
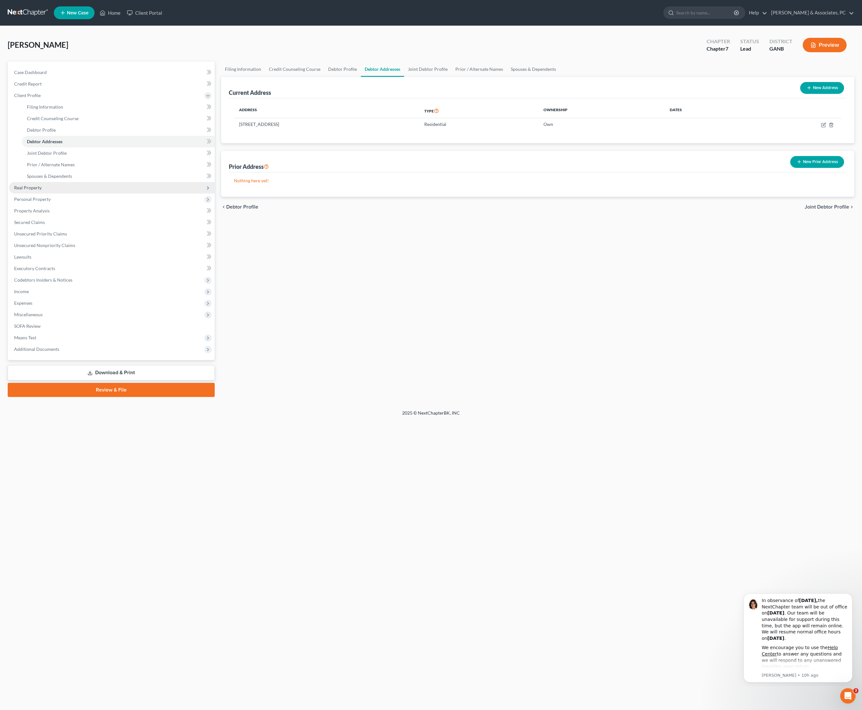
click at [42, 190] on span "Real Property" at bounding box center [28, 187] width 28 height 5
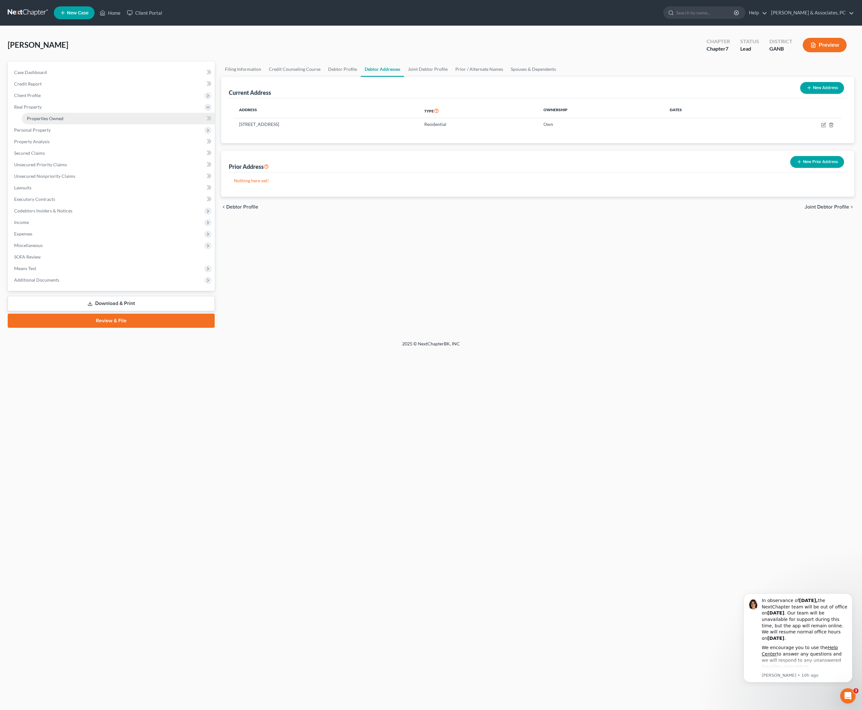
click at [63, 121] on span "Properties Owned" at bounding box center [45, 118] width 37 height 5
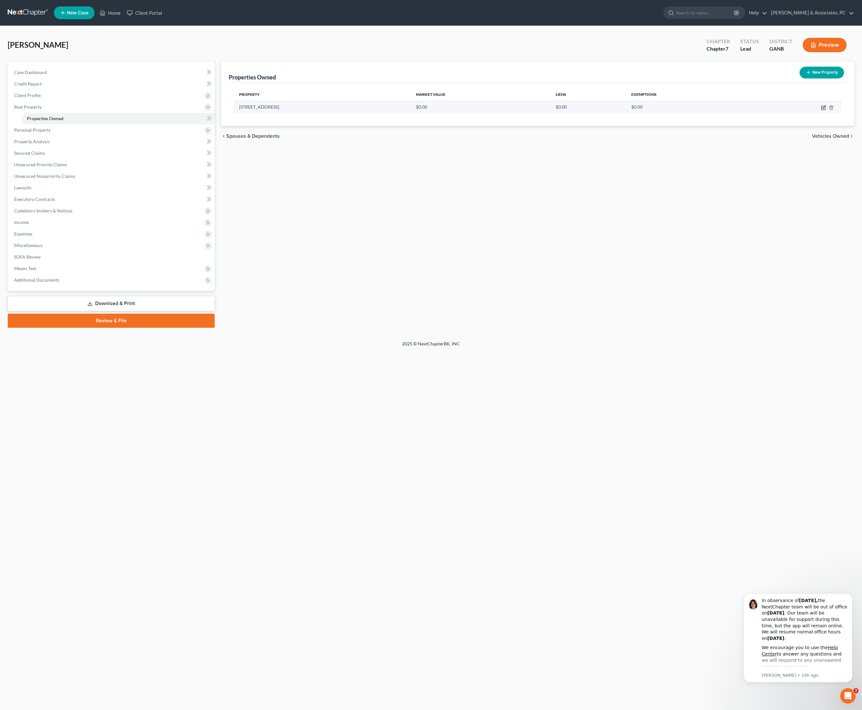
click at [821, 110] on icon "button" at bounding box center [823, 108] width 4 height 4
select select "10"
select select "32"
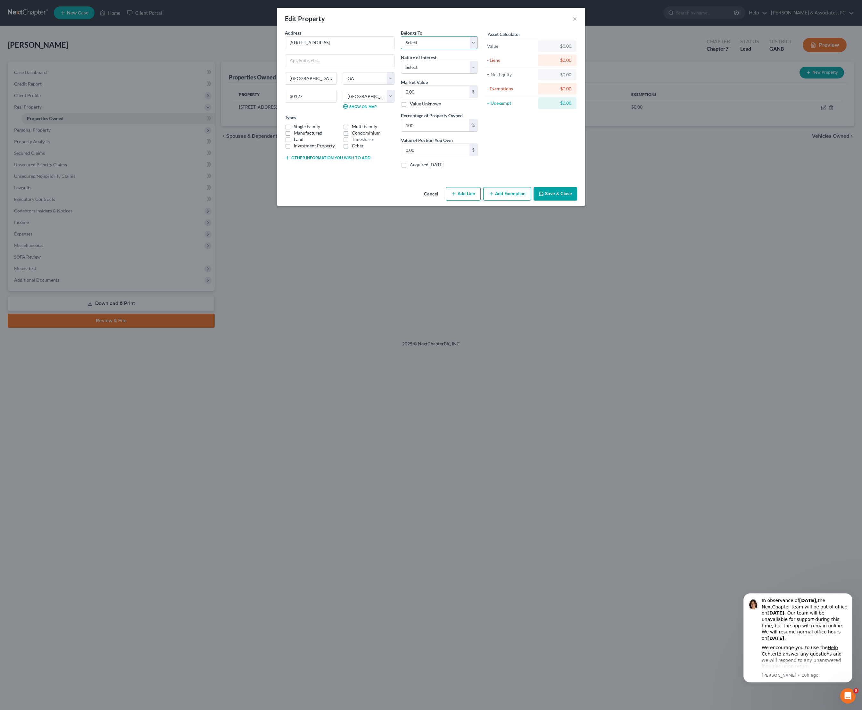
select select "2"
select select "1"
click at [294, 130] on label "Single Family" at bounding box center [307, 126] width 26 height 6
click at [296, 128] on input "Single Family" at bounding box center [298, 125] width 4 height 4
checkbox input "true"
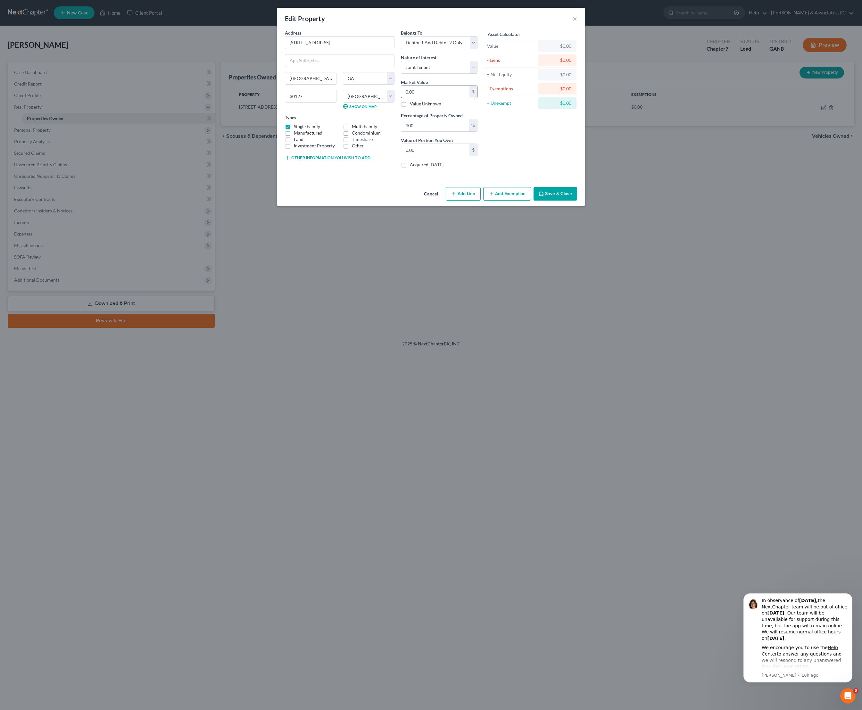
click at [449, 98] on input "0.00" at bounding box center [435, 92] width 68 height 12
type input "3"
type input "3.00"
type input "33"
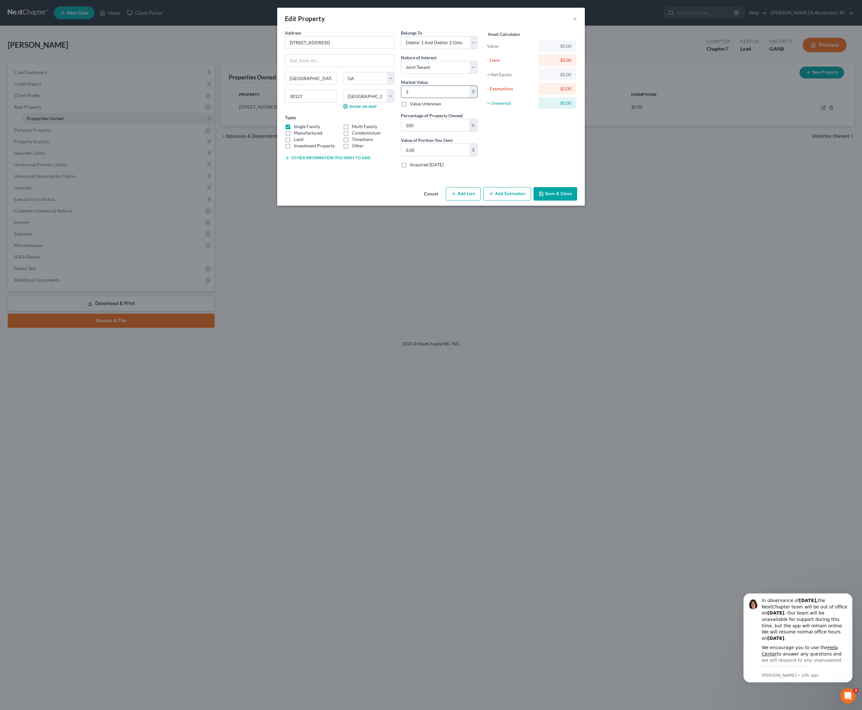
type input "33.00"
type input "332"
type input "332.00"
click at [524, 168] on div "Asset Calculator Value $332,000.00 - Liens $0.00 = Net Equity $332.00 - Exempti…" at bounding box center [531, 101] width 100 height 144
click at [502, 201] on button "Add Exemption" at bounding box center [507, 193] width 48 height 13
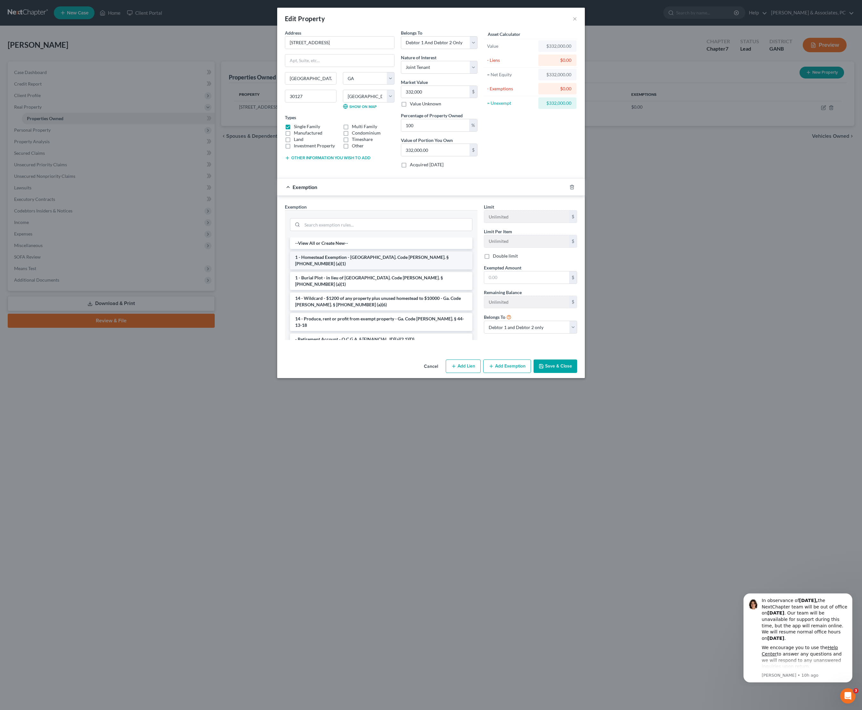
click at [374, 270] on li "1 - Homestead Exemption - [GEOGRAPHIC_DATA]. Code [PERSON_NAME]. § [PHONE_NUMBE…" at bounding box center [381, 261] width 182 height 18
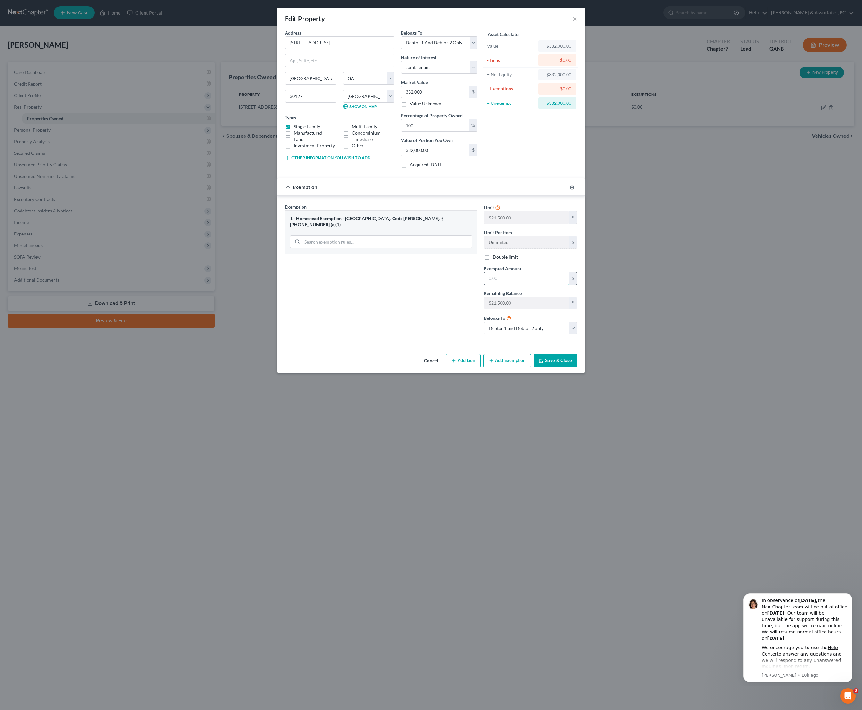
click at [536, 285] on input "text" at bounding box center [526, 278] width 85 height 12
click at [577, 368] on button "Save & Close" at bounding box center [556, 360] width 44 height 13
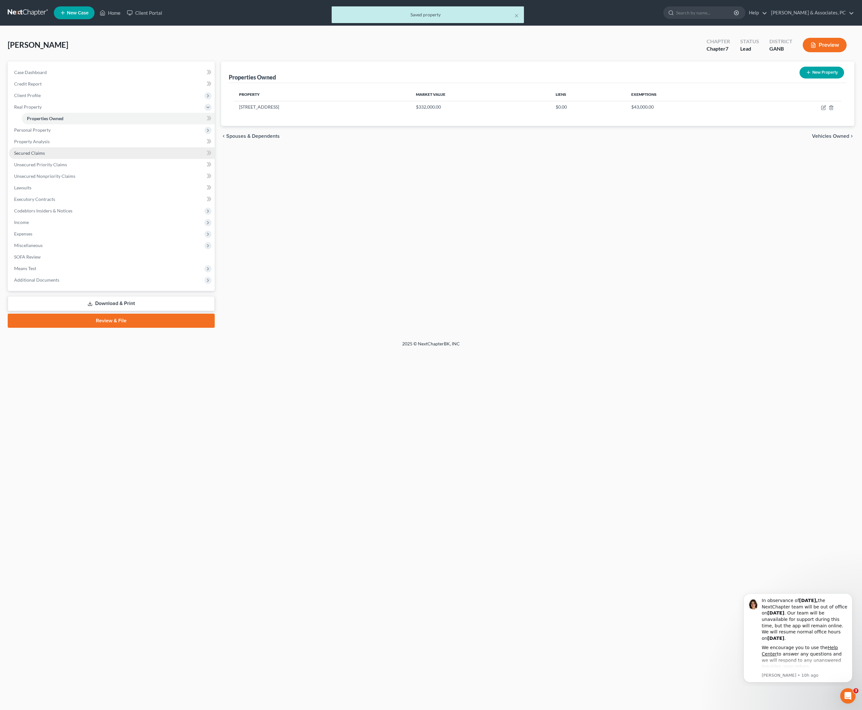
click at [45, 156] on span "Secured Claims" at bounding box center [29, 152] width 31 height 5
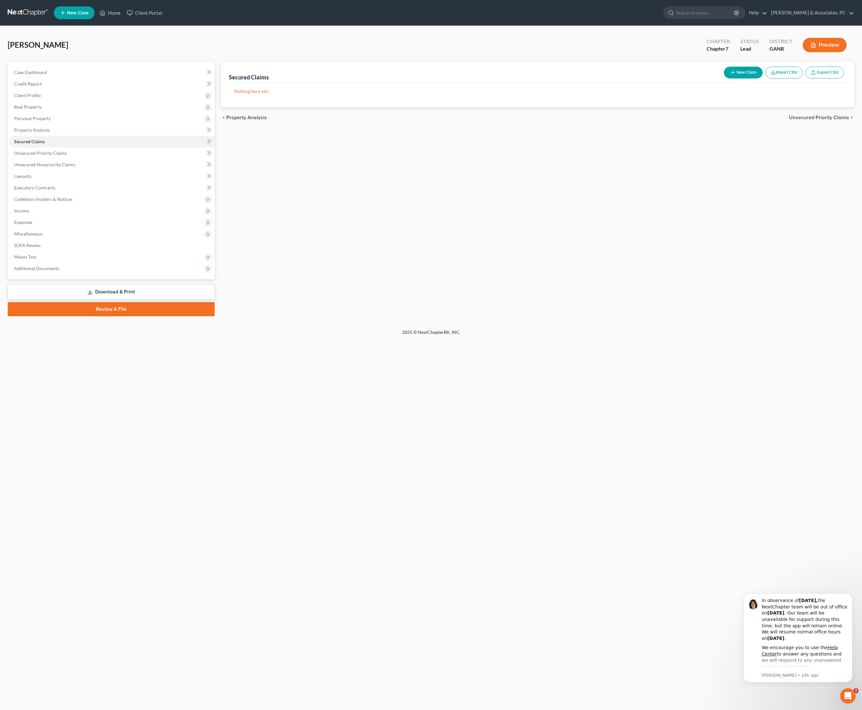
click at [724, 79] on button "New Claim" at bounding box center [743, 73] width 39 height 12
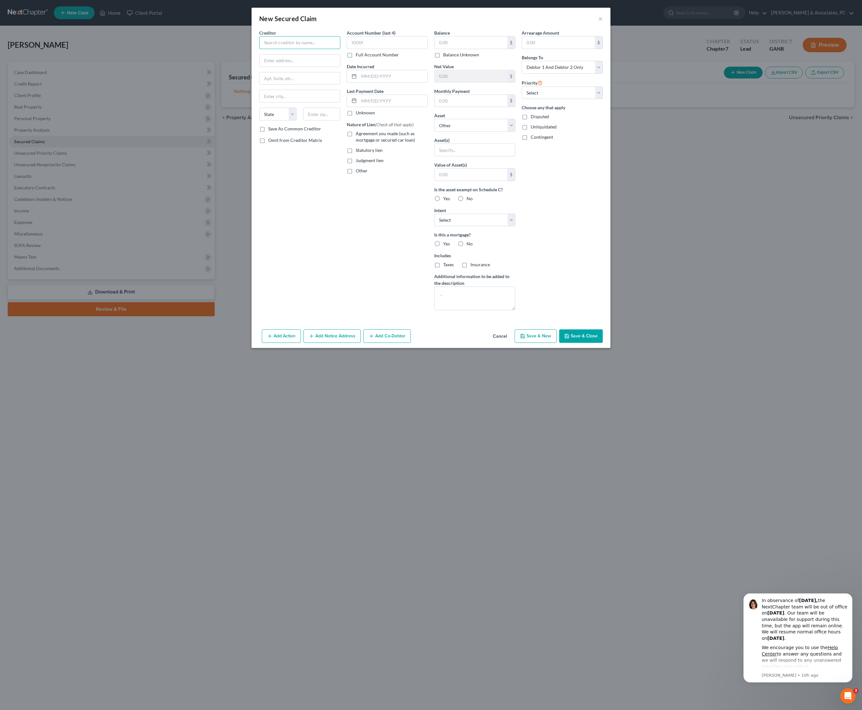
click at [304, 49] on input "text" at bounding box center [299, 42] width 81 height 13
click at [289, 68] on div "attn: Bankruptcy Team [STREET_ADDRESS][PERSON_NAME]" at bounding box center [301, 62] width 74 height 11
click at [493, 44] on input "text" at bounding box center [471, 43] width 73 height 12
click at [327, 343] on button "Add Notice Address" at bounding box center [331, 335] width 57 height 13
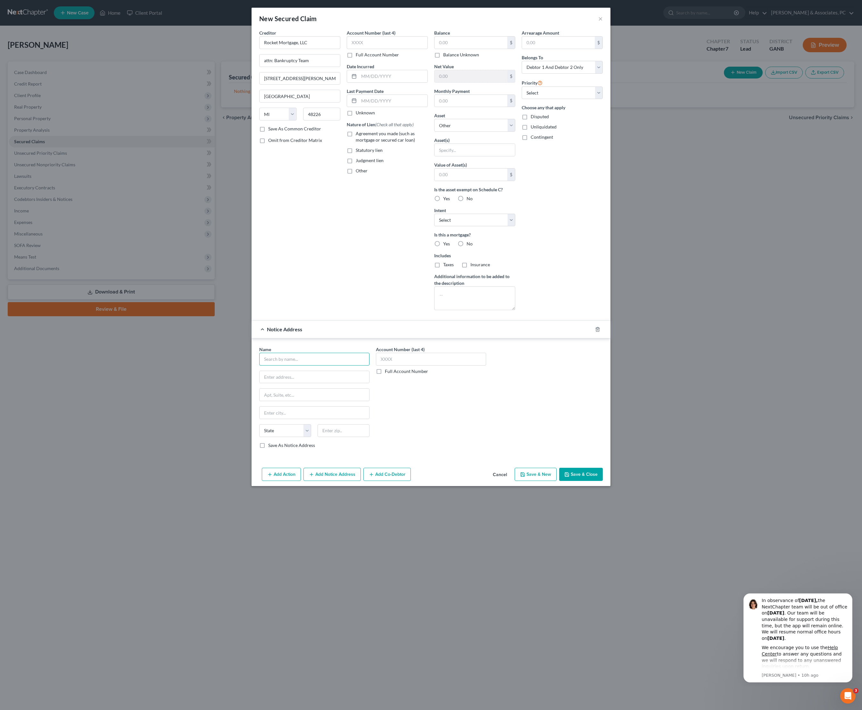
click at [297, 366] on input "text" at bounding box center [314, 359] width 110 height 13
click at [409, 454] on div "Account Number (last 4) Full Account Number" at bounding box center [431, 400] width 117 height 108
click at [337, 437] on input "text" at bounding box center [344, 430] width 52 height 13
click at [334, 437] on input "text" at bounding box center [344, 430] width 52 height 13
click at [429, 454] on div "Account Number (last 4) Full Account Number" at bounding box center [431, 400] width 117 height 108
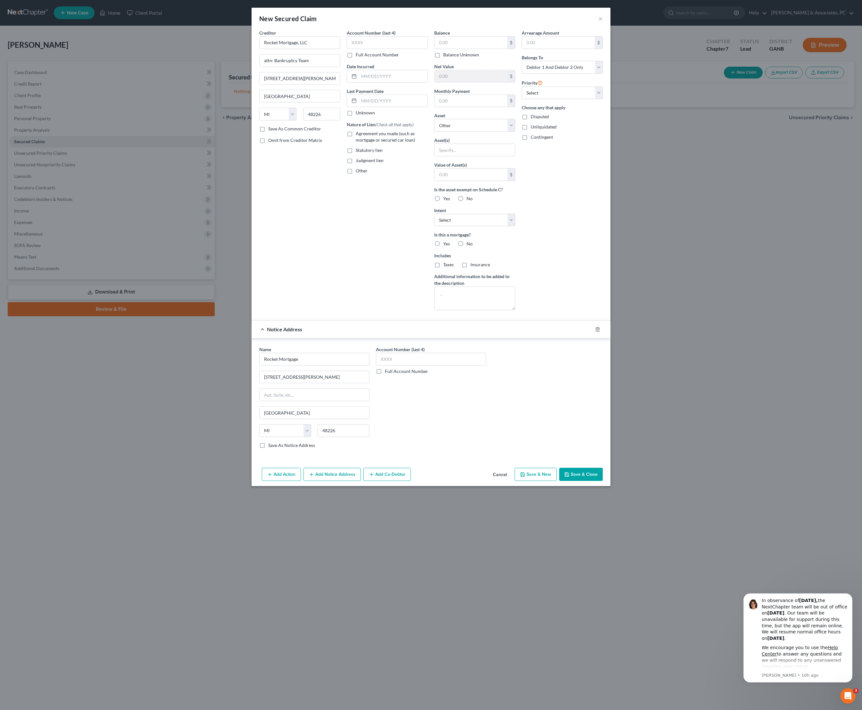
click at [268, 449] on label "Save As Notice Address" at bounding box center [291, 445] width 47 height 6
click at [271, 446] on input "Save As Notice Address" at bounding box center [273, 444] width 4 height 4
click at [489, 454] on div "Account Number (last 4) Full Account Number" at bounding box center [431, 400] width 117 height 108
click at [573, 299] on div "Arrearage Amount $ Belongs To * Select Debtor 1 Only Debtor 2 Only Debtor 1 And…" at bounding box center [561, 172] width 87 height 286
click at [319, 303] on div "Creditor * Rocket Mortgage, LLC attn: Bankruptcy Team [GEOGRAPHIC_DATA][PERSON_…" at bounding box center [299, 172] width 87 height 286
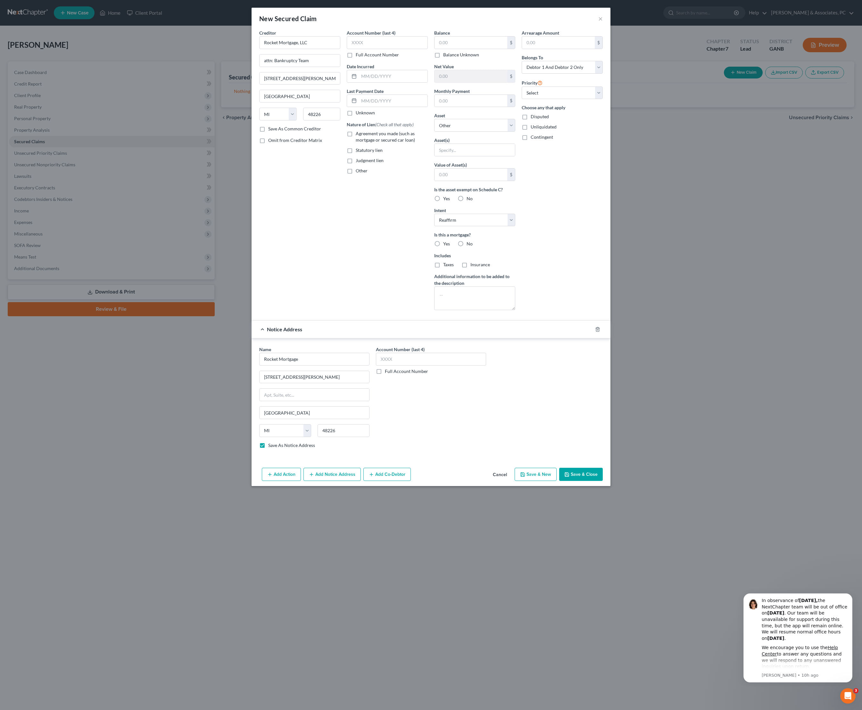
click at [601, 481] on button "Save & Close" at bounding box center [581, 474] width 44 height 13
click at [333, 366] on input "Rocket Mortgage" at bounding box center [314, 359] width 110 height 13
click at [445, 454] on div "Account Number (last 4) Full Account Number" at bounding box center [431, 400] width 117 height 108
click at [603, 481] on button "Save & Close" at bounding box center [581, 474] width 44 height 13
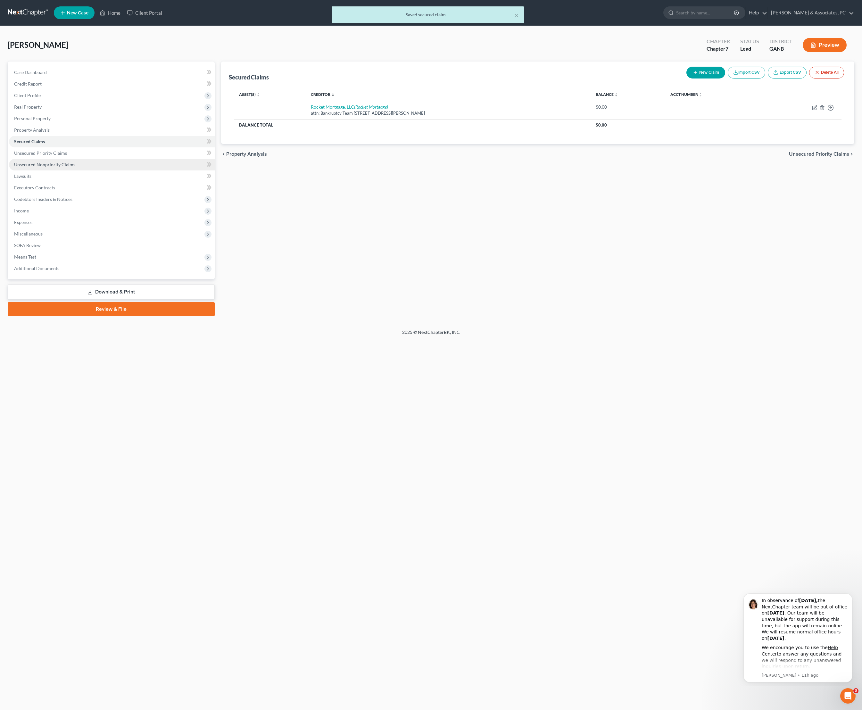
click at [61, 167] on span "Unsecured Nonpriority Claims" at bounding box center [44, 164] width 61 height 5
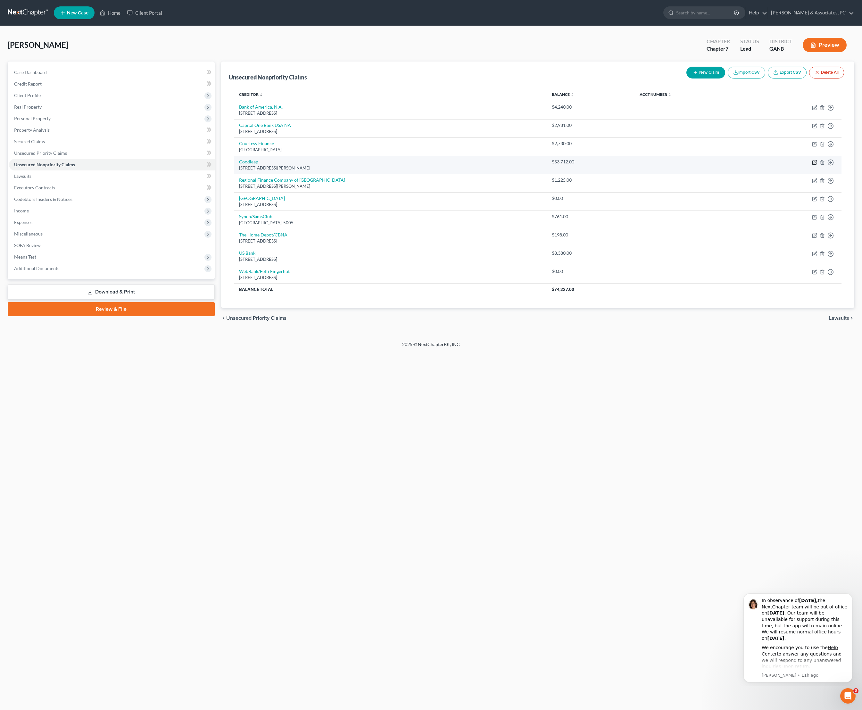
click at [812, 164] on icon "button" at bounding box center [814, 163] width 4 height 4
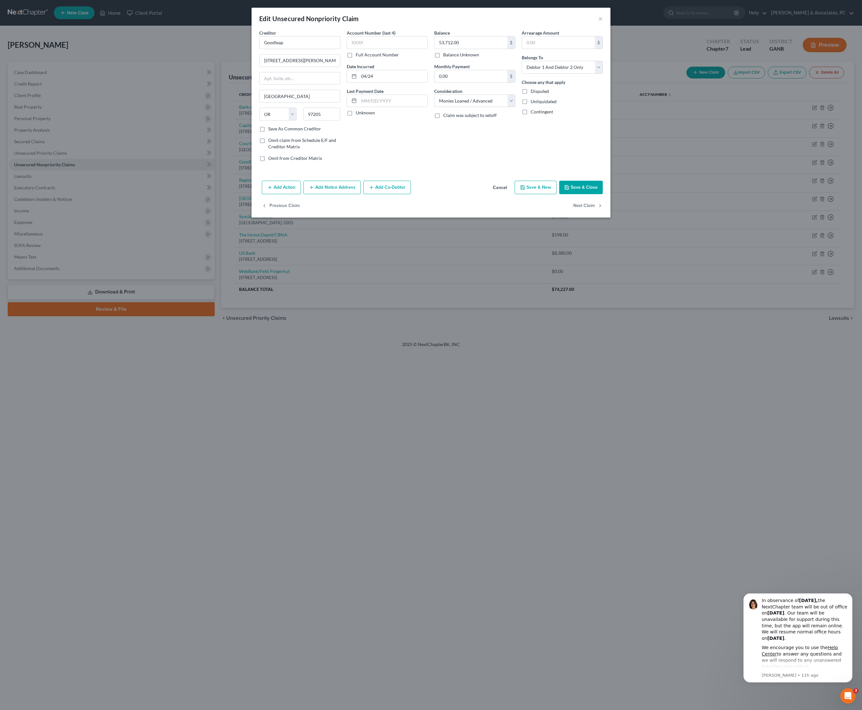
click at [603, 194] on button "Save & Close" at bounding box center [581, 187] width 44 height 13
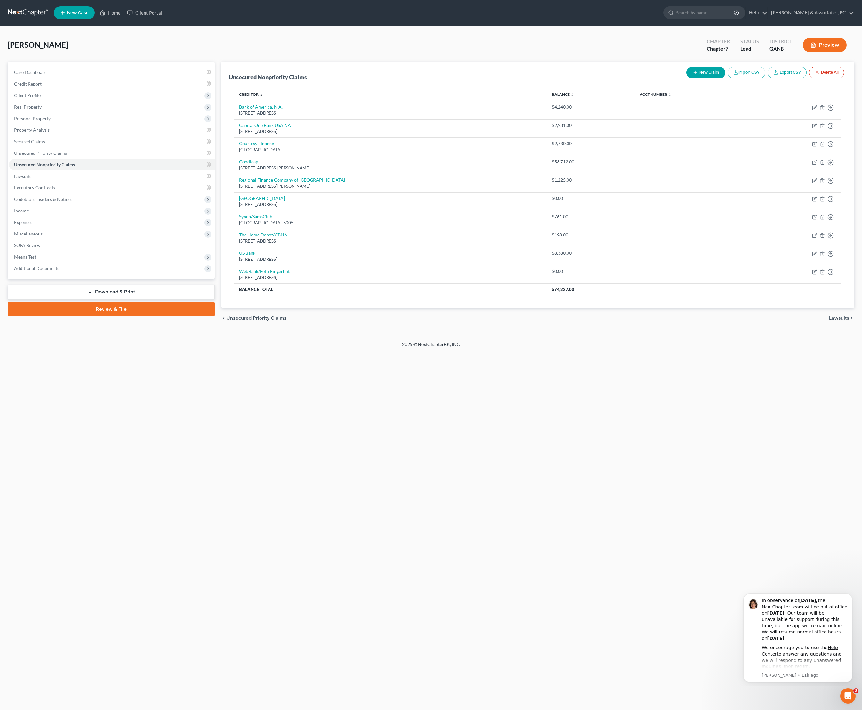
click at [686, 79] on button "New Claim" at bounding box center [705, 73] width 39 height 12
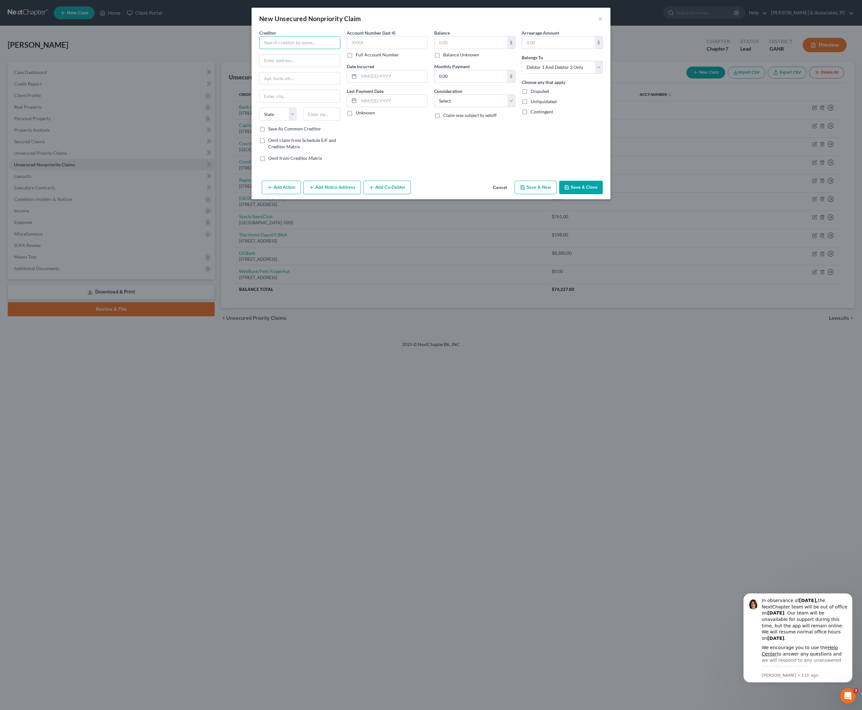
click at [297, 45] on input "text" at bounding box center [299, 42] width 81 height 13
click at [276, 62] on div "[STREET_ADDRESS][PERSON_NAME]" at bounding box center [297, 59] width 67 height 5
click at [494, 43] on input "text" at bounding box center [471, 43] width 73 height 12
click at [577, 47] on input "text" at bounding box center [558, 43] width 73 height 12
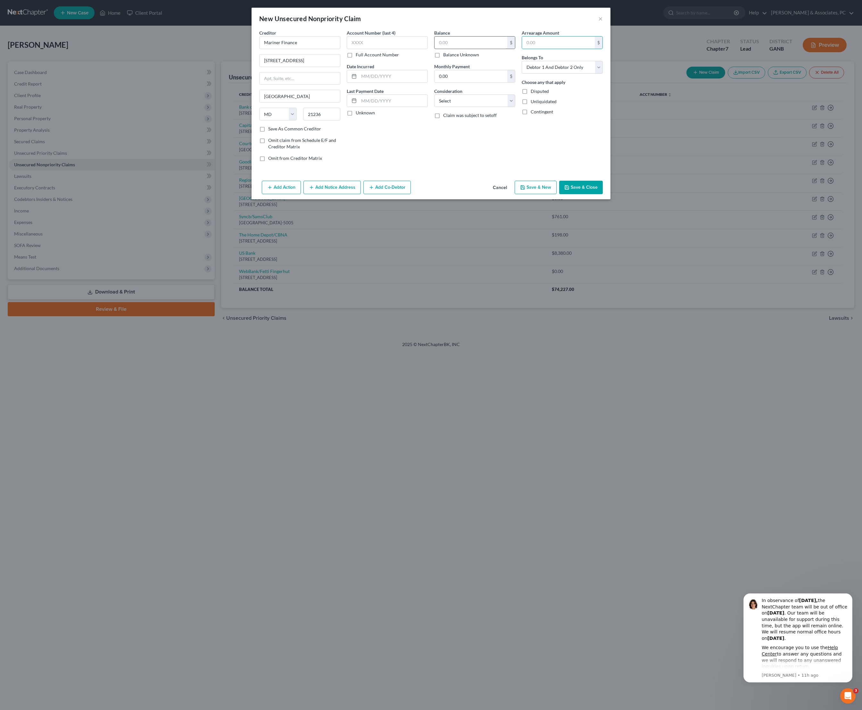
click at [484, 49] on input "text" at bounding box center [471, 43] width 73 height 12
click at [469, 107] on select "Select Cable / Satellite Services Collection Agency Credit Card Debt Debt Couns…" at bounding box center [474, 101] width 81 height 13
click at [485, 107] on select "Select Cable / Satellite Services Collection Agency Credit Card Debt Debt Couns…" at bounding box center [474, 101] width 81 height 13
click at [394, 82] on input "text" at bounding box center [393, 76] width 69 height 12
click at [488, 167] on div "Balance 2,826.00 $ Balance Unknown Balance Undetermined 2,826 $ Balance Unknown…" at bounding box center [474, 97] width 87 height 137
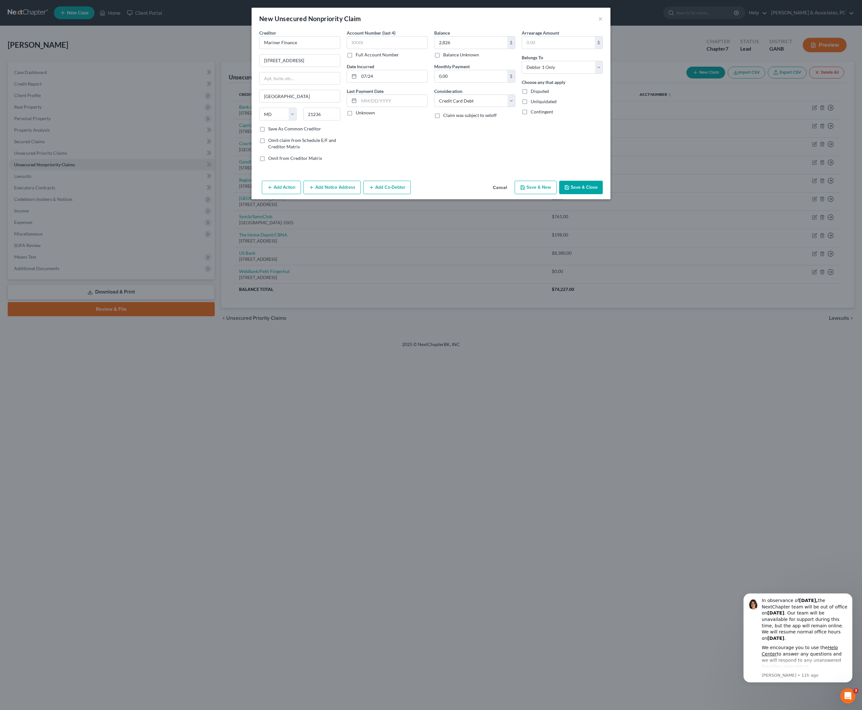
click at [602, 194] on button "Save & Close" at bounding box center [581, 187] width 44 height 13
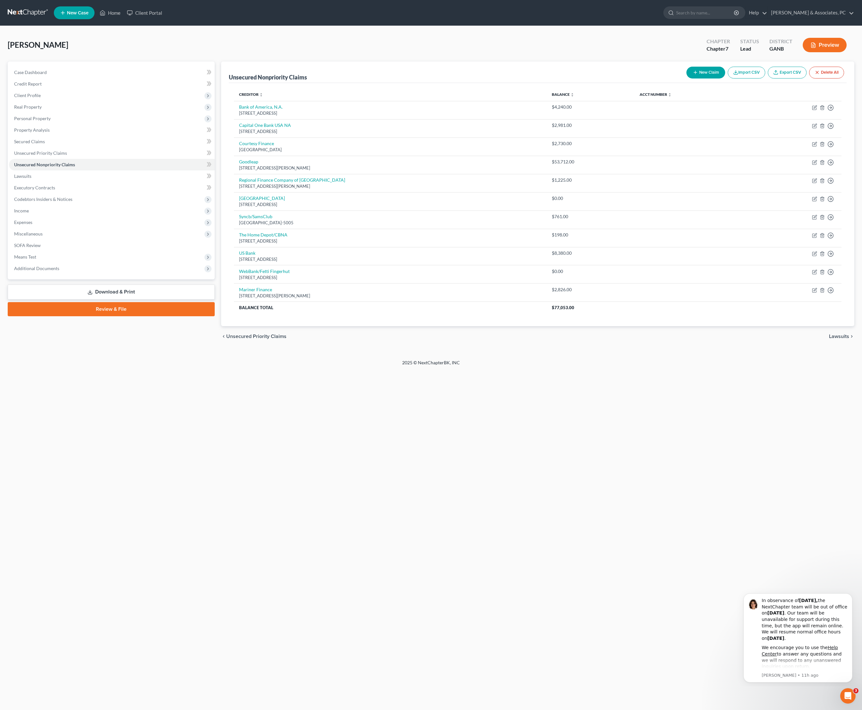
click at [686, 76] on button "New Claim" at bounding box center [705, 73] width 39 height 12
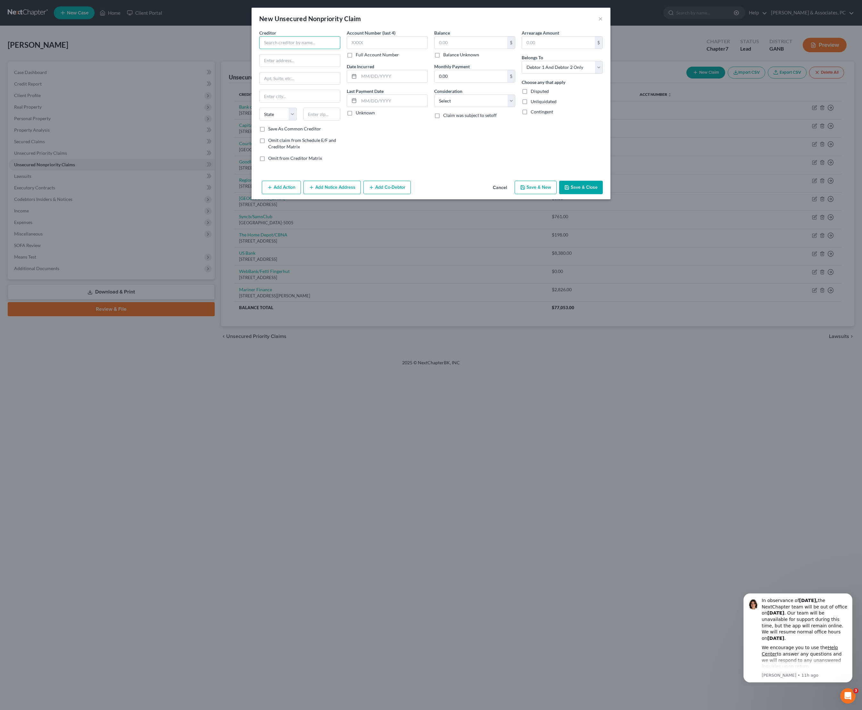
click at [304, 49] on input "text" at bounding box center [299, 42] width 81 height 13
click at [286, 66] on div "[STREET_ADDRESS]" at bounding box center [301, 65] width 74 height 5
drag, startPoint x: 281, startPoint y: 48, endPoint x: 237, endPoint y: 41, distance: 44.8
click at [256, 41] on div "Creditor * [GEOGRAPHIC_DATA] / [GEOGRAPHIC_DATA] [GEOGRAPHIC_DATA] [GEOGRAPHIC_…" at bounding box center [299, 97] width 87 height 137
click at [438, 167] on div "Balance $ Balance Unknown Balance Undetermined $ Balance Unknown Monthly Paymen…" at bounding box center [474, 97] width 87 height 137
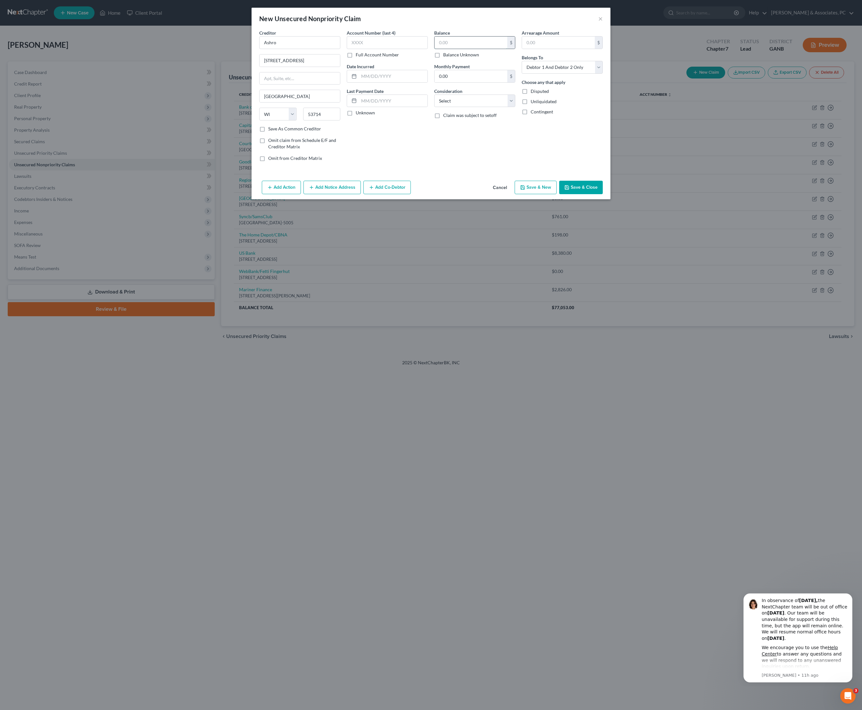
click at [481, 46] on input "text" at bounding box center [471, 43] width 73 height 12
click at [472, 167] on div "Balance $ Balance Unknown Balance Undetermined $ Balance Unknown Monthly Paymen…" at bounding box center [474, 97] width 87 height 137
click at [462, 45] on input "text" at bounding box center [471, 43] width 73 height 12
click at [74, 500] on div "New Unsecured Nonpriority Claim × Creditor * Ashro [STREET_ADDRESS][GEOGRAPHIC_…" at bounding box center [431, 355] width 862 height 710
click at [464, 48] on input "text" at bounding box center [471, 43] width 73 height 12
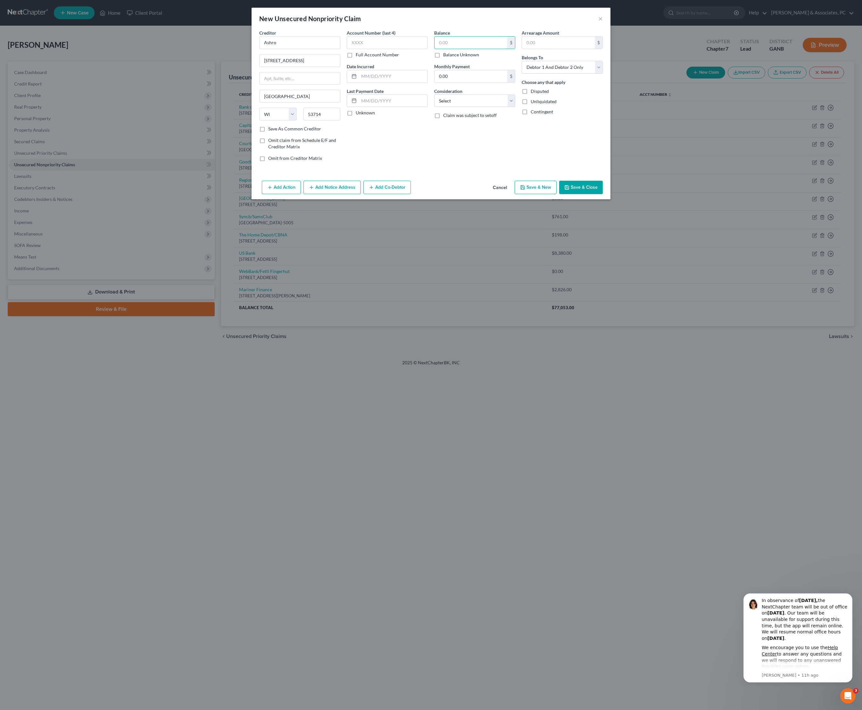
click at [464, 48] on input "text" at bounding box center [471, 43] width 73 height 12
click at [406, 82] on input "text" at bounding box center [393, 76] width 69 height 12
click at [375, 82] on input "text" at bounding box center [393, 76] width 69 height 12
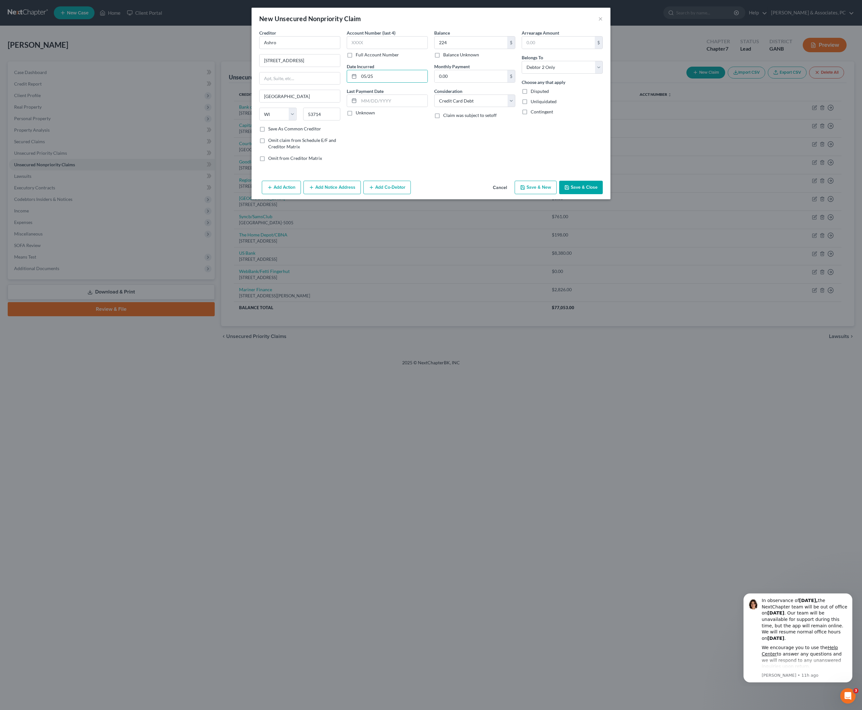
click at [599, 194] on button "Save & Close" at bounding box center [581, 187] width 44 height 13
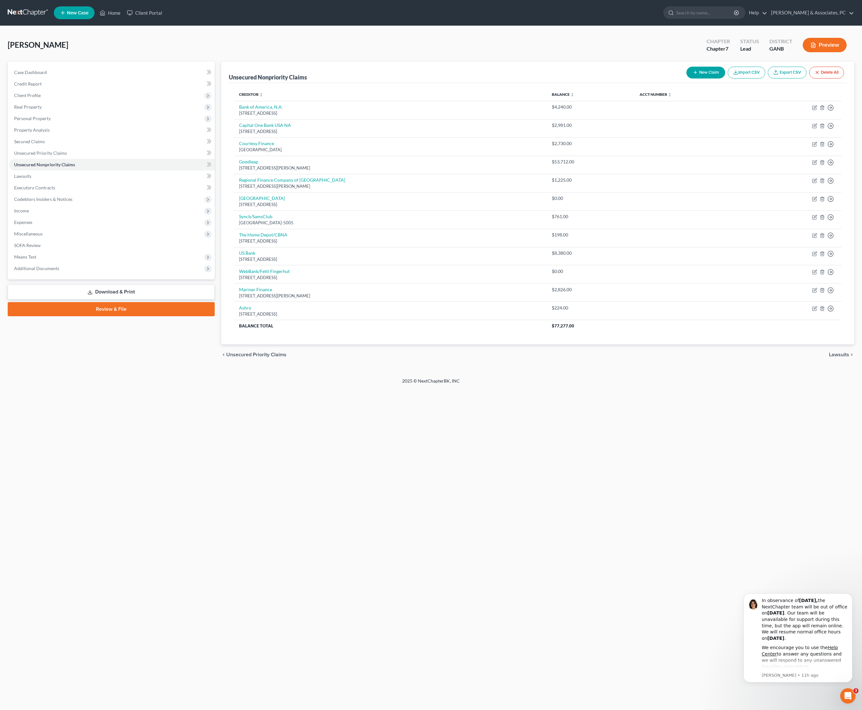
click at [686, 79] on button "New Claim" at bounding box center [705, 73] width 39 height 12
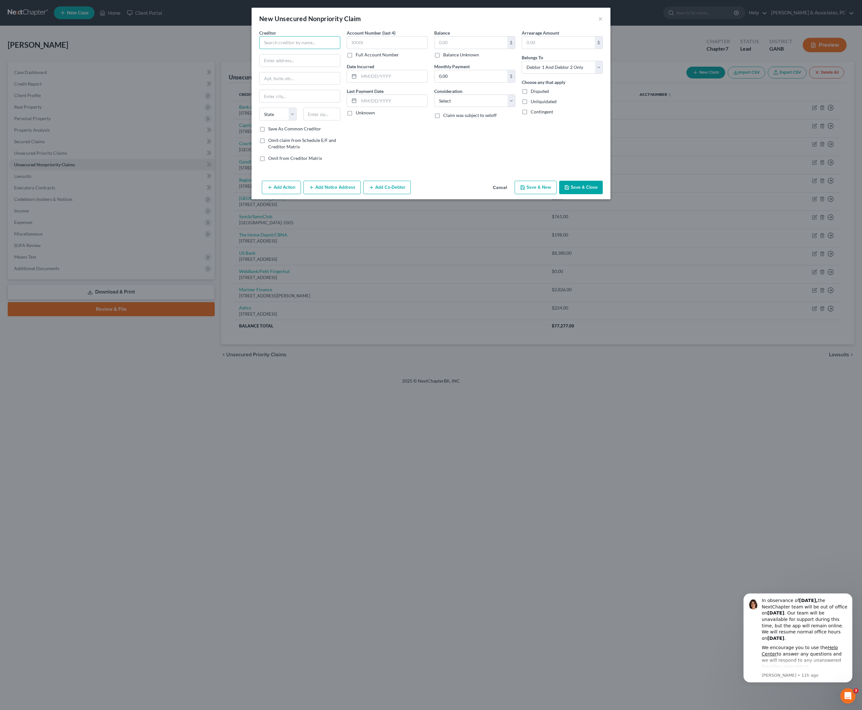
click at [263, 49] on input "text" at bounding box center [299, 42] width 81 height 13
click at [268, 62] on div "[GEOGRAPHIC_DATA]-5005" at bounding box center [297, 59] width 67 height 5
click at [477, 46] on input "text" at bounding box center [471, 43] width 73 height 12
click at [476, 47] on input "text" at bounding box center [471, 43] width 73 height 12
click at [564, 74] on select "Select Debtor 1 Only Debtor 2 Only Debtor 1 And Debtor 2 Only At Least One Of T…" at bounding box center [562, 67] width 81 height 13
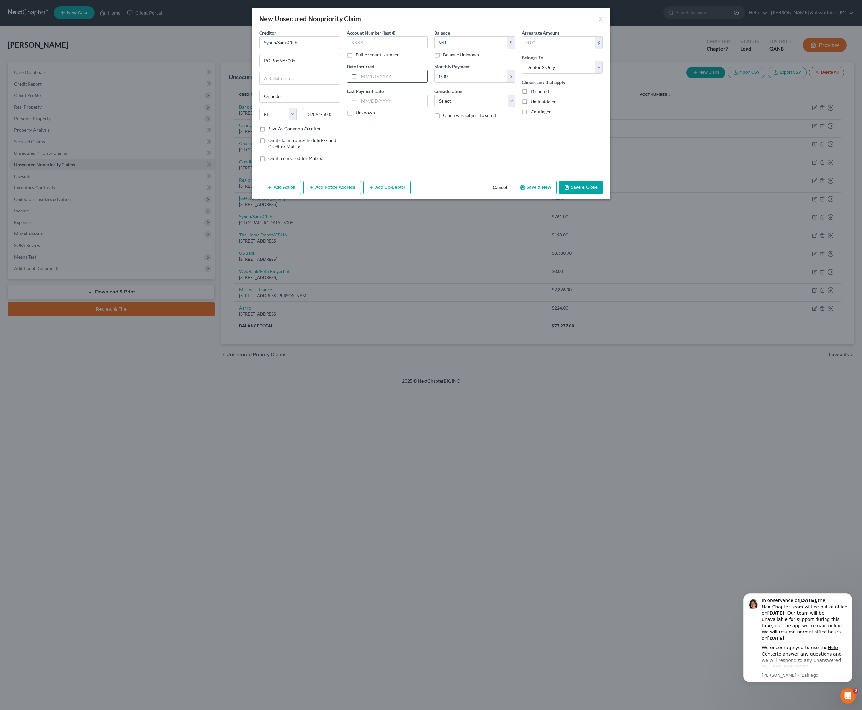
click at [390, 82] on input "text" at bounding box center [393, 76] width 69 height 12
click at [568, 161] on div "Arrearage Amount $ Belongs To * Select Debtor 1 Only Debtor 2 Only Debtor 1 And…" at bounding box center [561, 97] width 87 height 137
click at [602, 194] on button "Save & Close" at bounding box center [581, 187] width 44 height 13
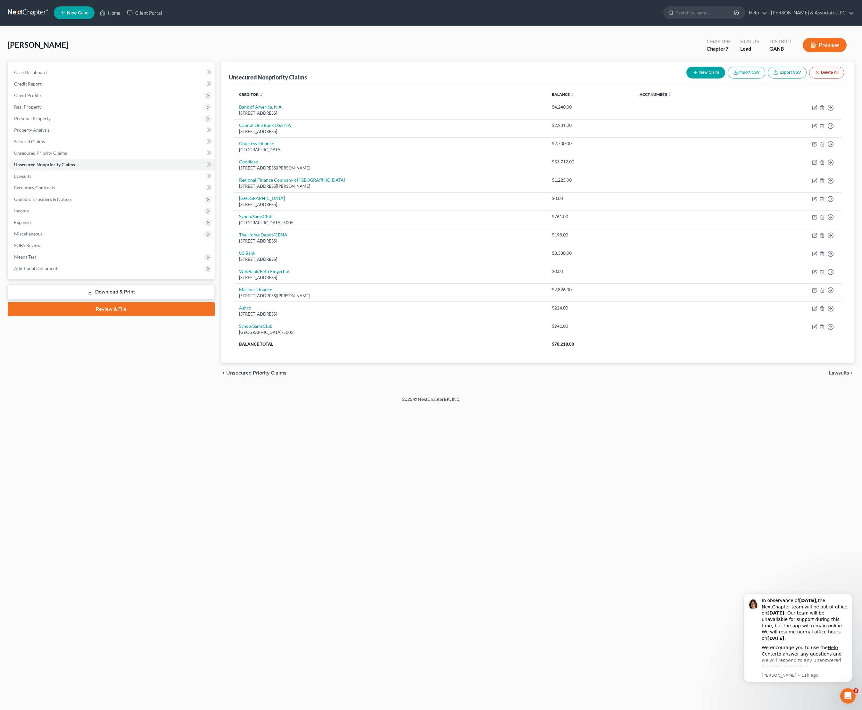
click at [686, 76] on button "New Claim" at bounding box center [705, 73] width 39 height 12
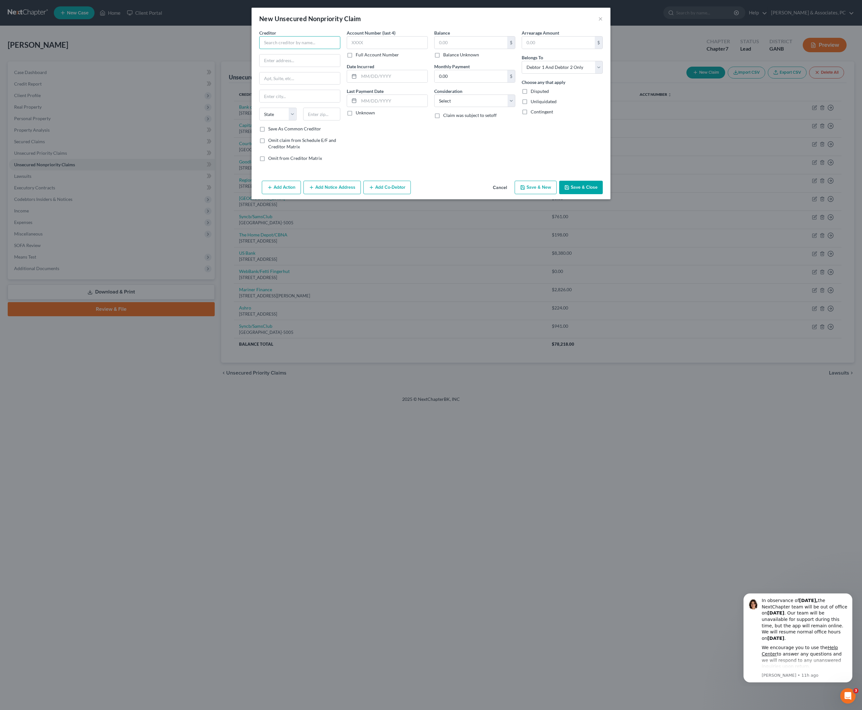
click at [266, 41] on input "text" at bounding box center [299, 42] width 81 height 13
click at [264, 76] on div "Citi" at bounding box center [298, 72] width 69 height 6
click at [480, 49] on input "text" at bounding box center [471, 43] width 73 height 12
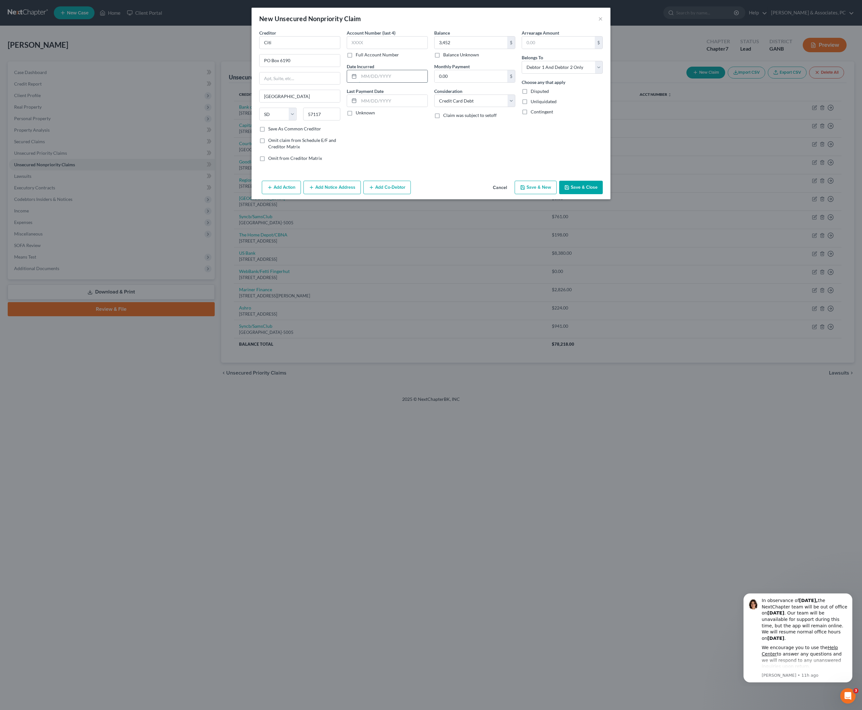
click at [392, 82] on input "text" at bounding box center [393, 76] width 69 height 12
click at [603, 194] on button "Save & Close" at bounding box center [581, 187] width 44 height 13
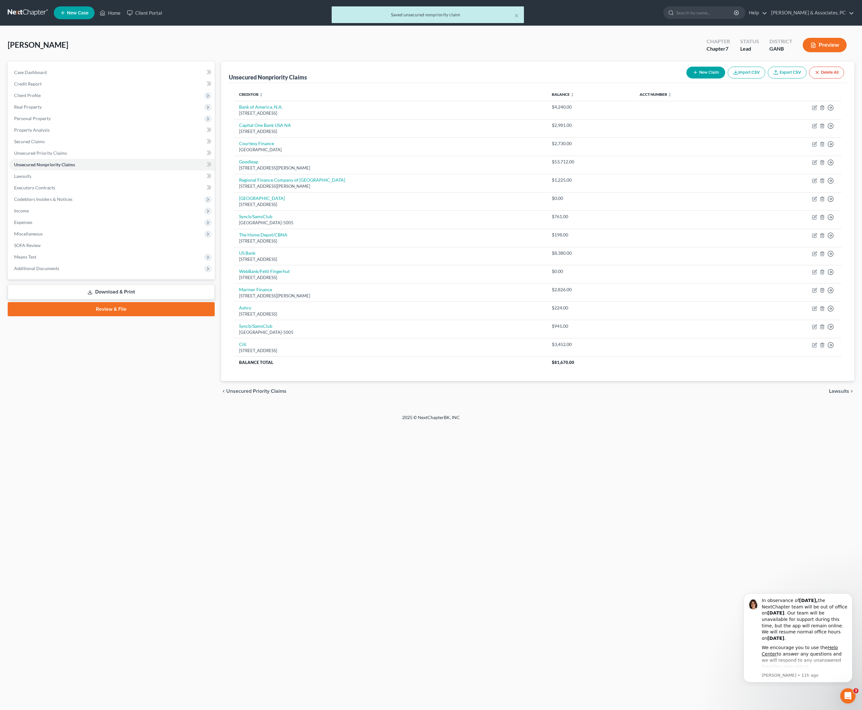
click at [686, 78] on button "New Claim" at bounding box center [705, 73] width 39 height 12
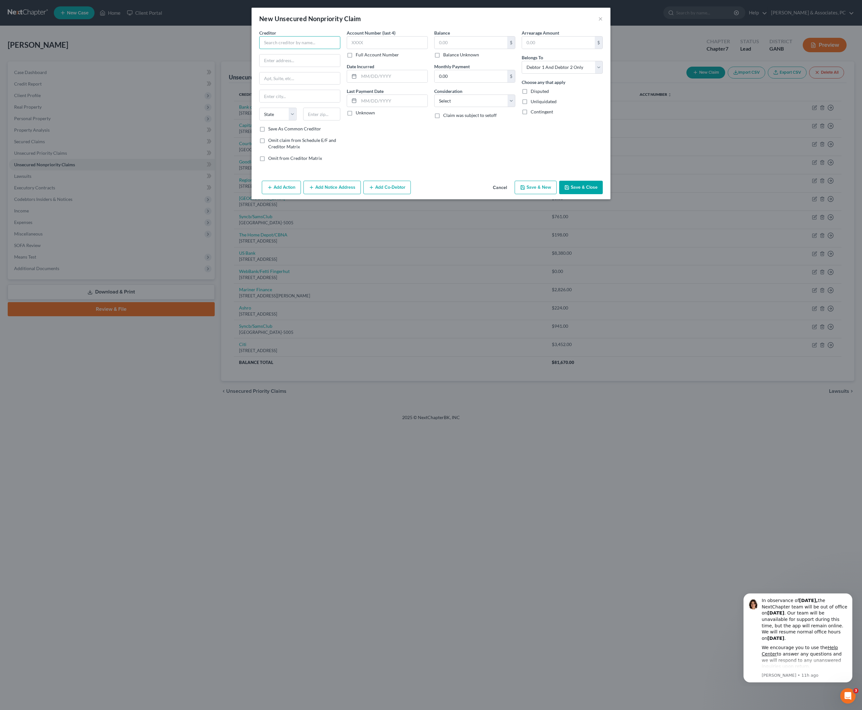
click at [297, 49] on input "text" at bounding box center [299, 42] width 81 height 13
click at [290, 64] on div "[GEOGRAPHIC_DATA]-5005" at bounding box center [297, 60] width 67 height 5
click at [488, 48] on input "text" at bounding box center [471, 43] width 73 height 12
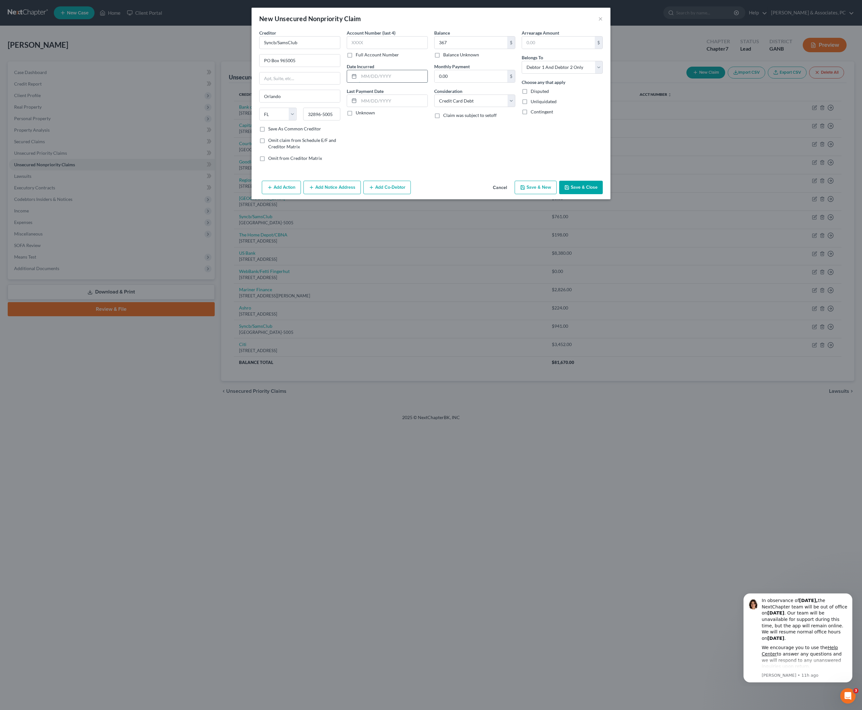
click at [359, 82] on input "text" at bounding box center [393, 76] width 69 height 12
click at [603, 194] on button "Save & Close" at bounding box center [581, 187] width 44 height 13
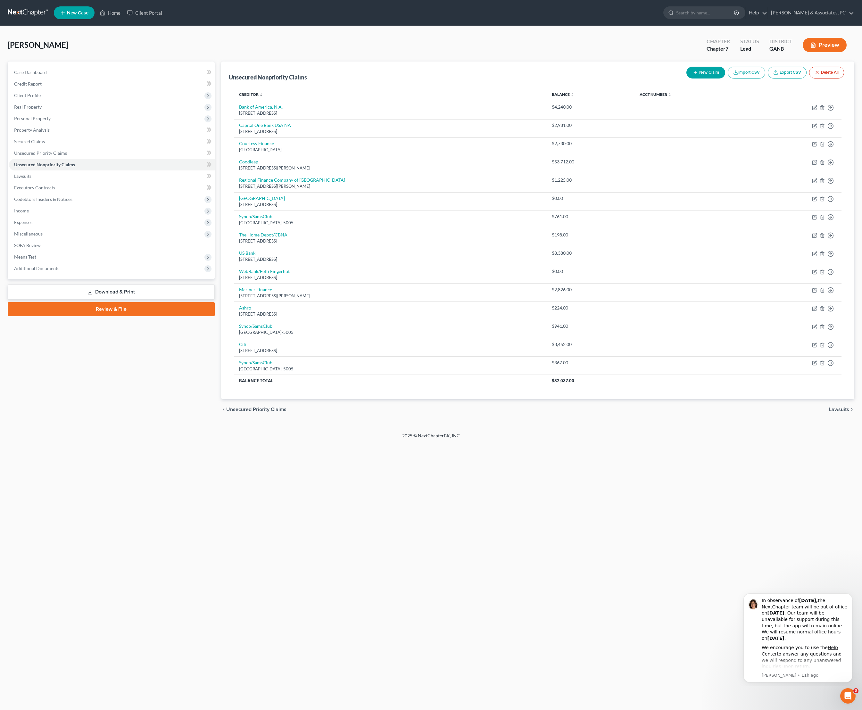
click at [686, 79] on button "New Claim" at bounding box center [705, 73] width 39 height 12
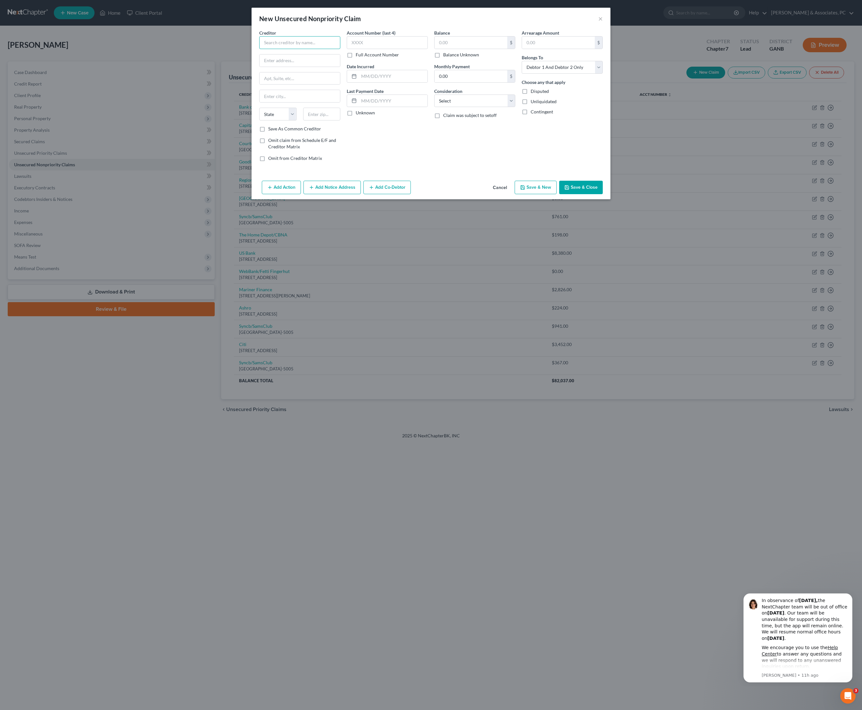
click at [298, 49] on input "text" at bounding box center [299, 42] width 81 height 13
click at [299, 78] on div "[STREET_ADDRESS]" at bounding box center [301, 74] width 74 height 5
click at [467, 49] on input "text" at bounding box center [471, 43] width 73 height 12
click at [386, 82] on input "text" at bounding box center [393, 76] width 69 height 12
click at [602, 194] on button "Save & Close" at bounding box center [581, 187] width 44 height 13
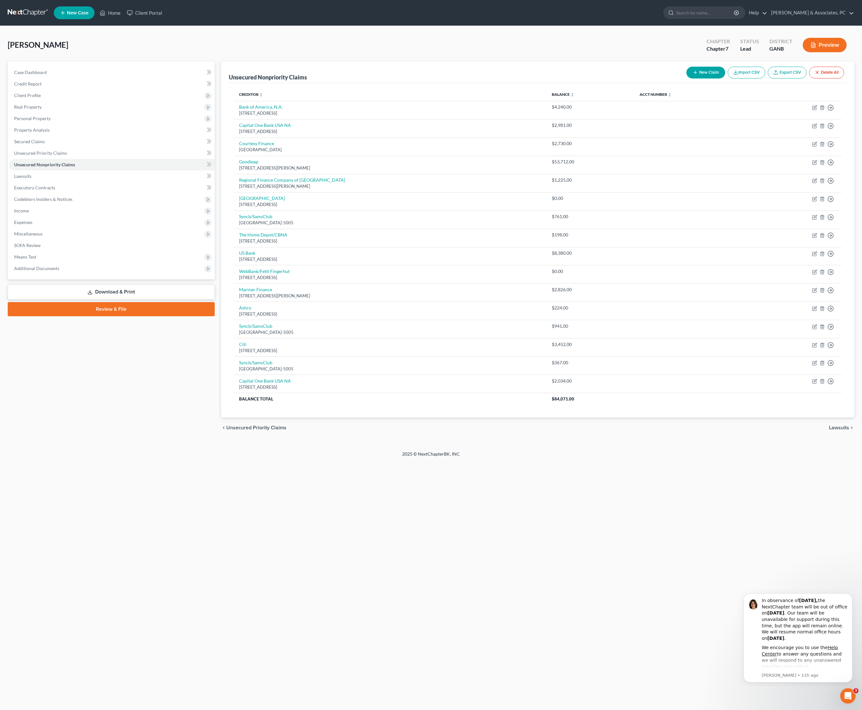
click at [686, 74] on button "New Claim" at bounding box center [705, 73] width 39 height 12
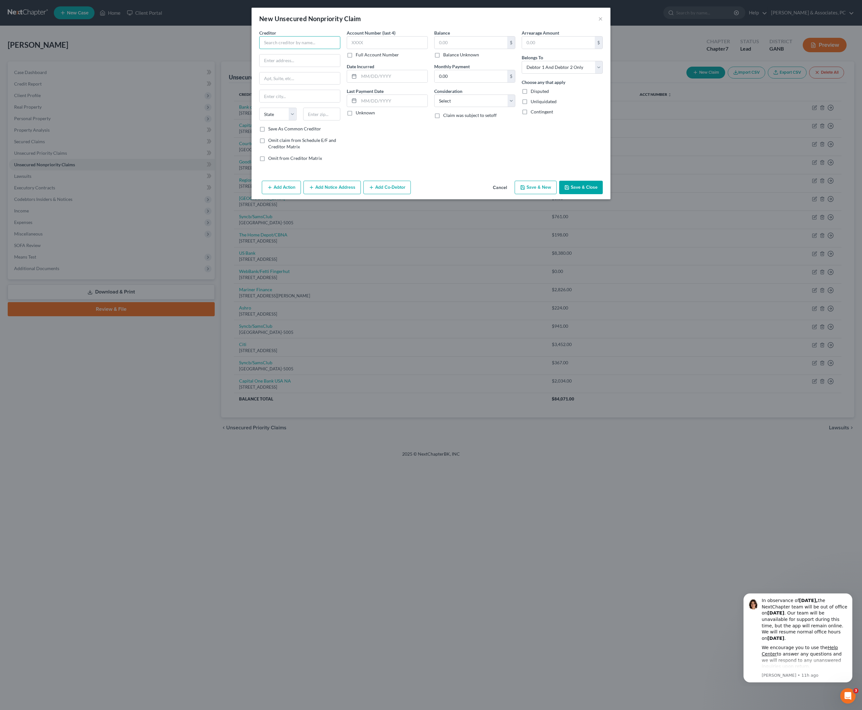
click at [301, 49] on input "text" at bounding box center [299, 42] width 81 height 13
click at [281, 57] on div "FB&T/Mercury Financial" at bounding box center [297, 54] width 67 height 6
click at [475, 49] on input "text" at bounding box center [471, 43] width 73 height 12
click at [384, 82] on input "text" at bounding box center [393, 76] width 69 height 12
click at [601, 194] on button "Save & Close" at bounding box center [581, 187] width 44 height 13
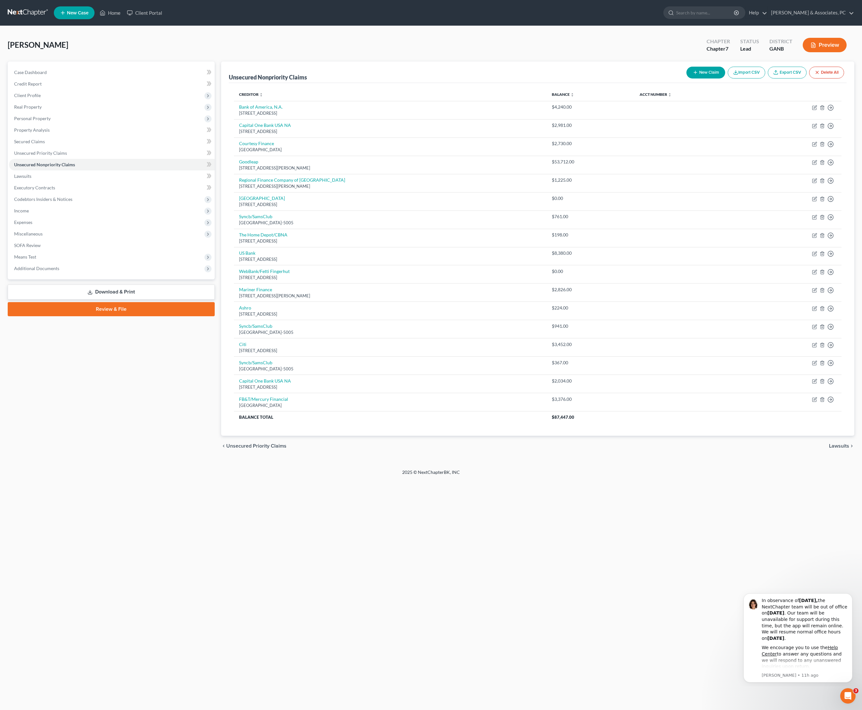
click at [686, 78] on button "New Claim" at bounding box center [705, 73] width 39 height 12
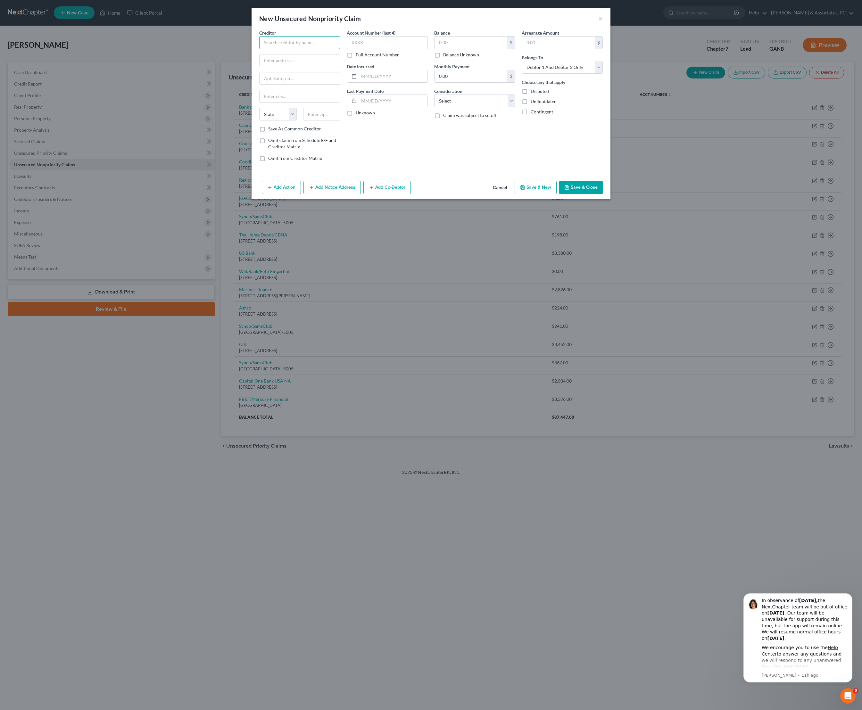
click at [311, 49] on input "text" at bounding box center [299, 42] width 81 height 13
click at [278, 78] on div "[STREET_ADDRESS]" at bounding box center [297, 74] width 67 height 5
drag, startPoint x: 289, startPoint y: 47, endPoint x: 255, endPoint y: 46, distance: 34.0
click at [259, 46] on input "CB/Breadwds" at bounding box center [299, 42] width 81 height 13
click at [477, 49] on input "text" at bounding box center [471, 43] width 73 height 12
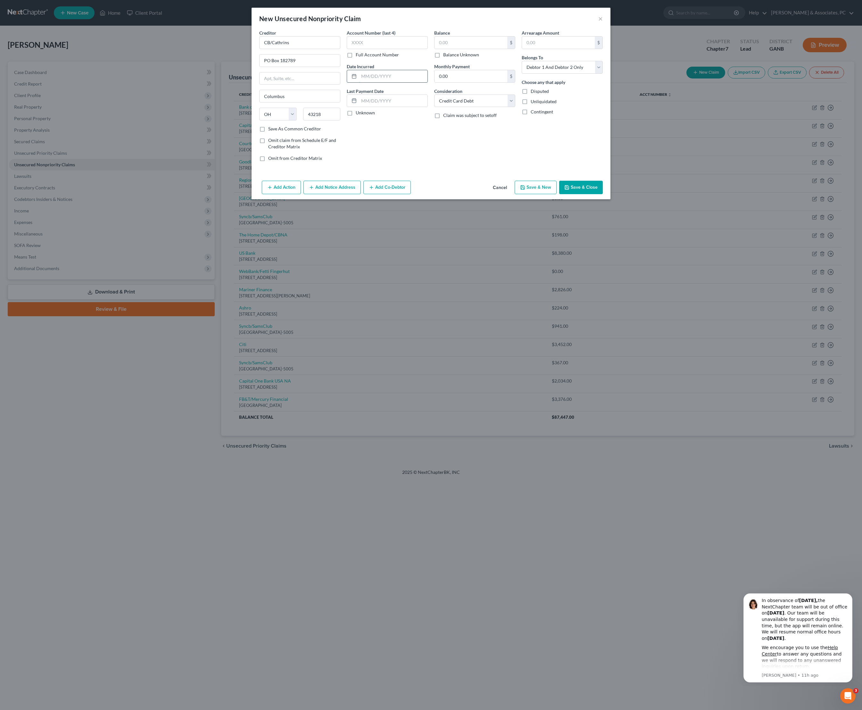
click at [414, 82] on input "text" at bounding box center [393, 76] width 69 height 12
click at [603, 194] on button "Save & Close" at bounding box center [581, 187] width 44 height 13
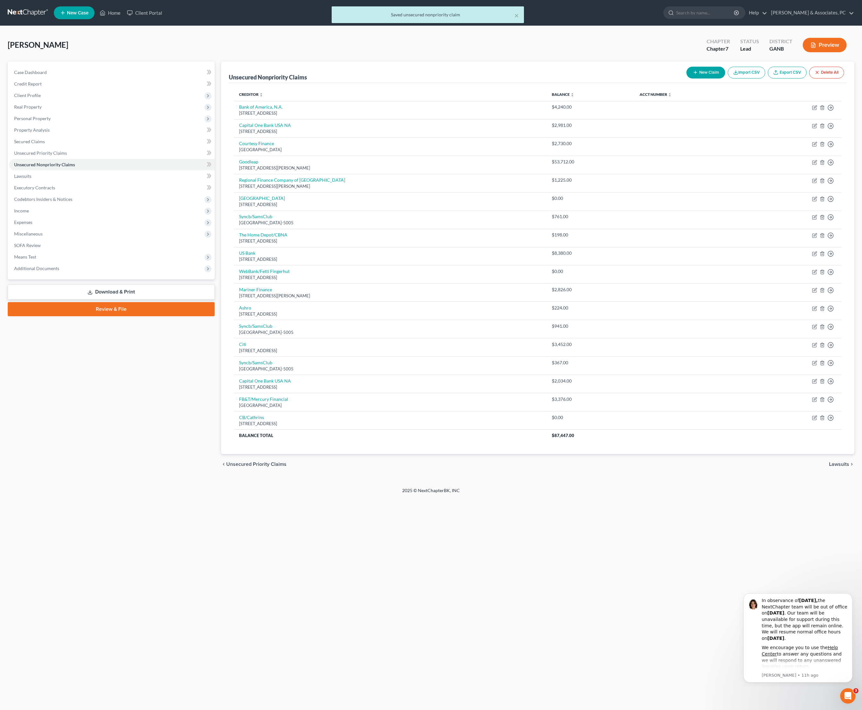
click at [686, 79] on button "New Claim" at bounding box center [705, 73] width 39 height 12
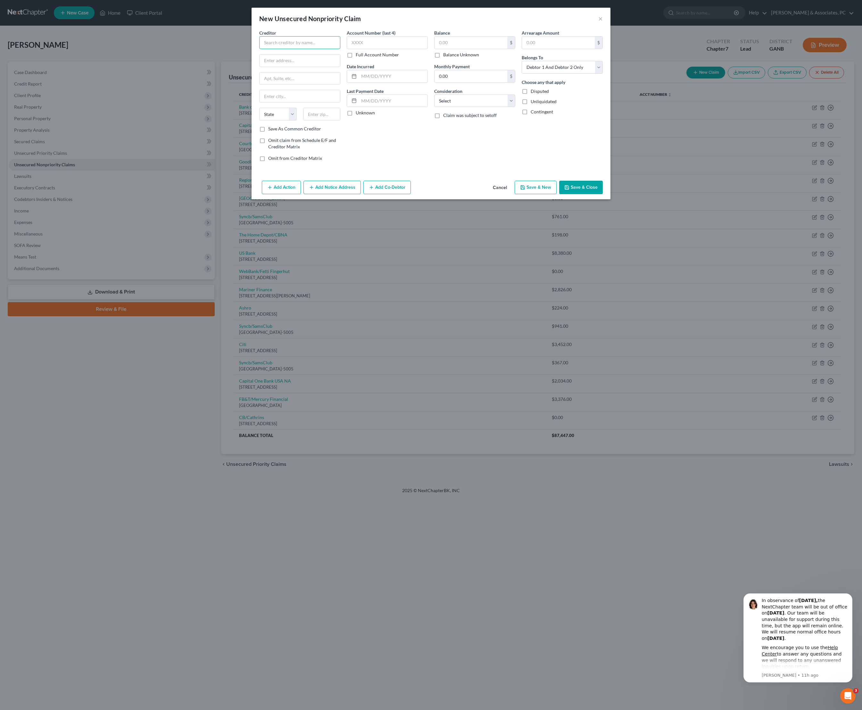
click at [297, 49] on input "text" at bounding box center [299, 42] width 81 height 13
click at [265, 45] on input "CB/L" at bounding box center [299, 42] width 81 height 13
click at [455, 44] on input "text" at bounding box center [471, 43] width 73 height 12
click at [384, 82] on input "text" at bounding box center [393, 76] width 69 height 12
click at [603, 194] on button "Save & Close" at bounding box center [581, 187] width 44 height 13
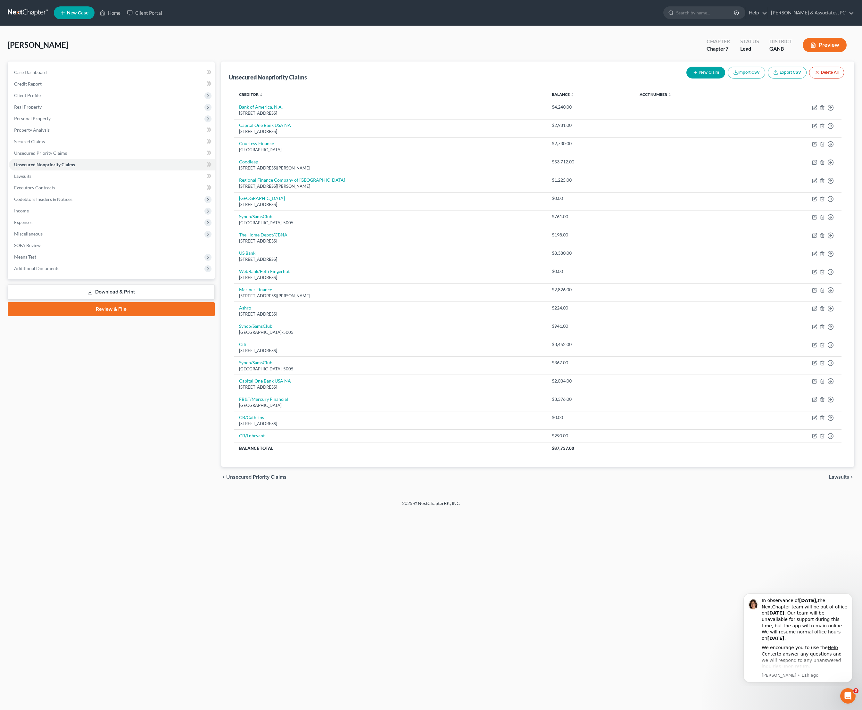
click at [686, 79] on button "New Claim" at bounding box center [705, 73] width 39 height 12
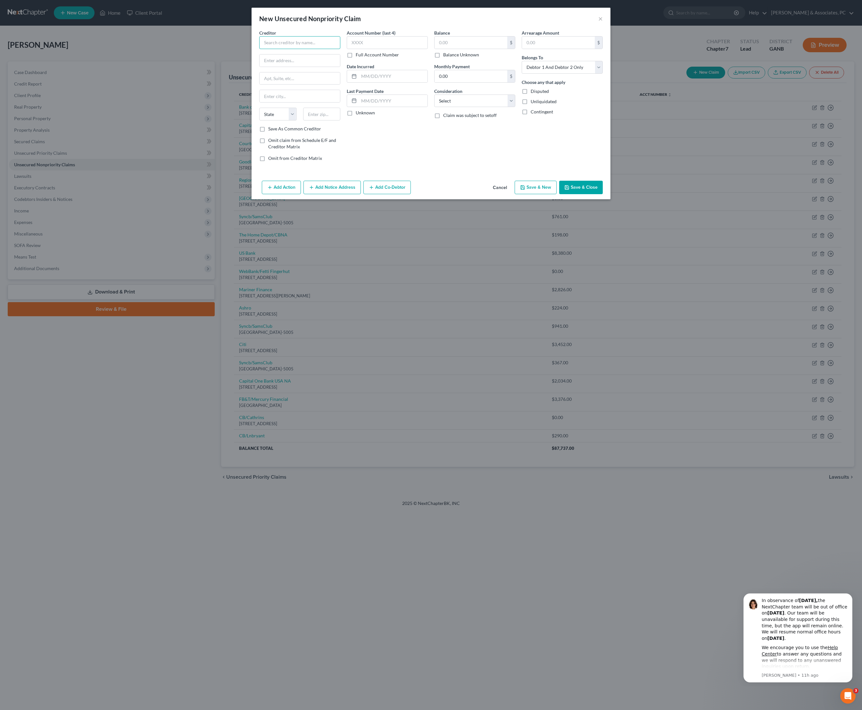
click at [307, 49] on input "text" at bounding box center [299, 42] width 81 height 13
click at [287, 78] on div "[STREET_ADDRESS]" at bounding box center [301, 74] width 74 height 5
click at [469, 46] on input "text" at bounding box center [471, 43] width 73 height 12
click at [390, 82] on input "text" at bounding box center [393, 76] width 69 height 12
click at [603, 194] on button "Save & Close" at bounding box center [581, 187] width 44 height 13
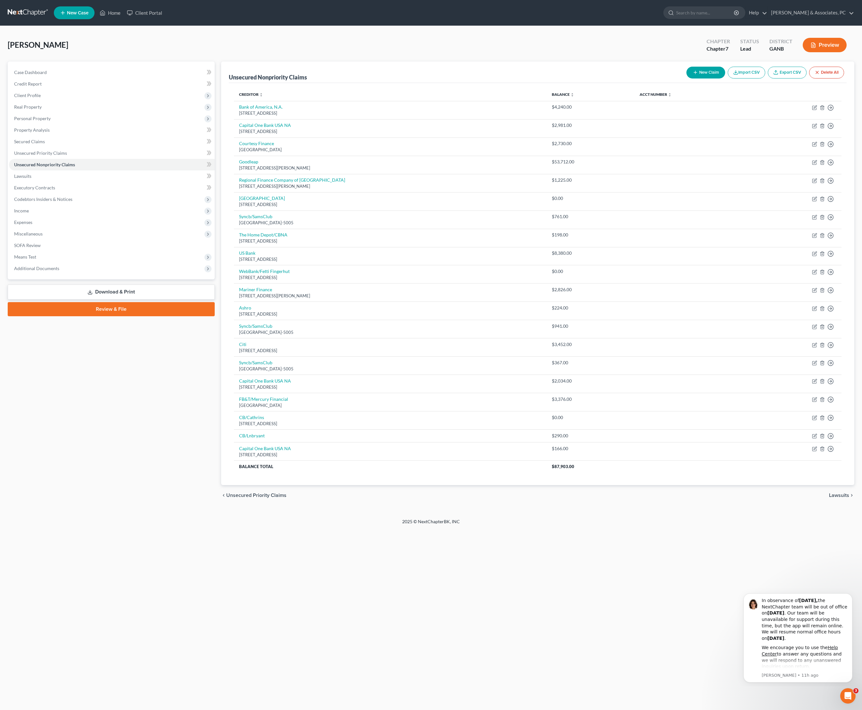
click at [686, 75] on button "New Claim" at bounding box center [705, 73] width 39 height 12
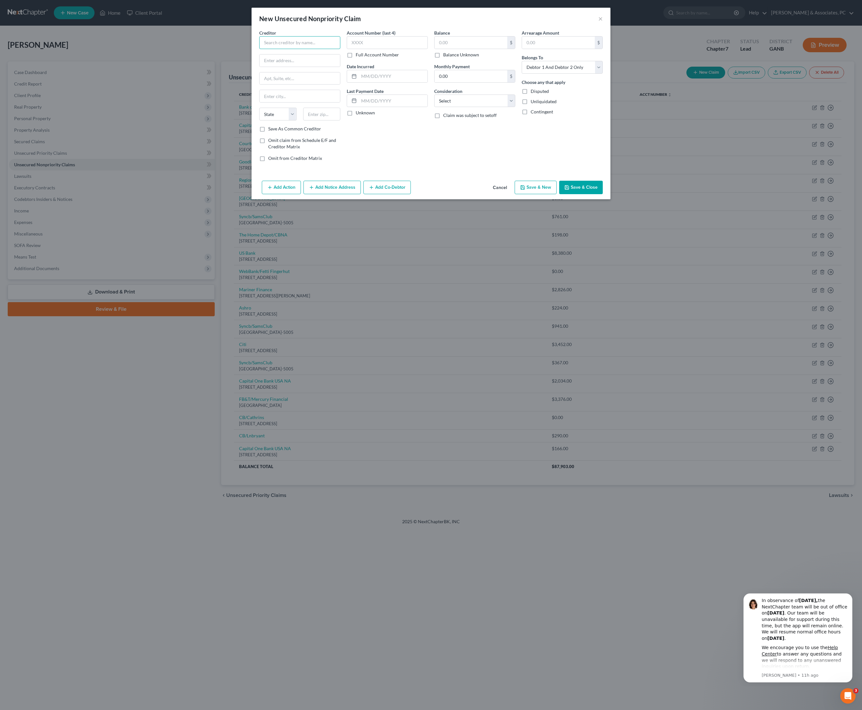
click at [292, 49] on input "text" at bounding box center [299, 42] width 81 height 13
click at [300, 72] on div "Capital One Bank USA NA" at bounding box center [301, 69] width 74 height 6
click at [467, 48] on input "text" at bounding box center [471, 43] width 73 height 12
click at [599, 74] on select "Select Debtor 1 Only Debtor 2 Only Debtor 1 And Debtor 2 Only At Least One Of T…" at bounding box center [562, 67] width 81 height 13
click at [394, 82] on input "text" at bounding box center [393, 76] width 69 height 12
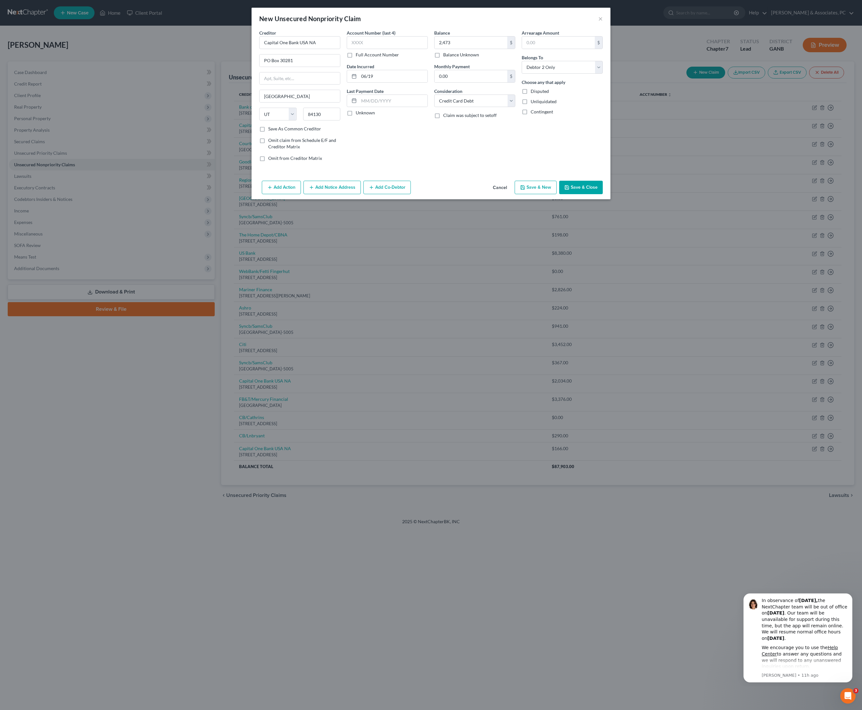
click at [603, 194] on button "Save & Close" at bounding box center [581, 187] width 44 height 13
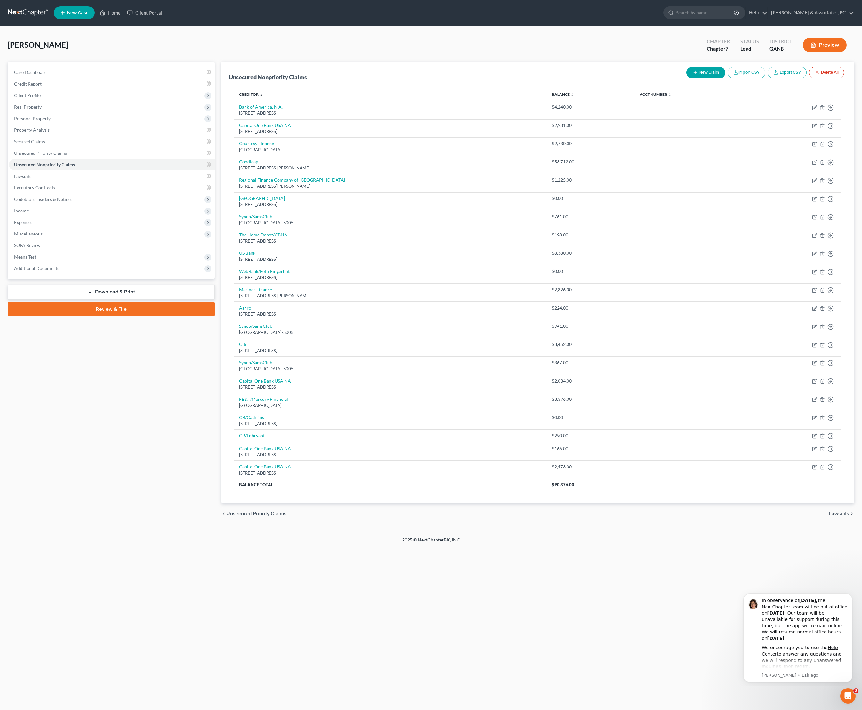
click at [686, 78] on button "New Claim" at bounding box center [705, 73] width 39 height 12
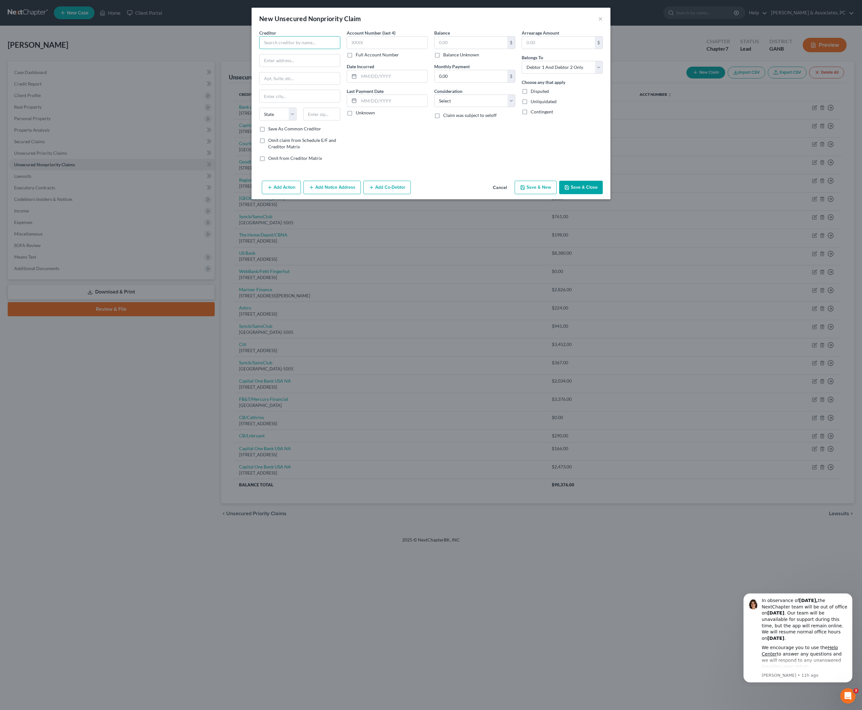
click at [318, 49] on input "text" at bounding box center [299, 42] width 81 height 13
click at [293, 62] on div "[STREET_ADDRESS]" at bounding box center [301, 59] width 74 height 5
click at [488, 49] on input "text" at bounding box center [471, 43] width 73 height 12
click at [390, 82] on input "text" at bounding box center [393, 76] width 69 height 12
click at [603, 194] on button "Save & Close" at bounding box center [581, 187] width 44 height 13
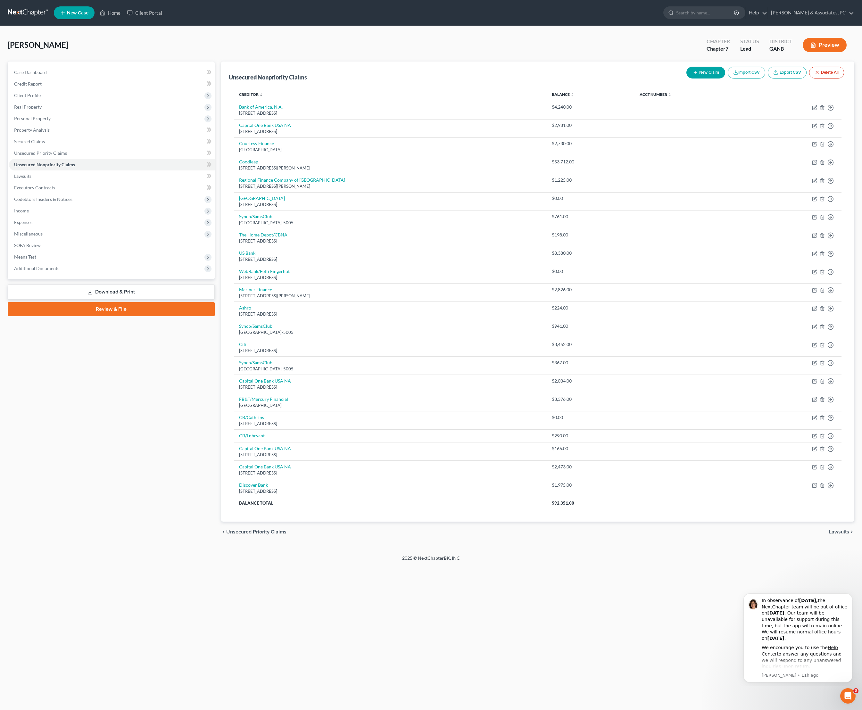
click at [686, 76] on button "New Claim" at bounding box center [705, 73] width 39 height 12
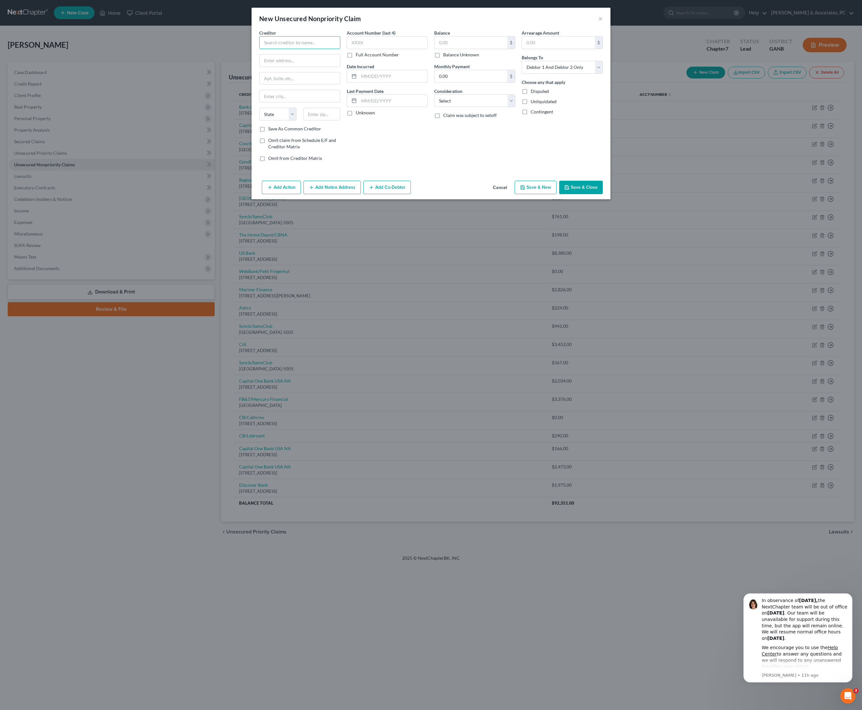
click at [259, 44] on input "text" at bounding box center [299, 42] width 81 height 13
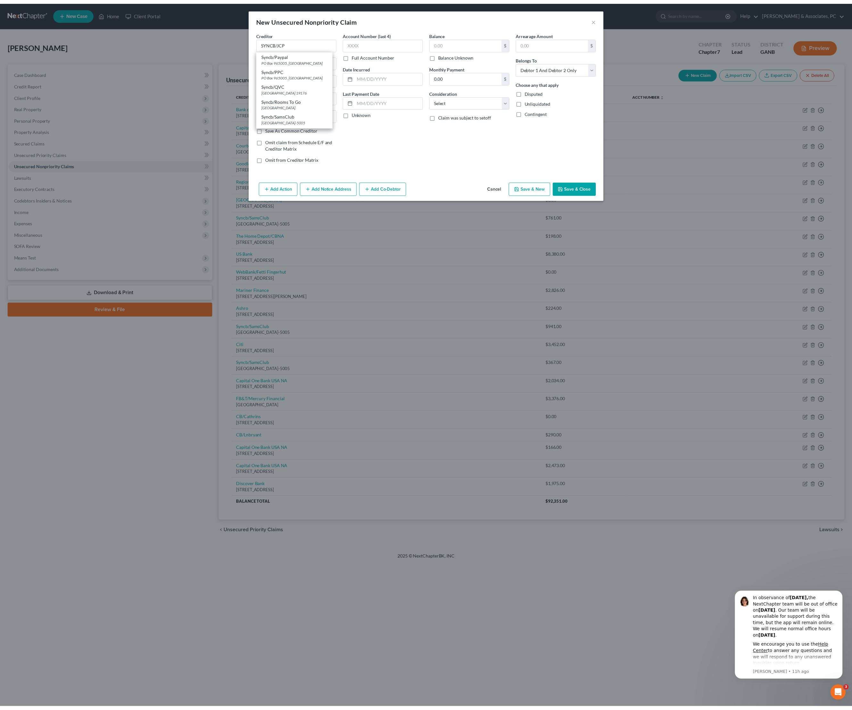
scroll to position [0, 0]
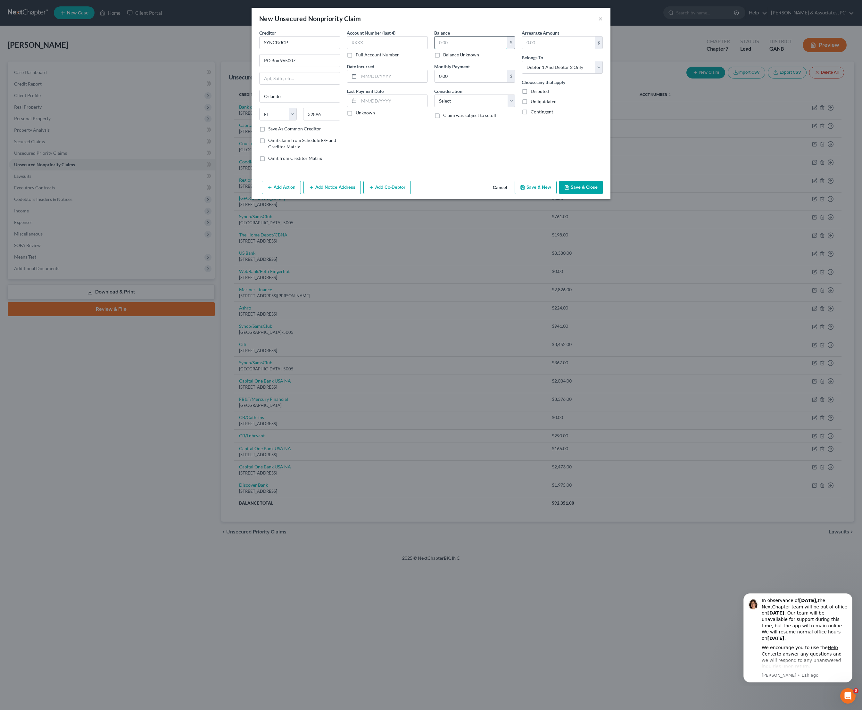
click at [483, 47] on input "text" at bounding box center [471, 43] width 73 height 12
click at [382, 82] on input "text" at bounding box center [393, 76] width 69 height 12
click at [603, 194] on button "Save & Close" at bounding box center [581, 187] width 44 height 13
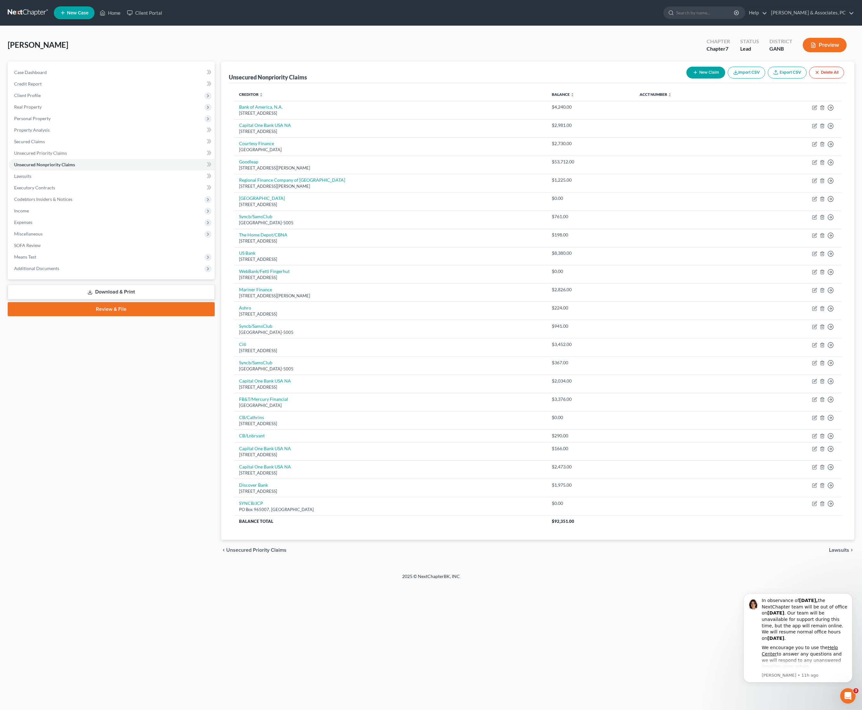
click at [686, 73] on button "New Claim" at bounding box center [705, 73] width 39 height 12
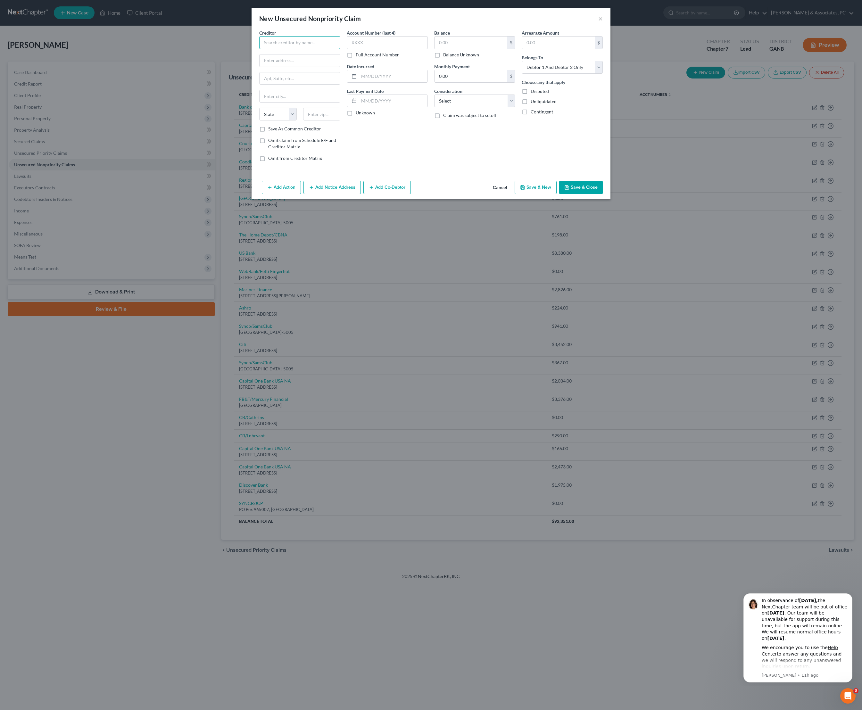
click at [269, 42] on input "text" at bounding box center [299, 42] width 81 height 13
click at [281, 87] on div "JPMCB Card Services" at bounding box center [297, 84] width 67 height 6
click at [474, 49] on input "text" at bounding box center [471, 43] width 73 height 12
click at [412, 82] on input "text" at bounding box center [393, 76] width 69 height 12
click at [490, 167] on div "Balance 1,863.00 $ Balance Unknown Balance Undetermined 1,863 $ Balance Unknown…" at bounding box center [474, 97] width 87 height 137
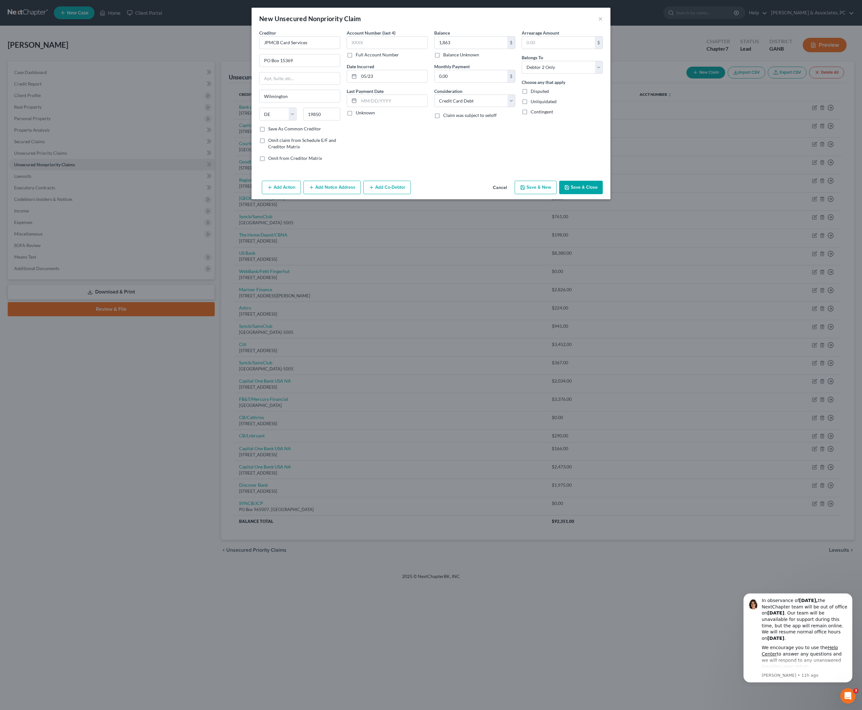
click at [602, 194] on button "Save & Close" at bounding box center [581, 187] width 44 height 13
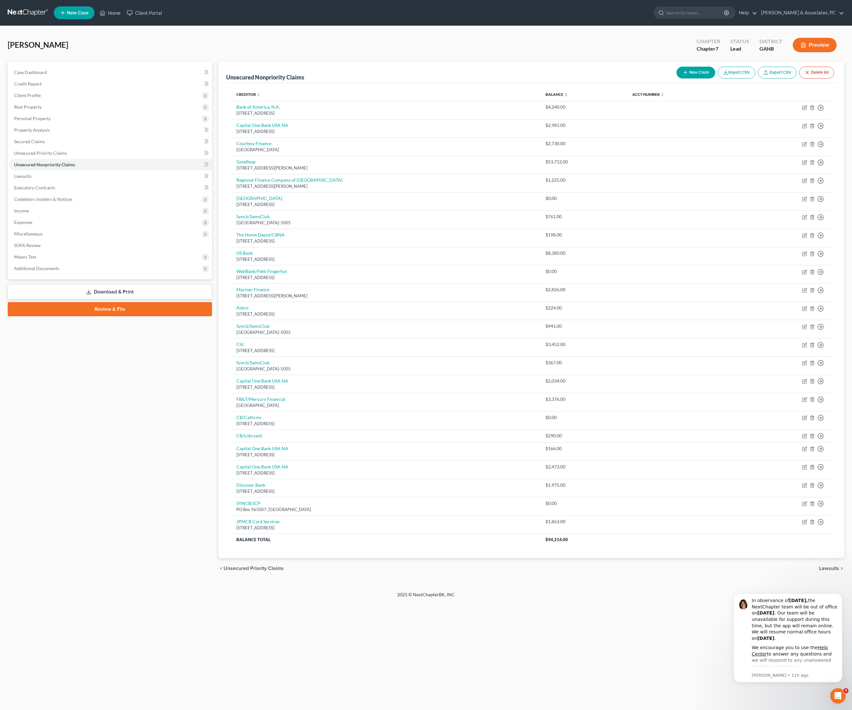
click at [683, 75] on icon "button" at bounding box center [685, 72] width 5 height 5
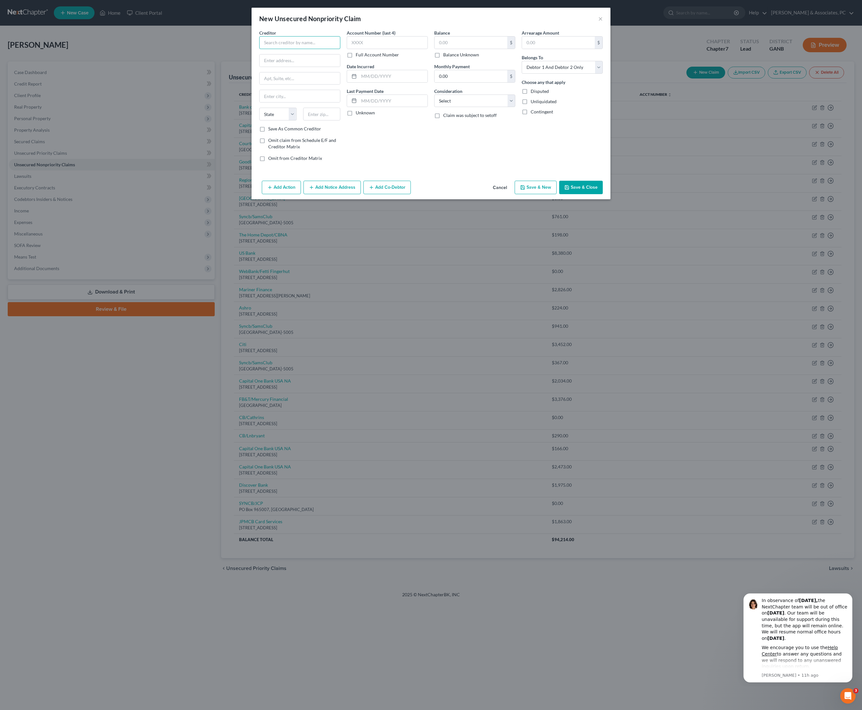
click at [288, 49] on input "text" at bounding box center [299, 42] width 81 height 13
click at [309, 120] on input "text" at bounding box center [321, 114] width 37 height 13
click at [397, 167] on div "Account Number (last 4) Full Account Number Date Incurred Last Payment Date Unk…" at bounding box center [387, 97] width 87 height 137
click at [297, 132] on label "Save As Common Creditor" at bounding box center [294, 129] width 53 height 6
click at [275, 130] on input "Save As Common Creditor" at bounding box center [273, 128] width 4 height 4
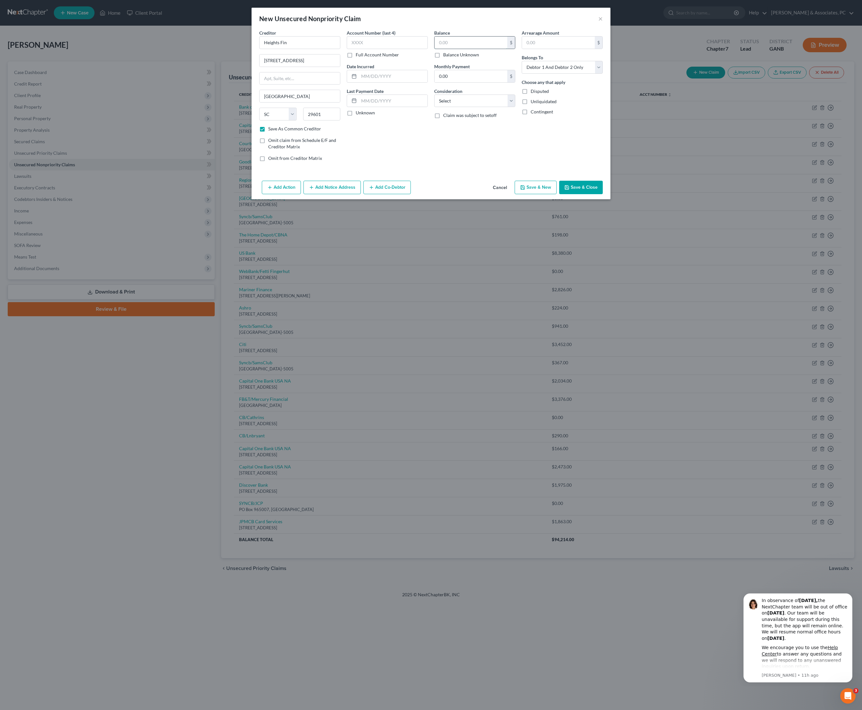
click at [465, 49] on input "text" at bounding box center [471, 43] width 73 height 12
click at [491, 46] on input "text" at bounding box center [471, 43] width 73 height 12
click at [379, 80] on div "Date Incurred" at bounding box center [387, 73] width 81 height 20
click at [379, 82] on input "text" at bounding box center [393, 76] width 69 height 12
click at [603, 194] on button "Save & Close" at bounding box center [581, 187] width 44 height 13
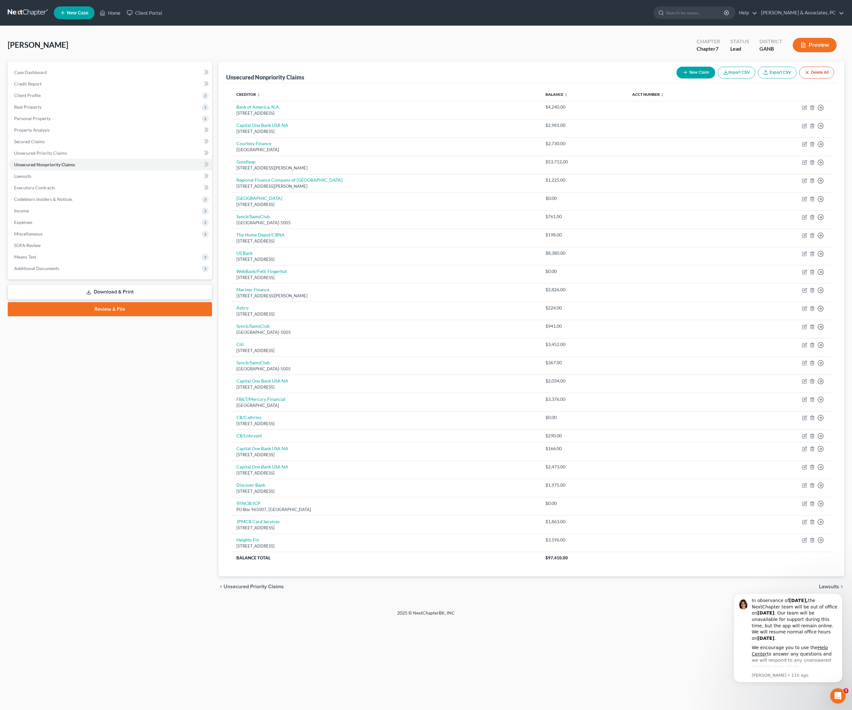
click at [107, 590] on div "Case Dashboard Payments Invoices Payments Payments Credit Report Client Profile" at bounding box center [109, 329] width 211 height 535
click at [127, 300] on link "Download & Print" at bounding box center [110, 292] width 204 height 15
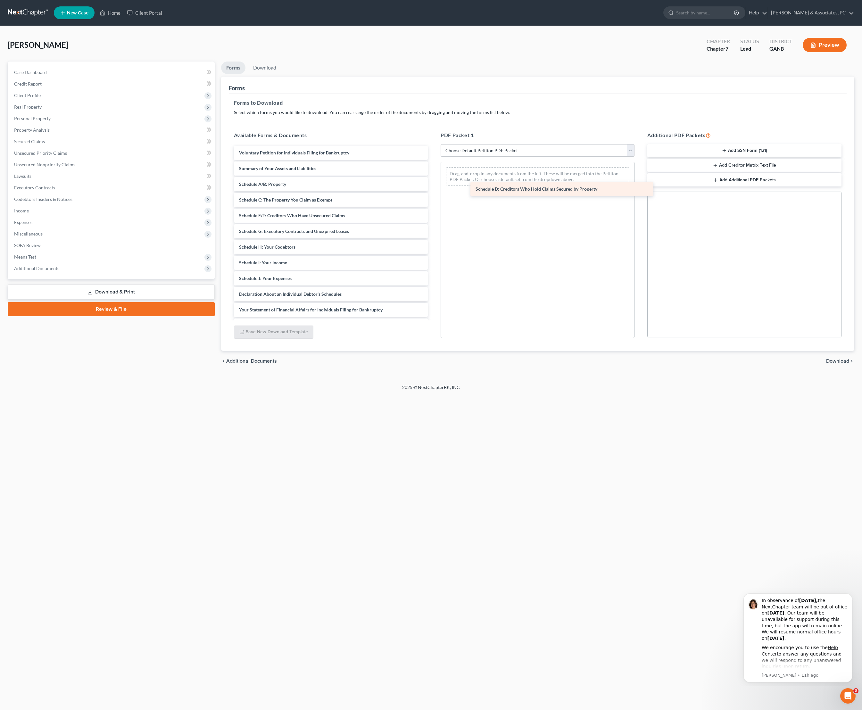
drag, startPoint x: 315, startPoint y: 243, endPoint x: 549, endPoint y: 194, distance: 239.1
click at [433, 193] on div "Schedule D: Creditors Who Hold Claims Secured by Property Voluntary Petition fo…" at bounding box center [331, 278] width 204 height 265
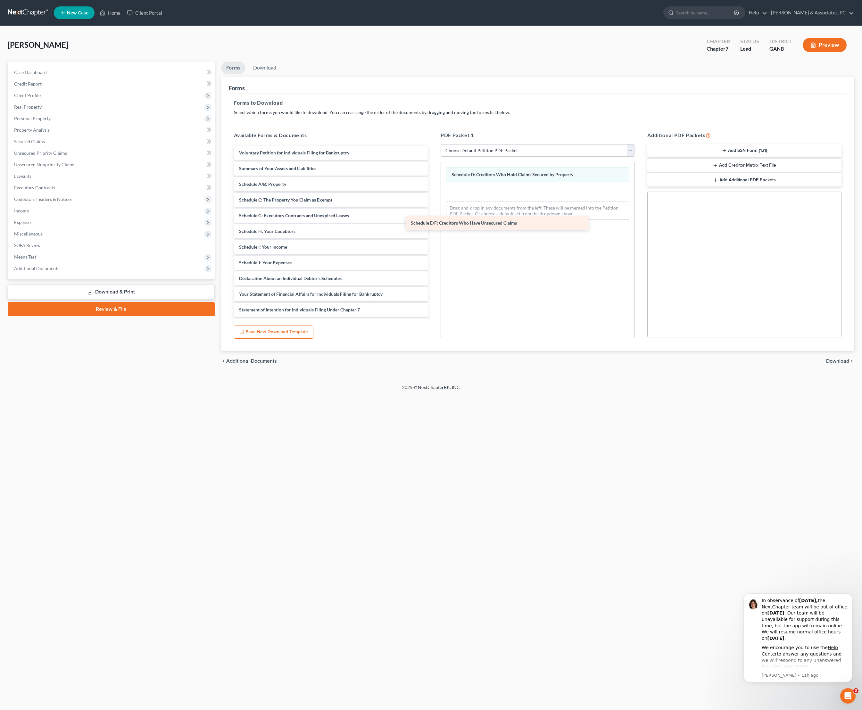
drag, startPoint x: 351, startPoint y: 239, endPoint x: 518, endPoint y: 222, distance: 168.2
click at [433, 222] on div "Schedule E/F: Creditors Who Have Unsecured Claims Voluntary Petition for Indivi…" at bounding box center [331, 271] width 204 height 250
click at [838, 364] on span "Download" at bounding box center [837, 361] width 23 height 5
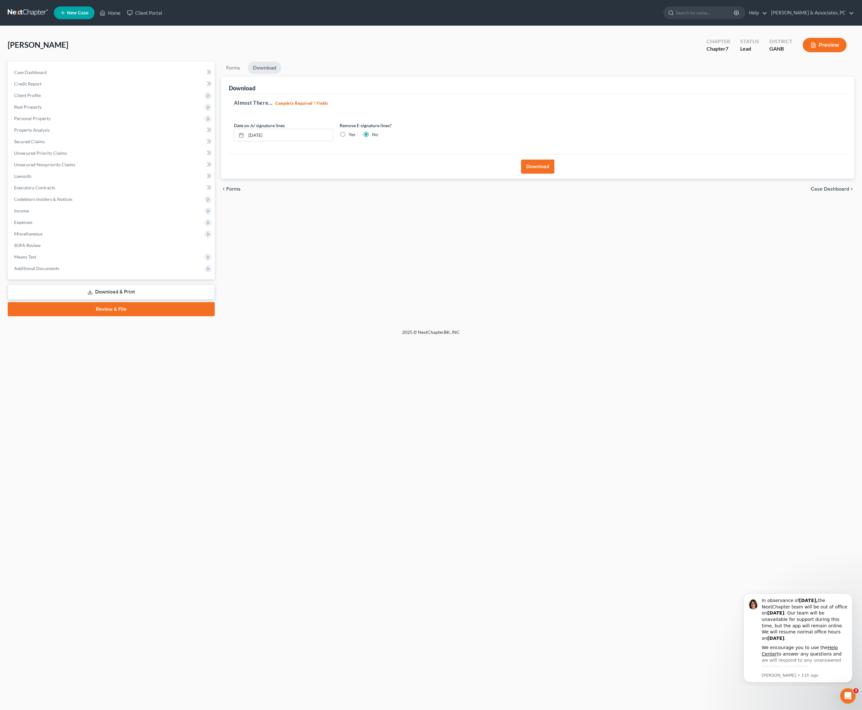
click at [539, 174] on button "Download" at bounding box center [537, 167] width 33 height 14
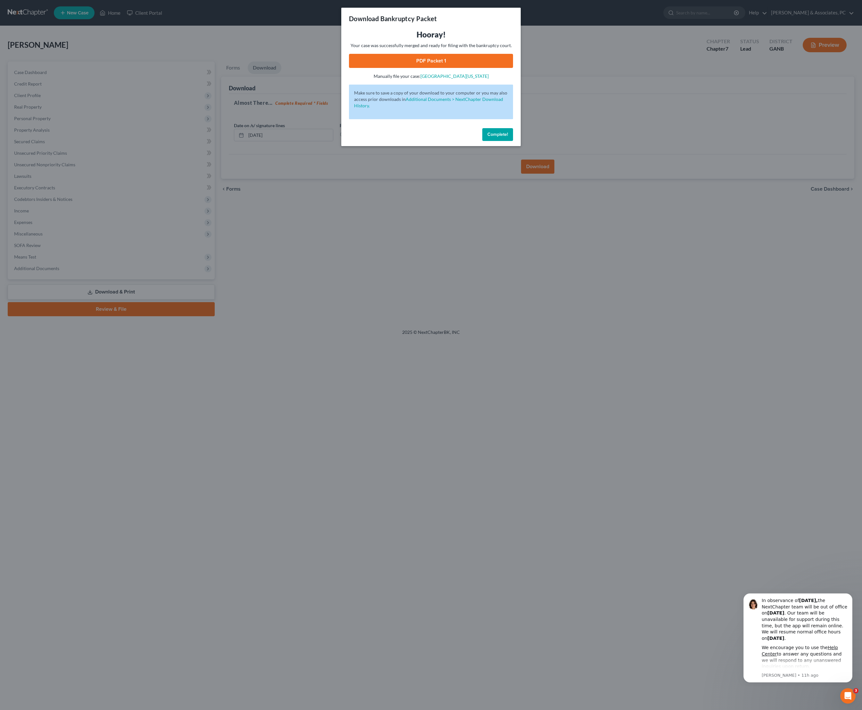
click at [431, 68] on link "PDF Packet 1" at bounding box center [431, 61] width 164 height 14
click at [504, 141] on button "Complete!" at bounding box center [497, 134] width 31 height 13
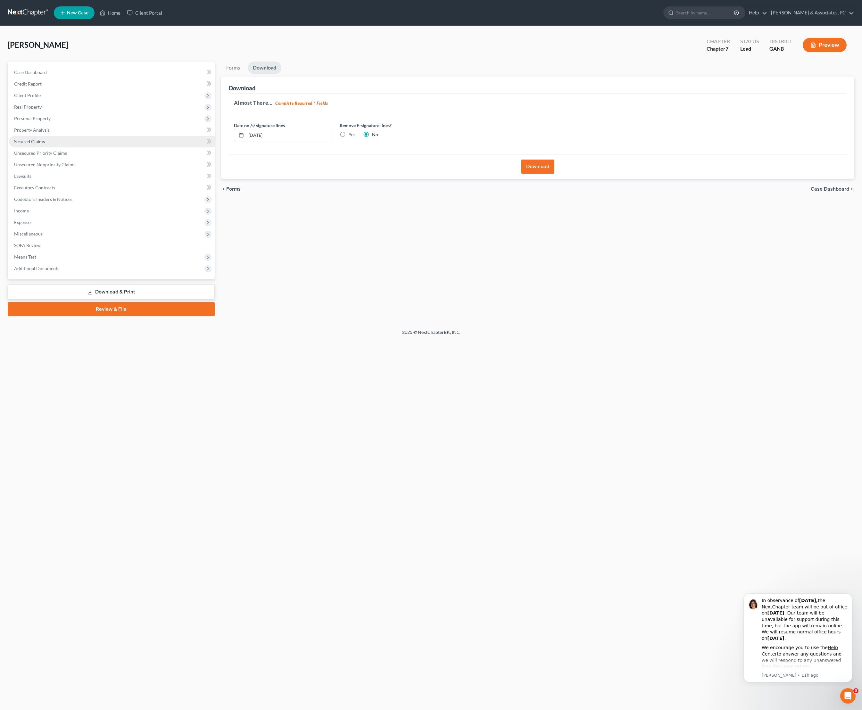
click at [35, 147] on link "Secured Claims" at bounding box center [112, 142] width 206 height 12
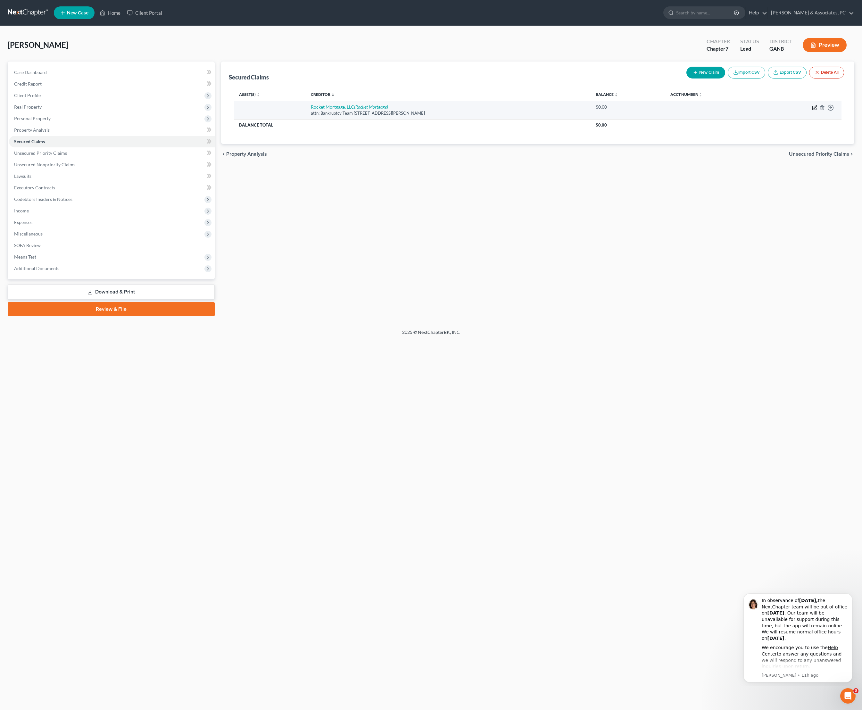
click at [812, 110] on icon "button" at bounding box center [814, 107] width 5 height 5
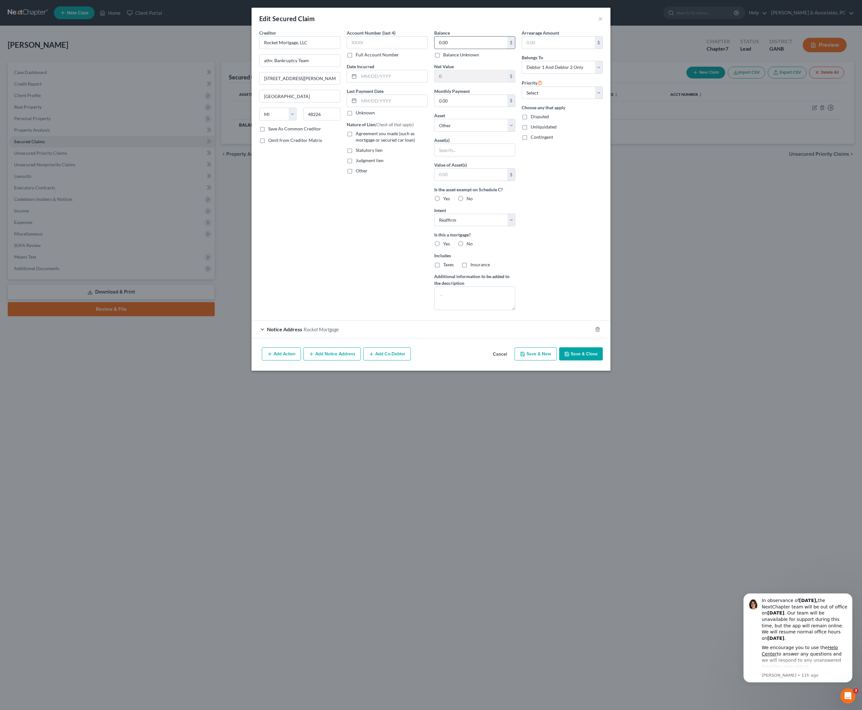
click at [456, 48] on input "0.00" at bounding box center [471, 43] width 73 height 12
click at [598, 253] on div "Arrearage Amount $ Belongs To * Select Debtor 1 Only Debtor 2 Only Debtor 1 And…" at bounding box center [561, 172] width 87 height 286
click at [389, 82] on input "text" at bounding box center [393, 76] width 69 height 12
click at [603, 361] on button "Save & Close" at bounding box center [581, 353] width 44 height 13
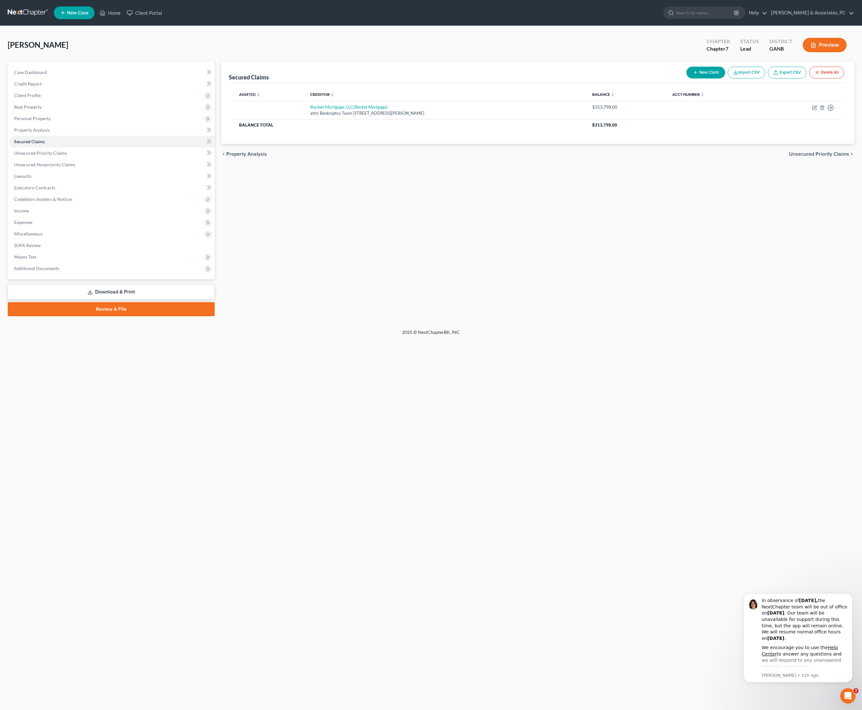
click at [120, 300] on link "Download & Print" at bounding box center [111, 292] width 207 height 15
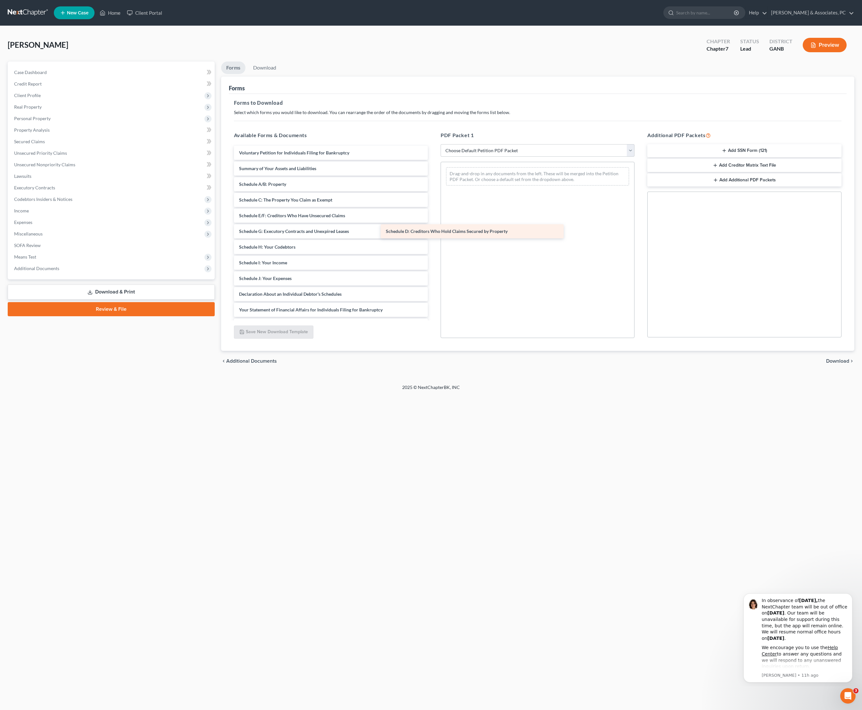
drag, startPoint x: 362, startPoint y: 237, endPoint x: 526, endPoint y: 228, distance: 163.7
click at [433, 228] on div "Schedule D: Creditors Who Hold Claims Secured by Property Voluntary Petition fo…" at bounding box center [331, 278] width 204 height 265
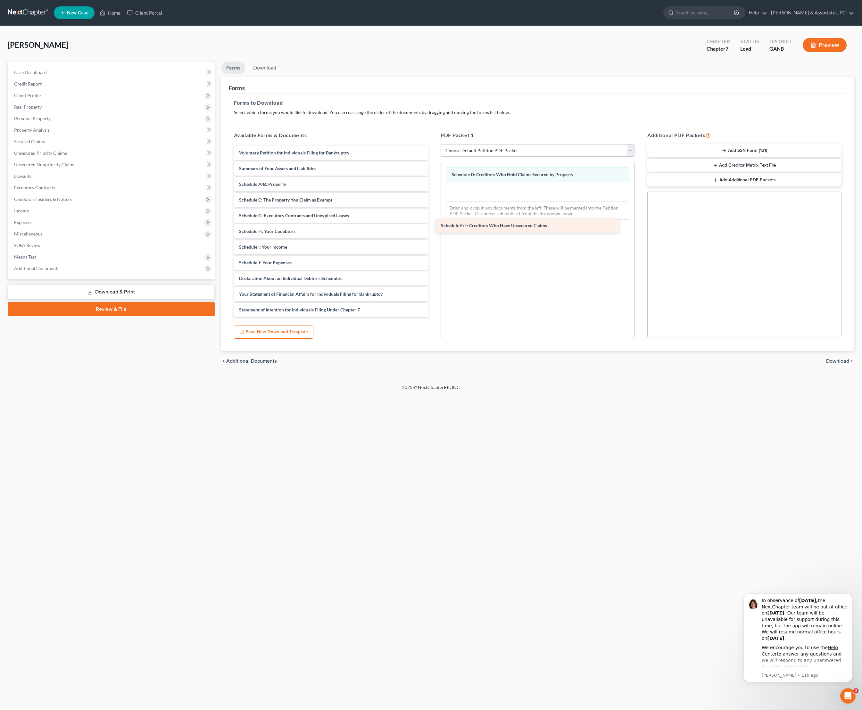
drag, startPoint x: 333, startPoint y: 235, endPoint x: 544, endPoint y: 217, distance: 211.6
click at [433, 217] on div "Schedule E/F: Creditors Who Have Unsecured Claims Voluntary Petition for Indivi…" at bounding box center [331, 271] width 204 height 250
click at [837, 364] on span "Download" at bounding box center [837, 361] width 23 height 5
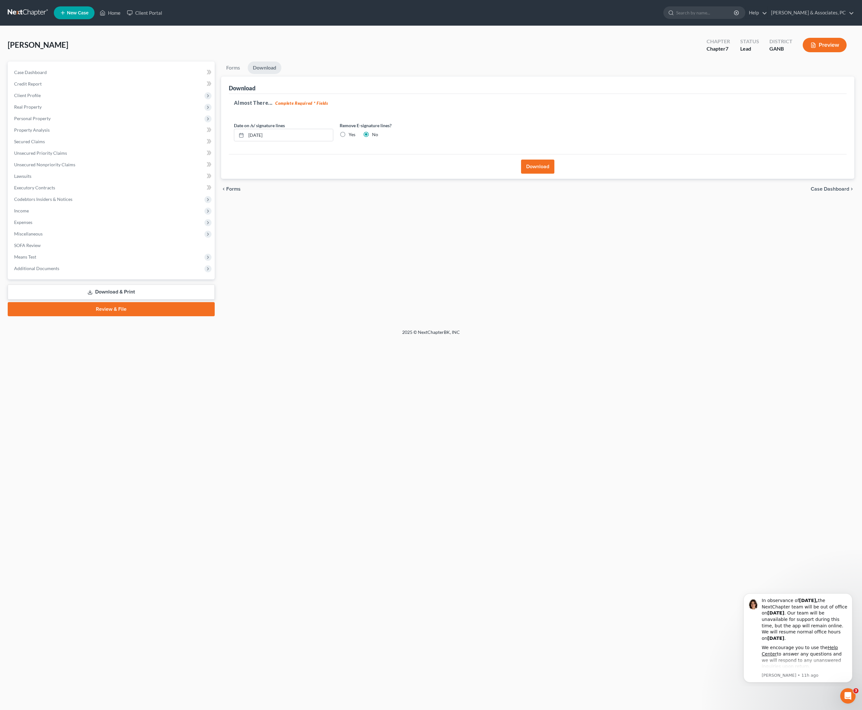
click at [543, 174] on button "Download" at bounding box center [537, 167] width 33 height 14
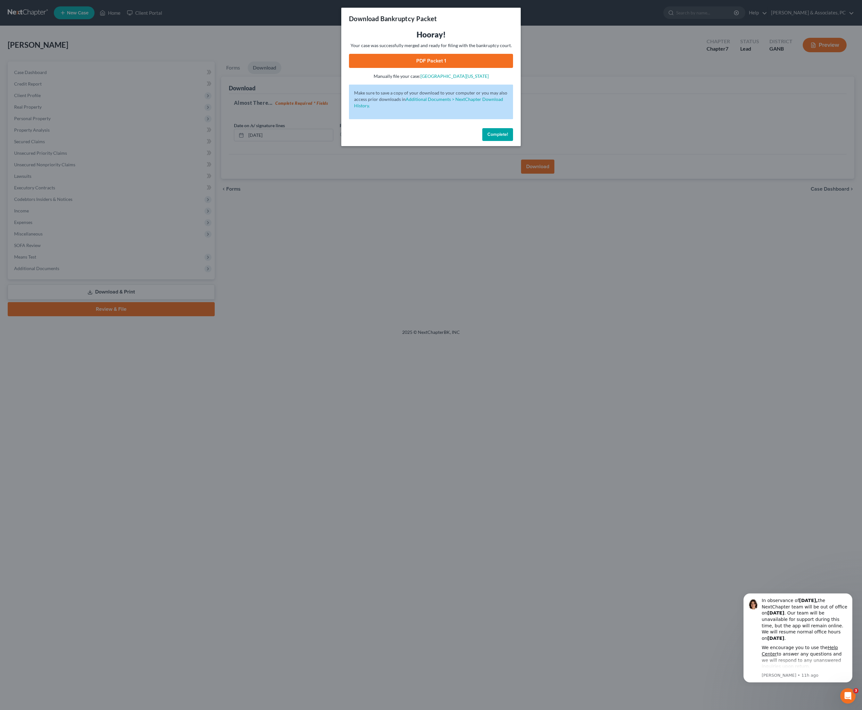
click at [450, 68] on link "PDF Packet 1" at bounding box center [431, 61] width 164 height 14
click at [507, 141] on button "Complete!" at bounding box center [497, 134] width 31 height 13
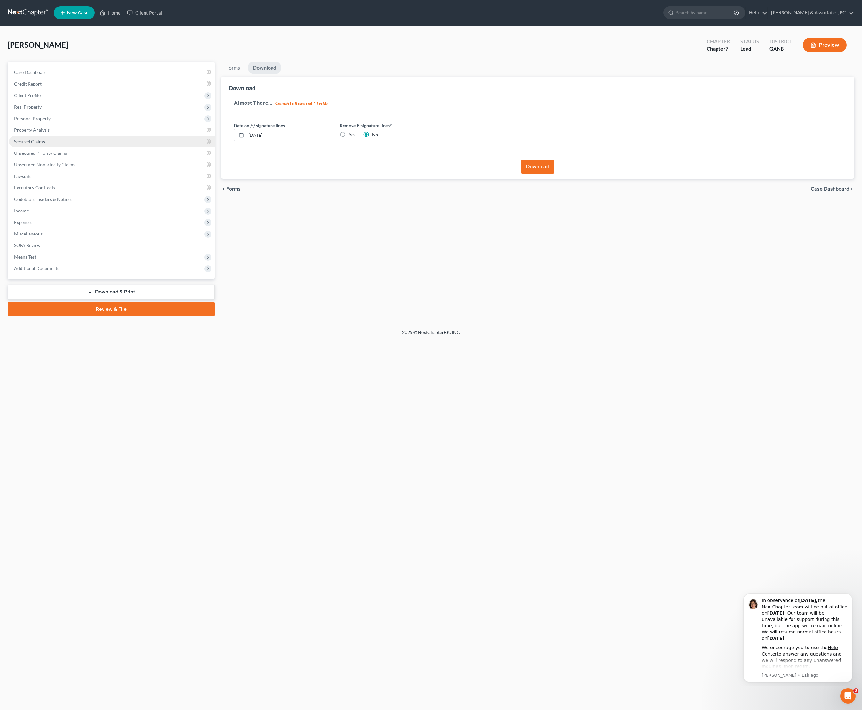
click at [64, 147] on link "Secured Claims" at bounding box center [112, 142] width 206 height 12
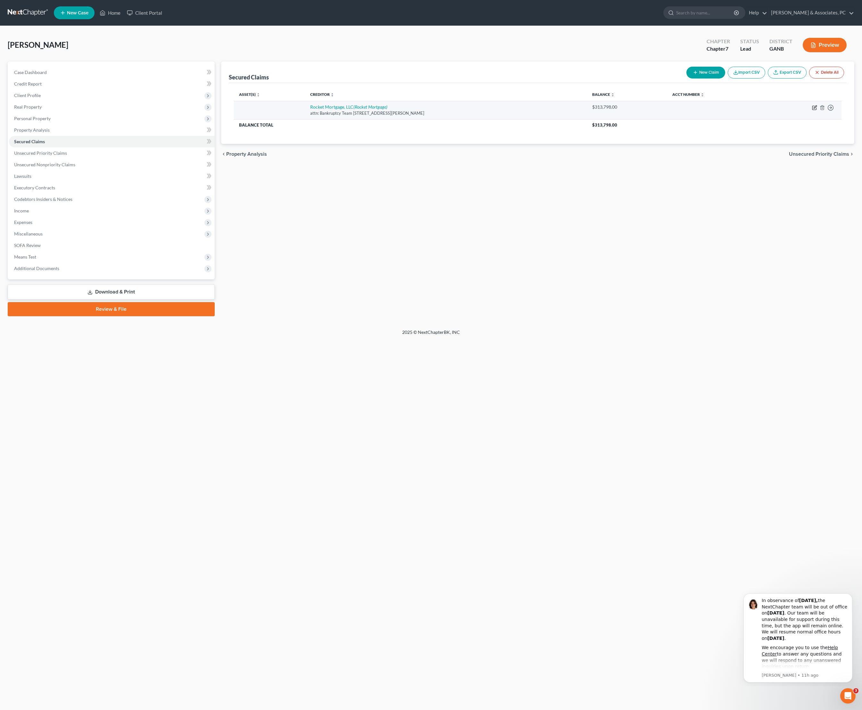
click at [812, 110] on icon "button" at bounding box center [814, 107] width 5 height 5
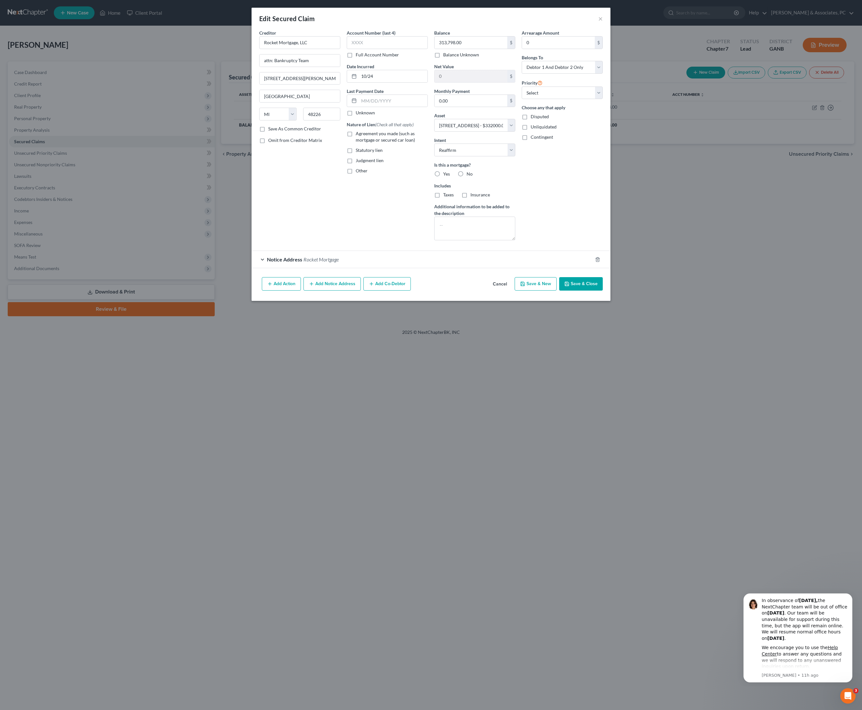
click at [606, 238] on div "Arrearage Amount 0 $ Belongs To * Select Debtor 1 Only Debtor 2 Only Debtor 1 A…" at bounding box center [561, 137] width 87 height 216
click at [443, 177] on label "Yes" at bounding box center [446, 174] width 7 height 6
click at [446, 175] on input "Yes" at bounding box center [448, 173] width 4 height 4
click at [443, 198] on label "Taxes" at bounding box center [448, 195] width 11 height 6
click at [446, 196] on input "Taxes" at bounding box center [448, 194] width 4 height 4
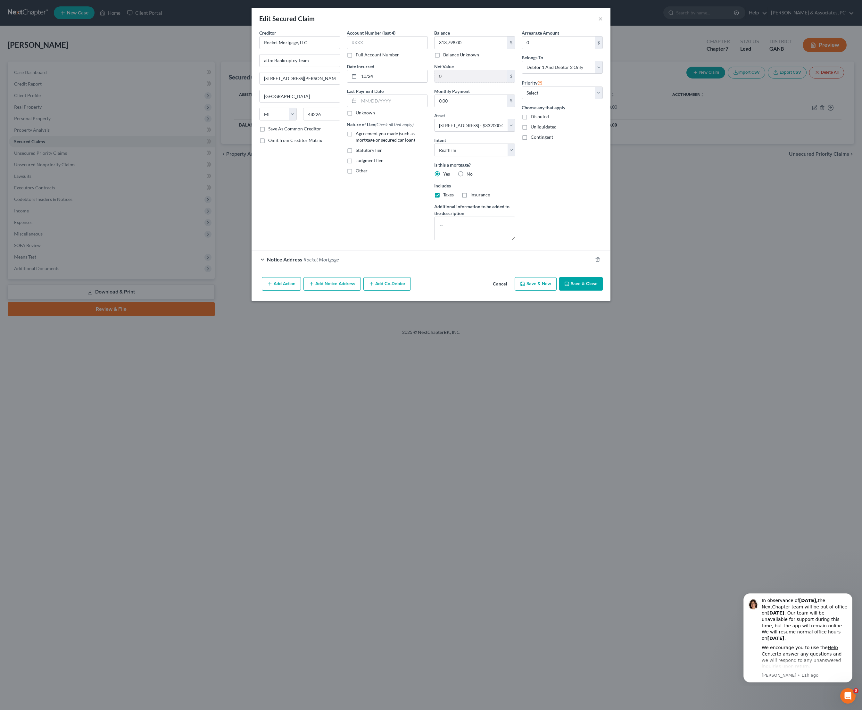
click at [480, 197] on span "Insurance" at bounding box center [480, 194] width 20 height 5
click at [477, 196] on input "Insurance" at bounding box center [475, 194] width 4 height 4
click at [579, 220] on div "Arrearage Amount 0 $ Belongs To * Select Debtor 1 Only Debtor 2 Only Debtor 1 A…" at bounding box center [561, 137] width 87 height 216
click at [476, 107] on input "0.00" at bounding box center [471, 101] width 73 height 12
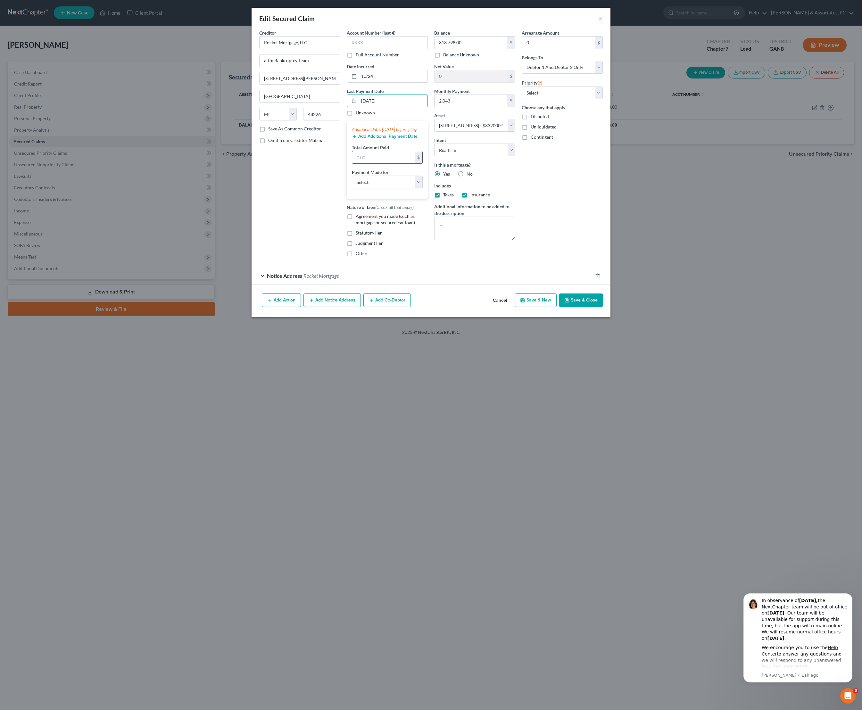
click at [364, 163] on input "text" at bounding box center [383, 157] width 62 height 12
click at [368, 163] on input "text" at bounding box center [383, 157] width 62 height 12
click at [370, 225] on span "Agreement you made (such as mortgage or secured car loan)" at bounding box center [385, 219] width 59 height 12
click at [362, 217] on input "Agreement you made (such as mortgage or secured car loan)" at bounding box center [360, 215] width 4 height 4
click at [603, 307] on button "Save & Close" at bounding box center [581, 300] width 44 height 13
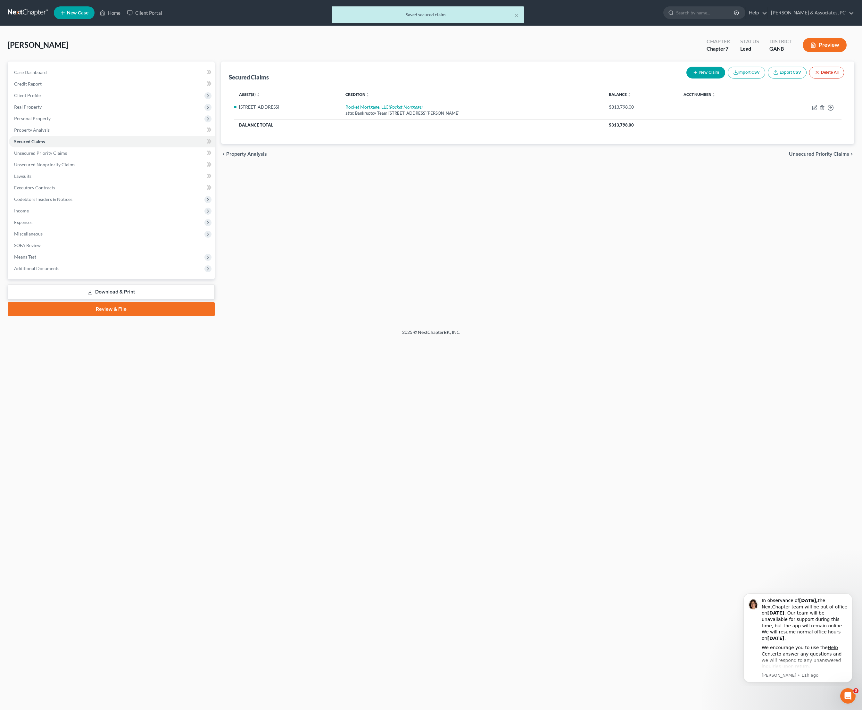
click at [138, 300] on link "Download & Print" at bounding box center [111, 292] width 207 height 15
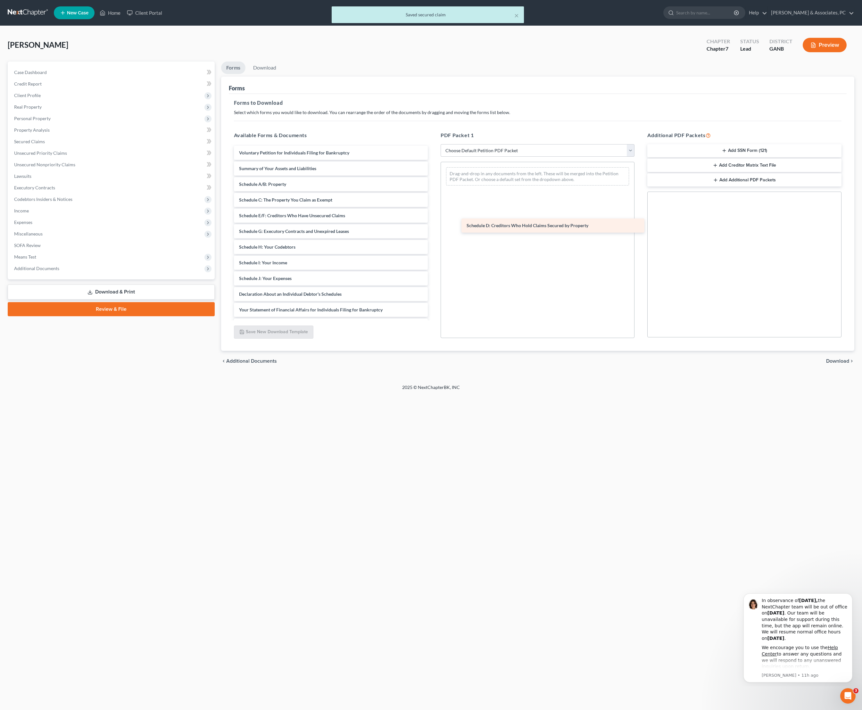
drag, startPoint x: 313, startPoint y: 235, endPoint x: 586, endPoint y: 219, distance: 272.9
click at [433, 219] on div "Schedule D: Creditors Who Hold Claims Secured by Property Voluntary Petition fo…" at bounding box center [331, 278] width 204 height 265
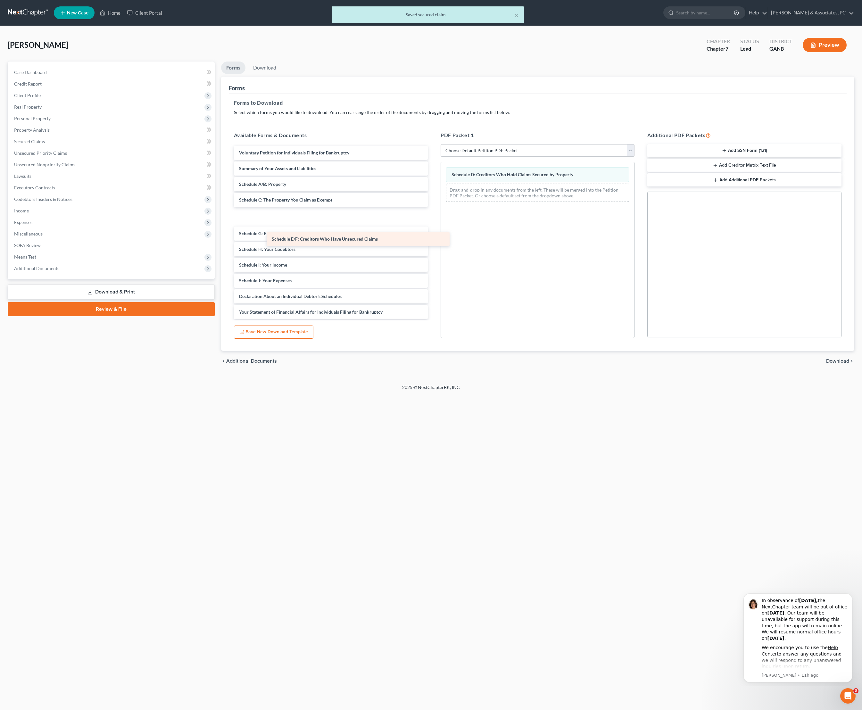
drag, startPoint x: 381, startPoint y: 239, endPoint x: 527, endPoint y: 235, distance: 146.2
click at [433, 235] on div "Schedule E/F: Creditors Who Have Unsecured Claims Voluntary Petition for Indivi…" at bounding box center [331, 280] width 204 height 268
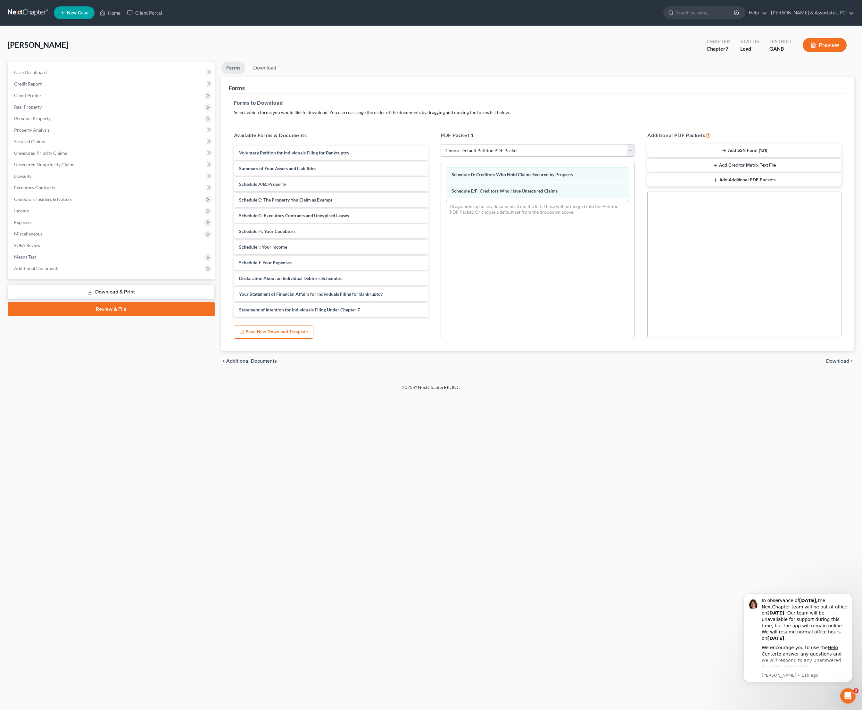
click at [836, 371] on div "chevron_left Additional Documents Download chevron_right" at bounding box center [538, 361] width 634 height 21
click at [826, 364] on span "Download" at bounding box center [837, 361] width 23 height 5
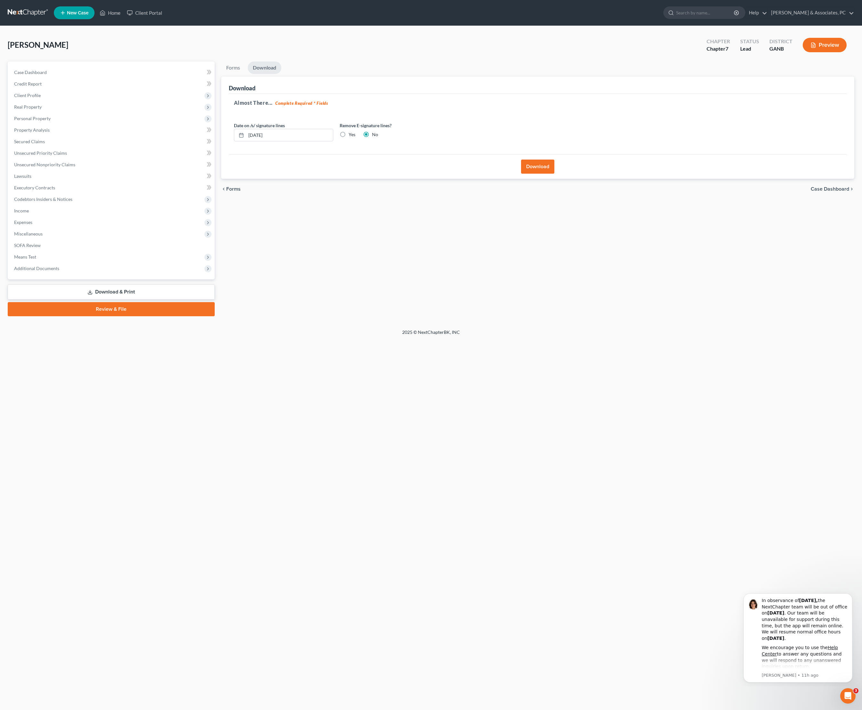
click at [541, 174] on button "Download" at bounding box center [537, 167] width 33 height 14
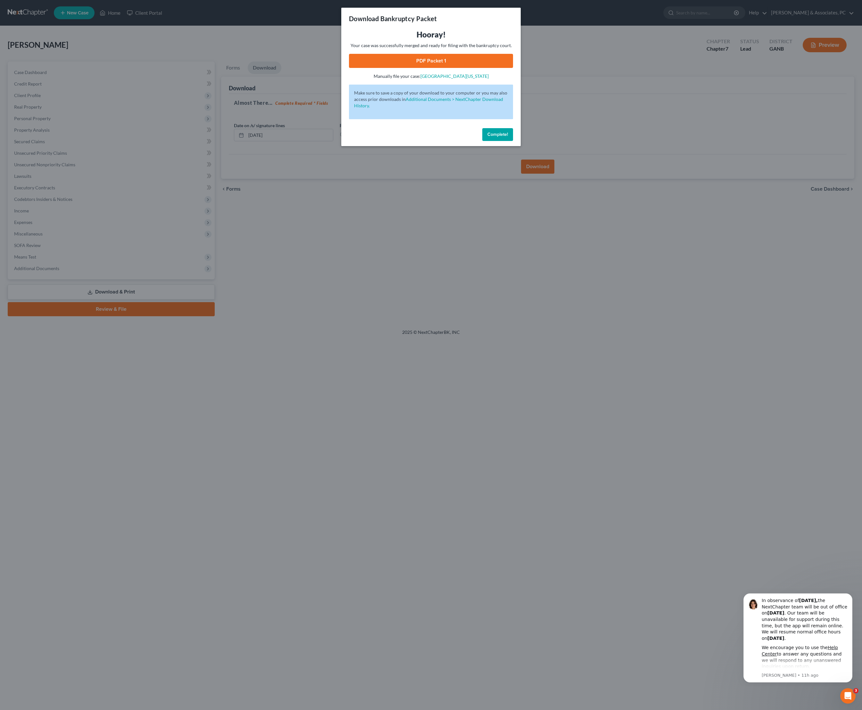
click at [442, 68] on link "PDF Packet 1" at bounding box center [431, 61] width 164 height 14
